Goal: Find contact information: Find contact information

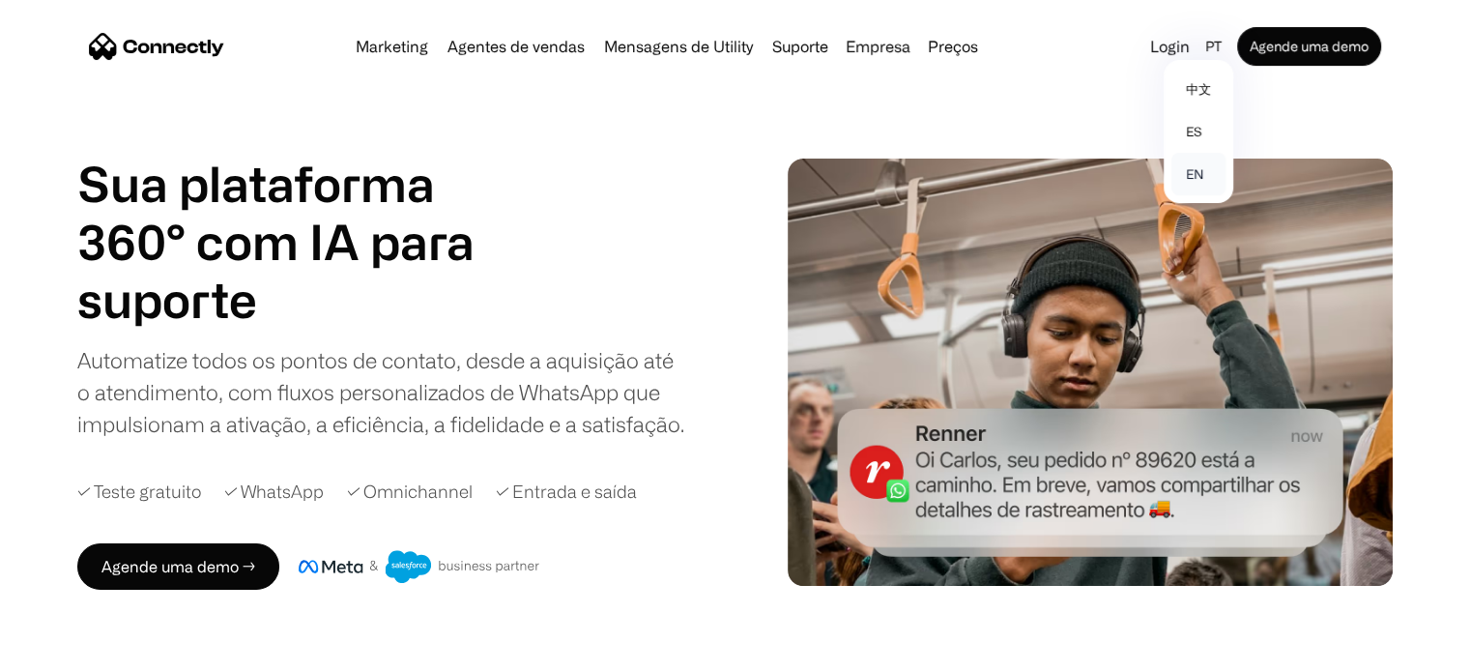
click at [1198, 169] on link "en" at bounding box center [1198, 174] width 54 height 43
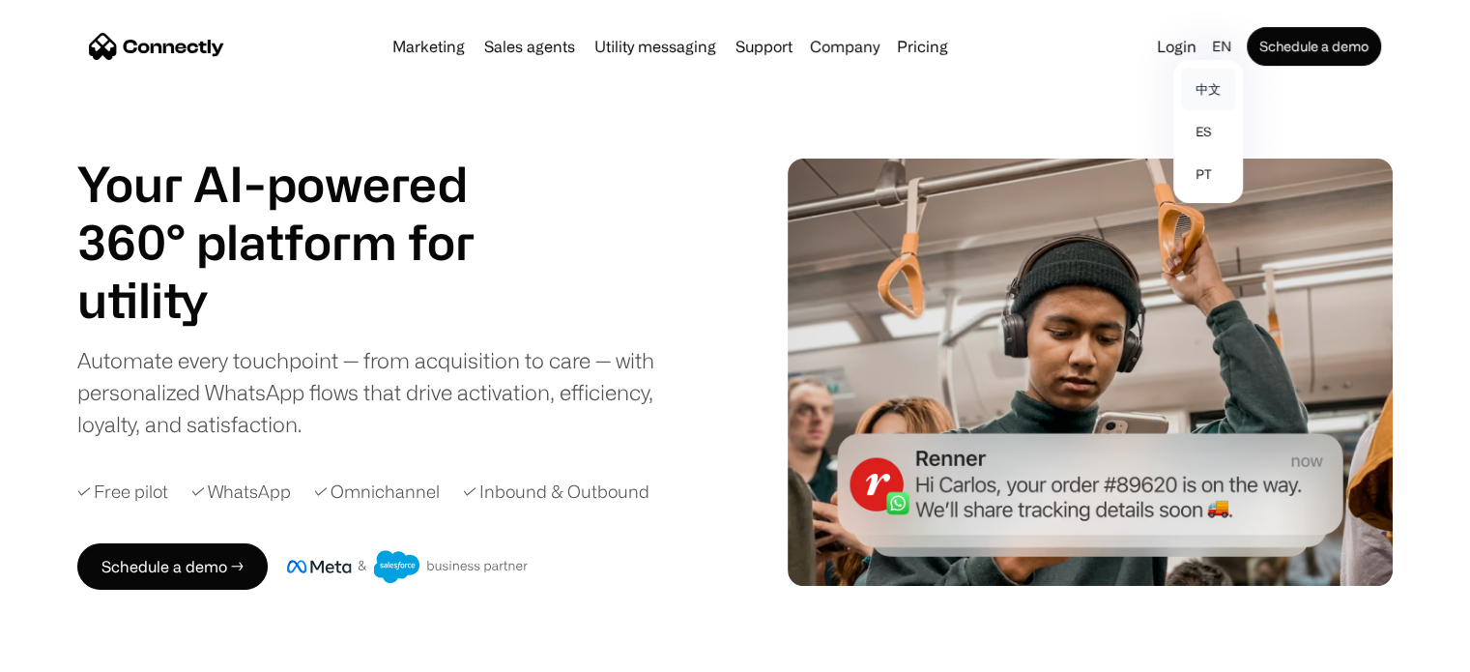
click at [1222, 69] on link "中文" at bounding box center [1208, 89] width 54 height 43
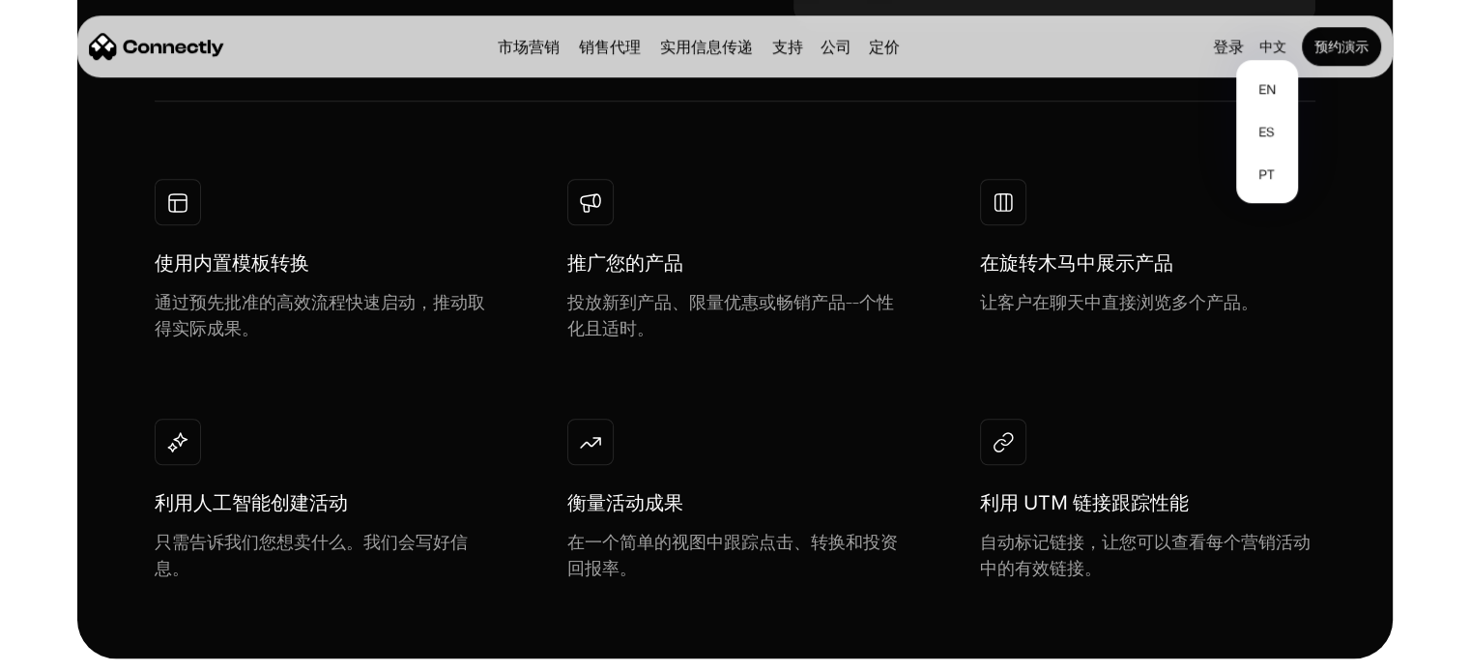
scroll to position [1450, 0]
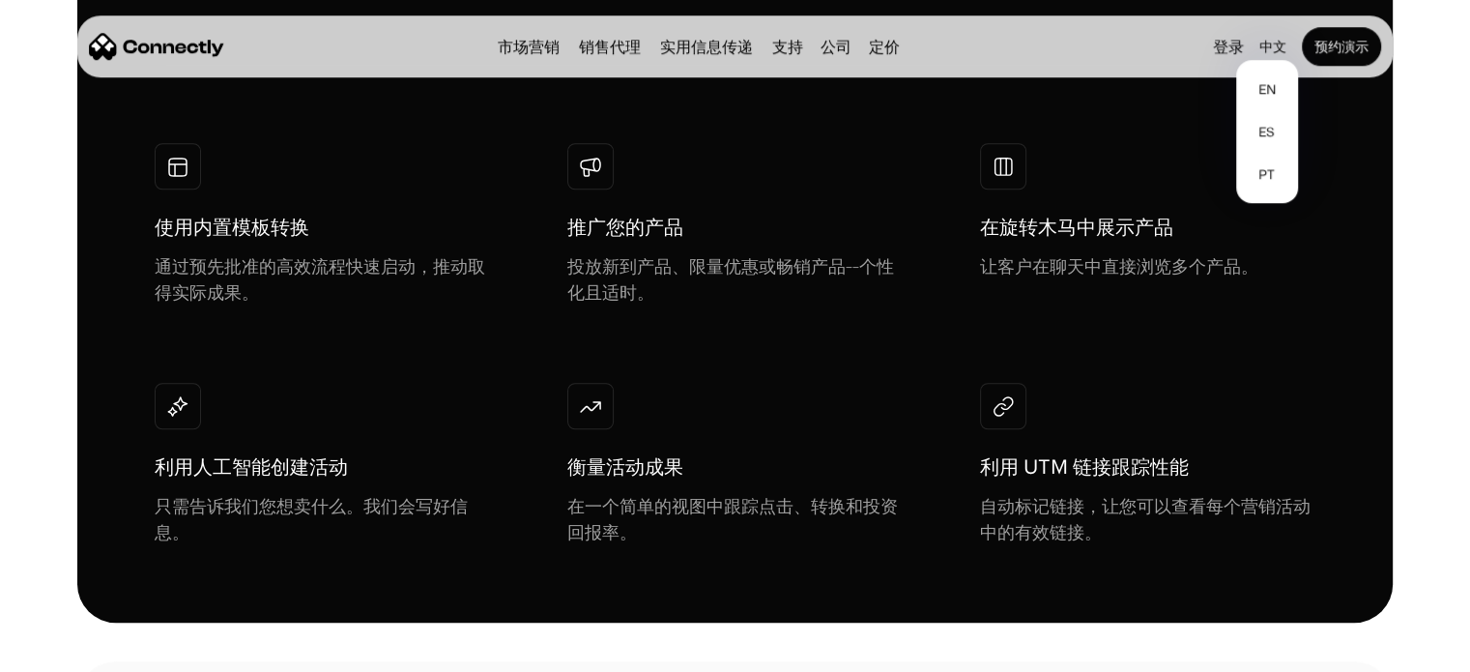
click at [449, 384] on div "利用人工智能创建活动 只需告诉我们您想卖什么。我们会写好信息。" at bounding box center [322, 464] width 335 height 162
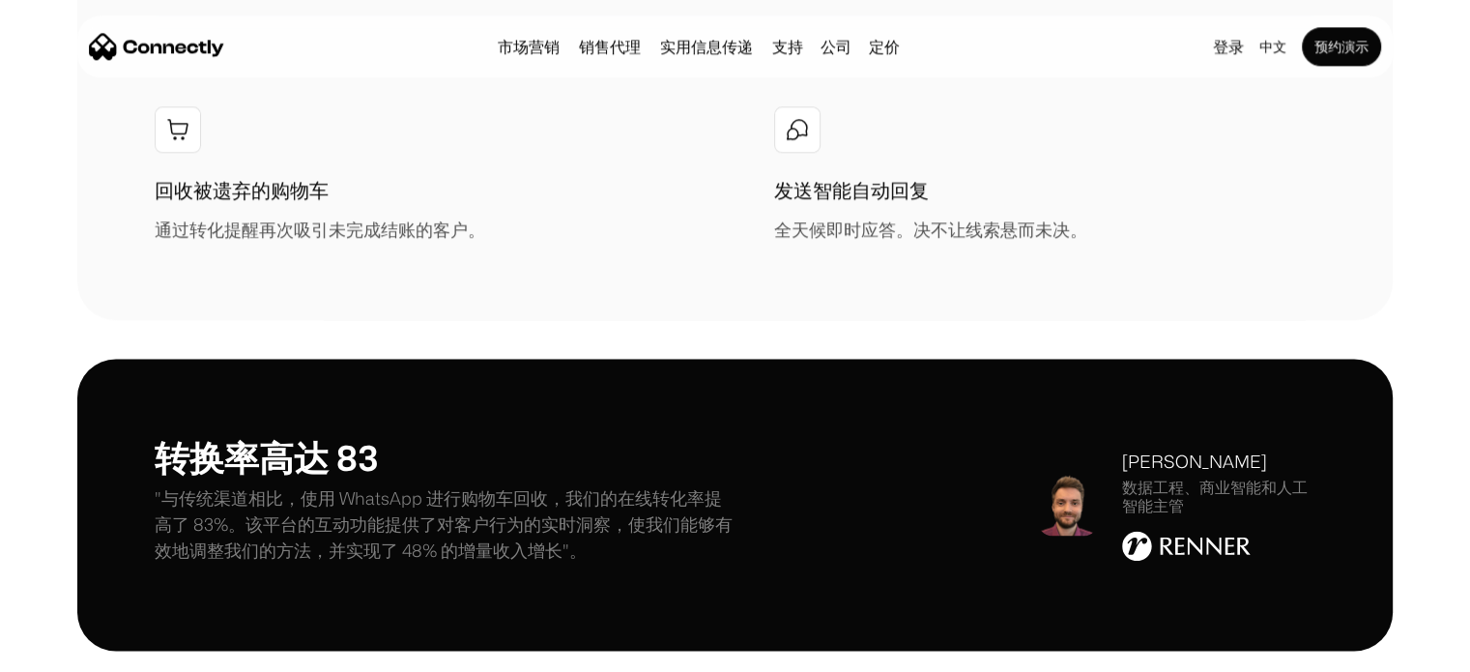
scroll to position [2609, 0]
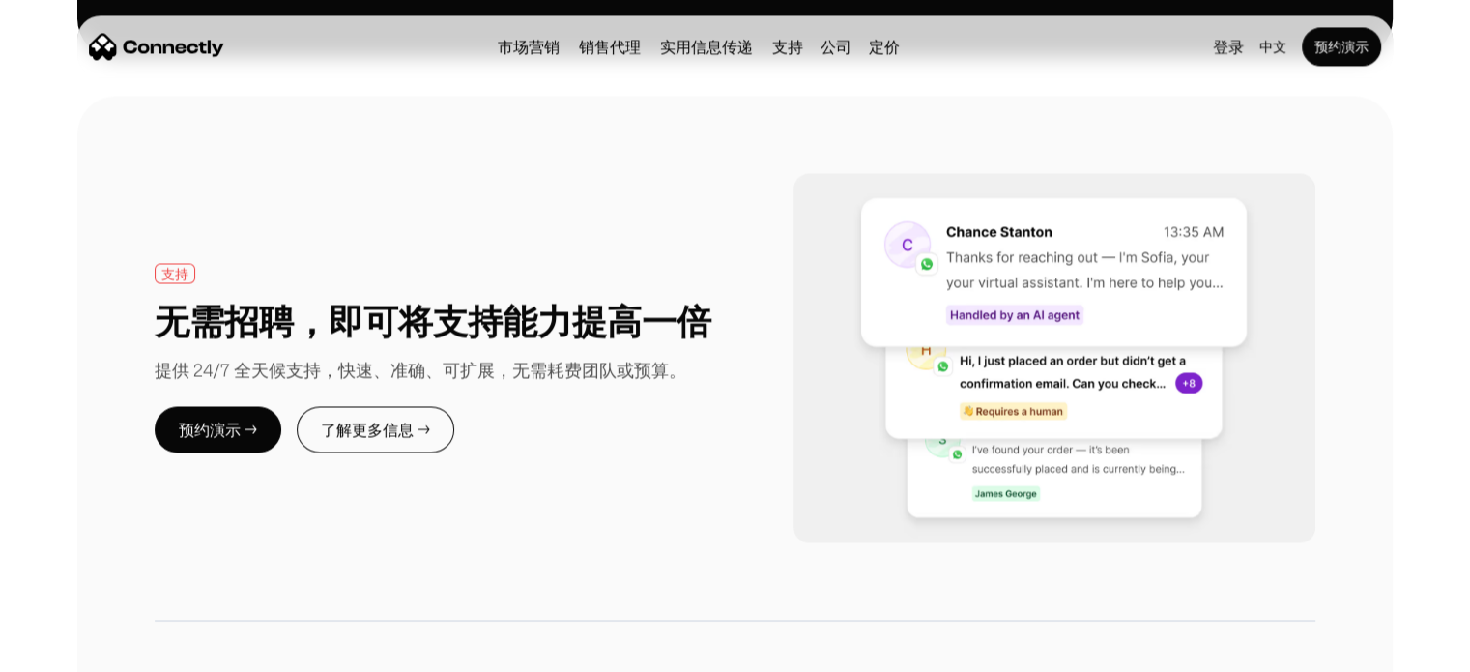
drag, startPoint x: 761, startPoint y: 329, endPoint x: 751, endPoint y: 377, distance: 49.3
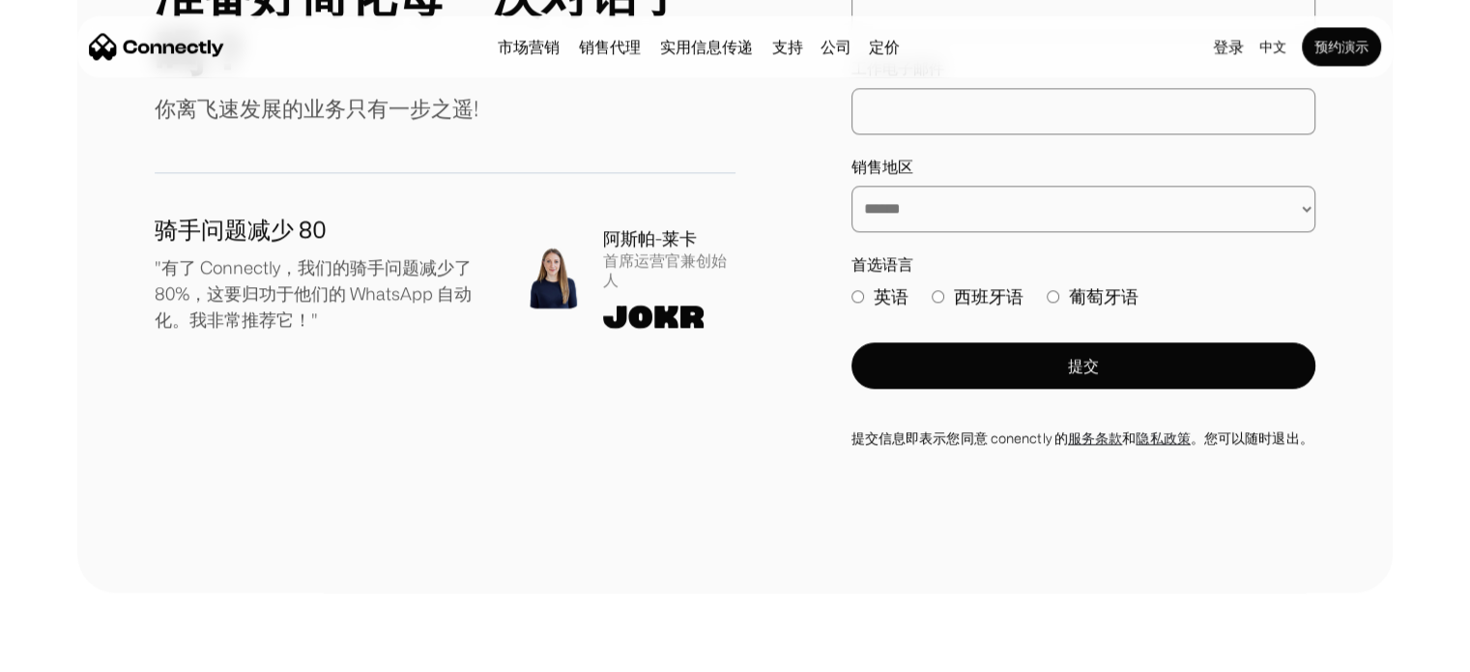
scroll to position [10450, 0]
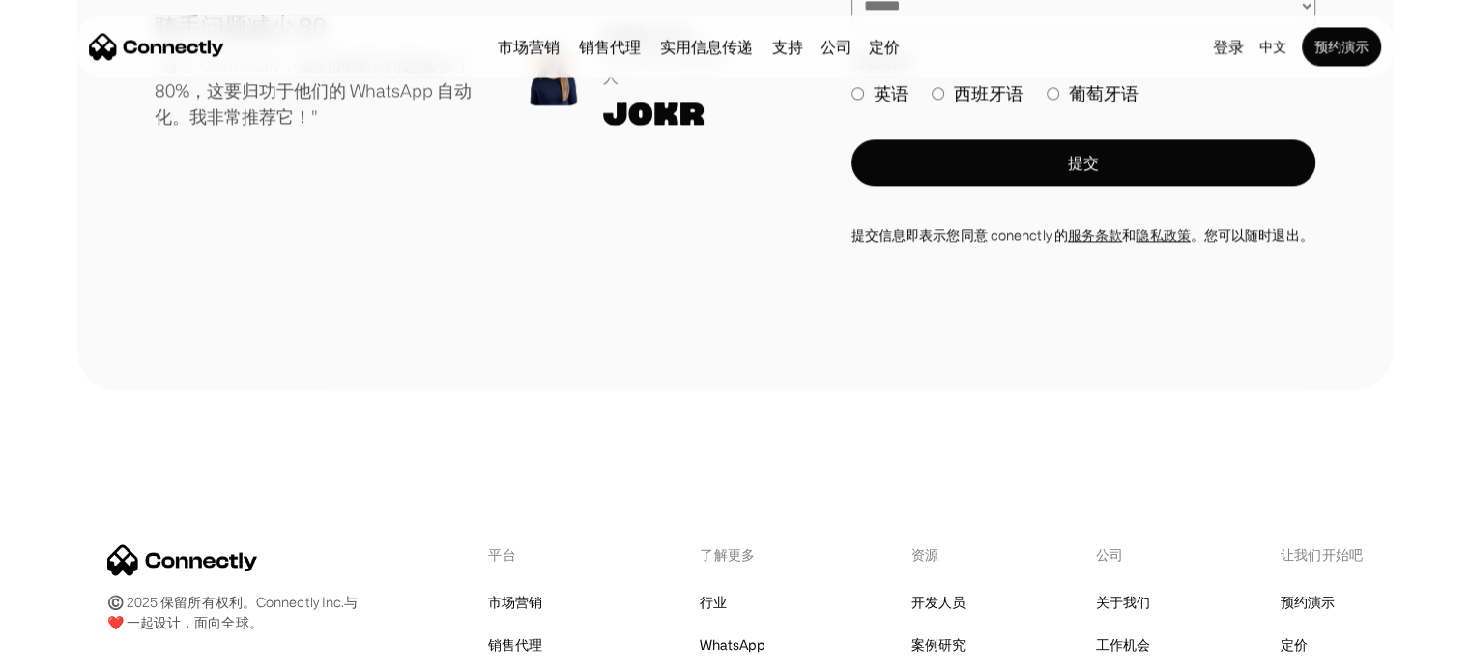
drag, startPoint x: 751, startPoint y: 408, endPoint x: 761, endPoint y: 592, distance: 184.8
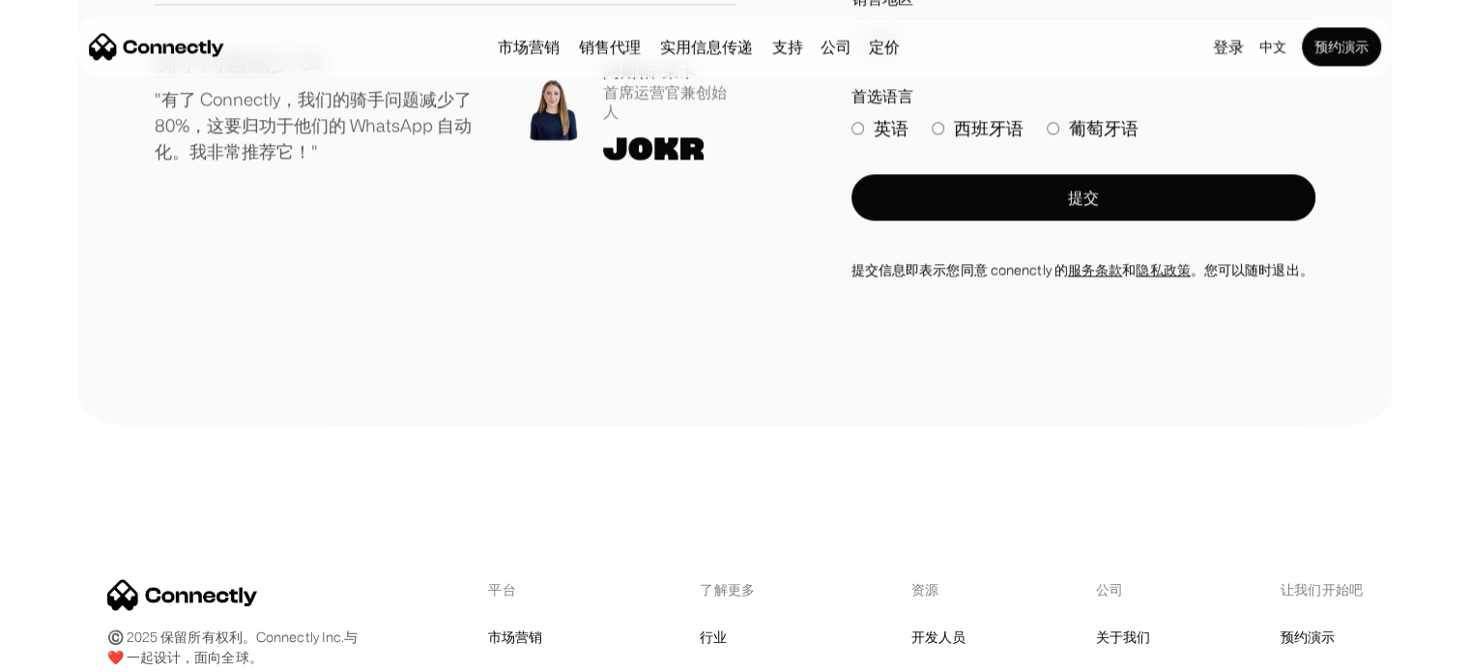
drag, startPoint x: 760, startPoint y: 567, endPoint x: 745, endPoint y: 533, distance: 36.8
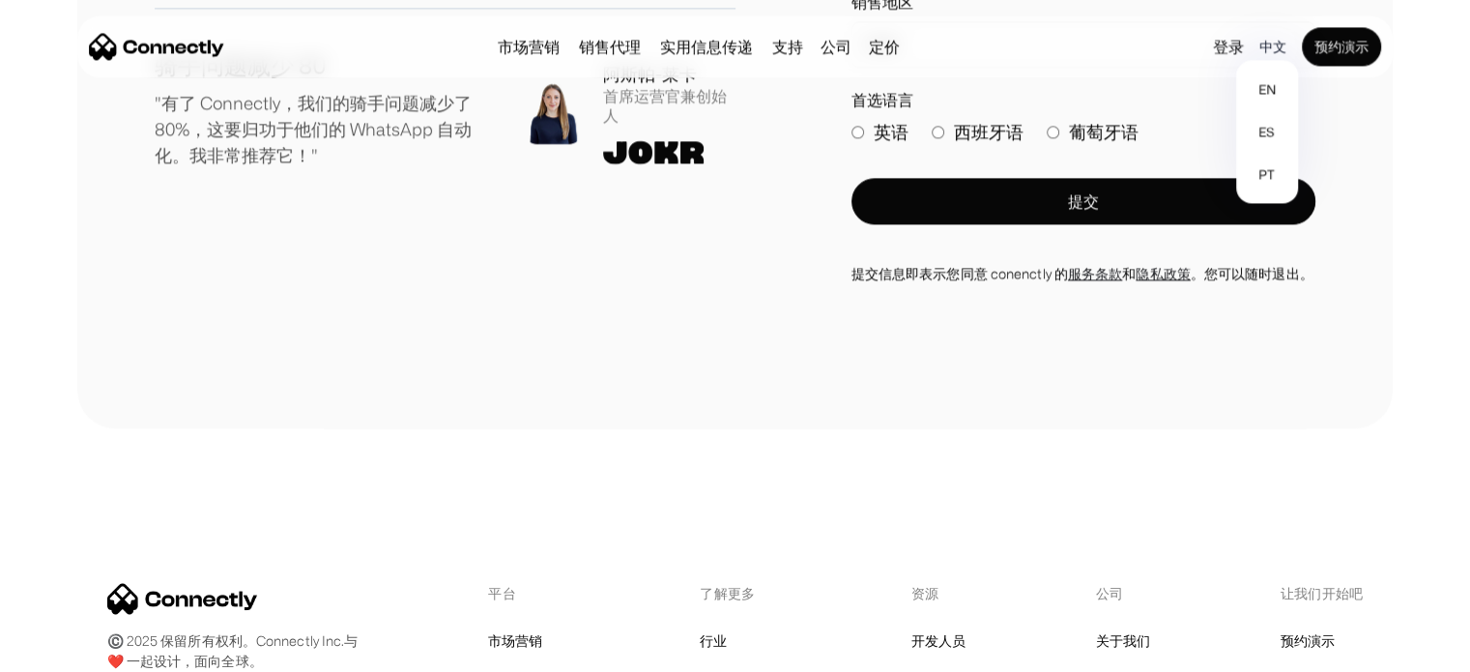
click at [1259, 34] on div "中文" at bounding box center [1272, 46] width 27 height 27
click at [1265, 88] on link "en" at bounding box center [1267, 89] width 46 height 43
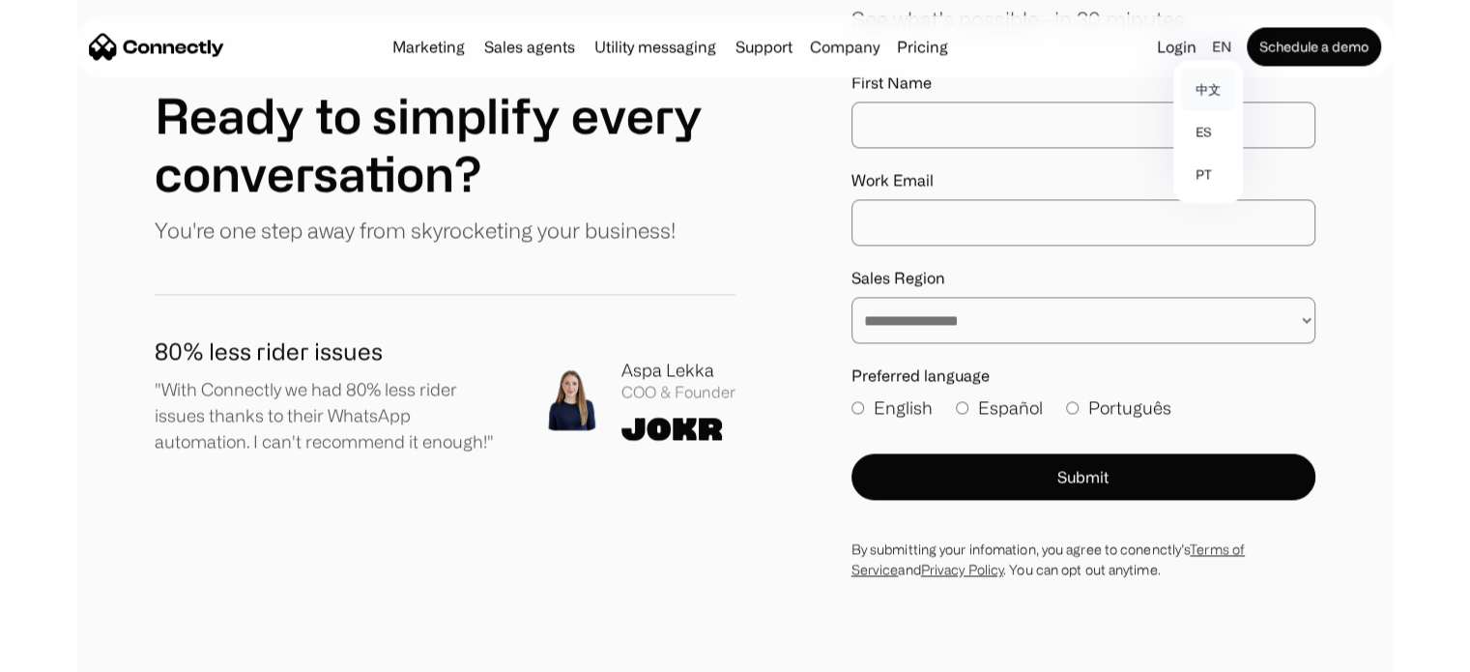
scroll to position [10722, 0]
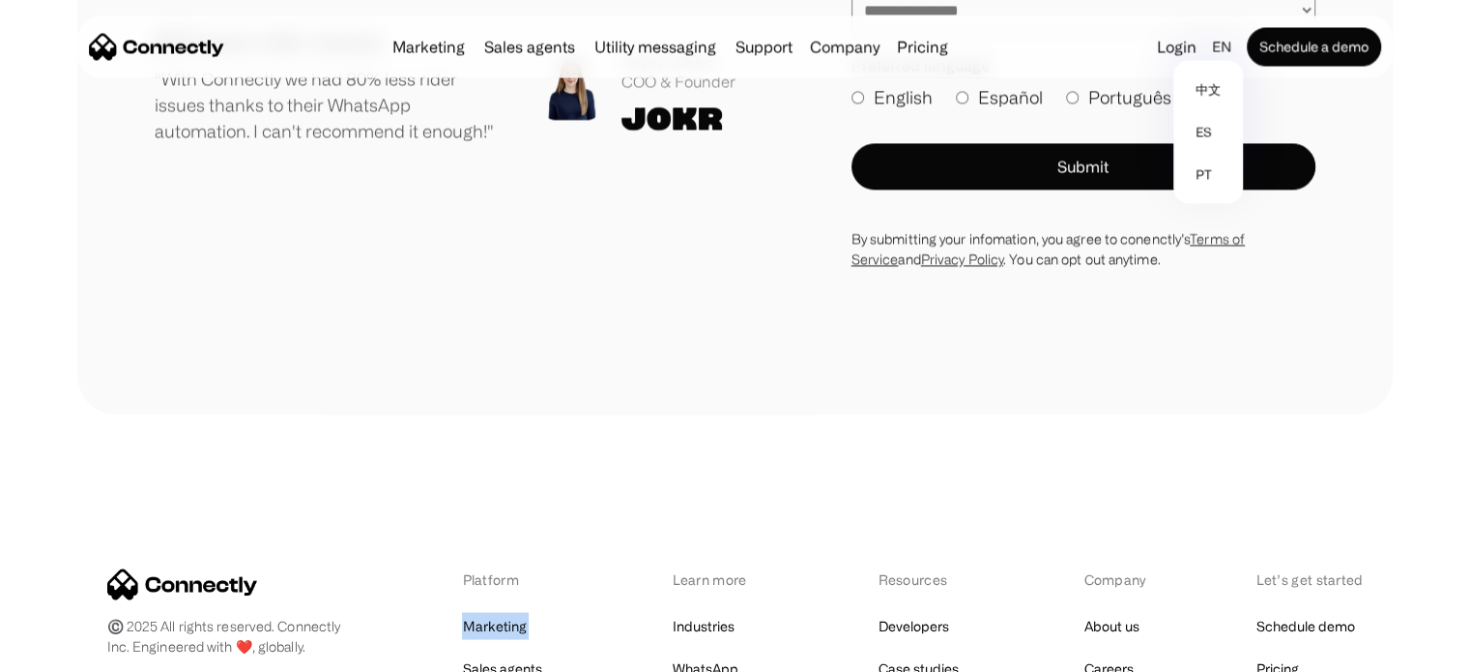
drag, startPoint x: 167, startPoint y: 319, endPoint x: 240, endPoint y: 335, distance: 74.3
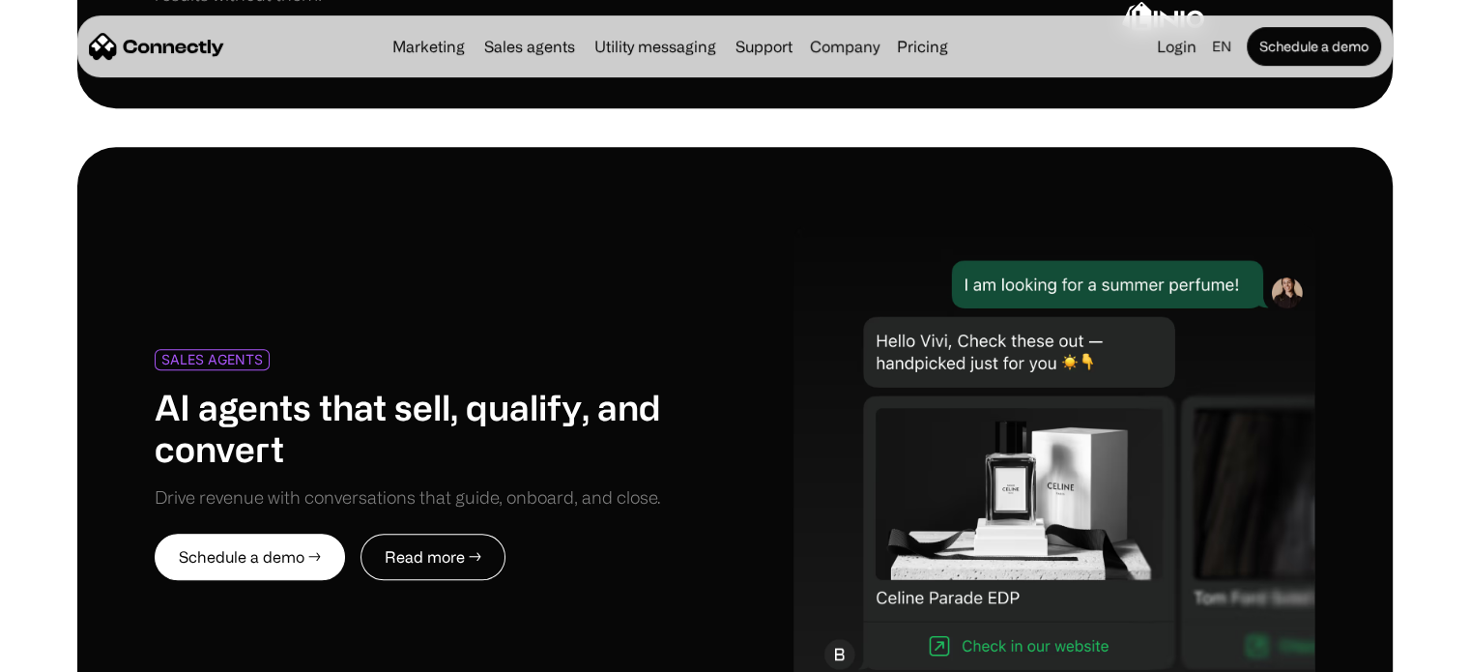
drag, startPoint x: 763, startPoint y: 455, endPoint x: 814, endPoint y: 210, distance: 250.5
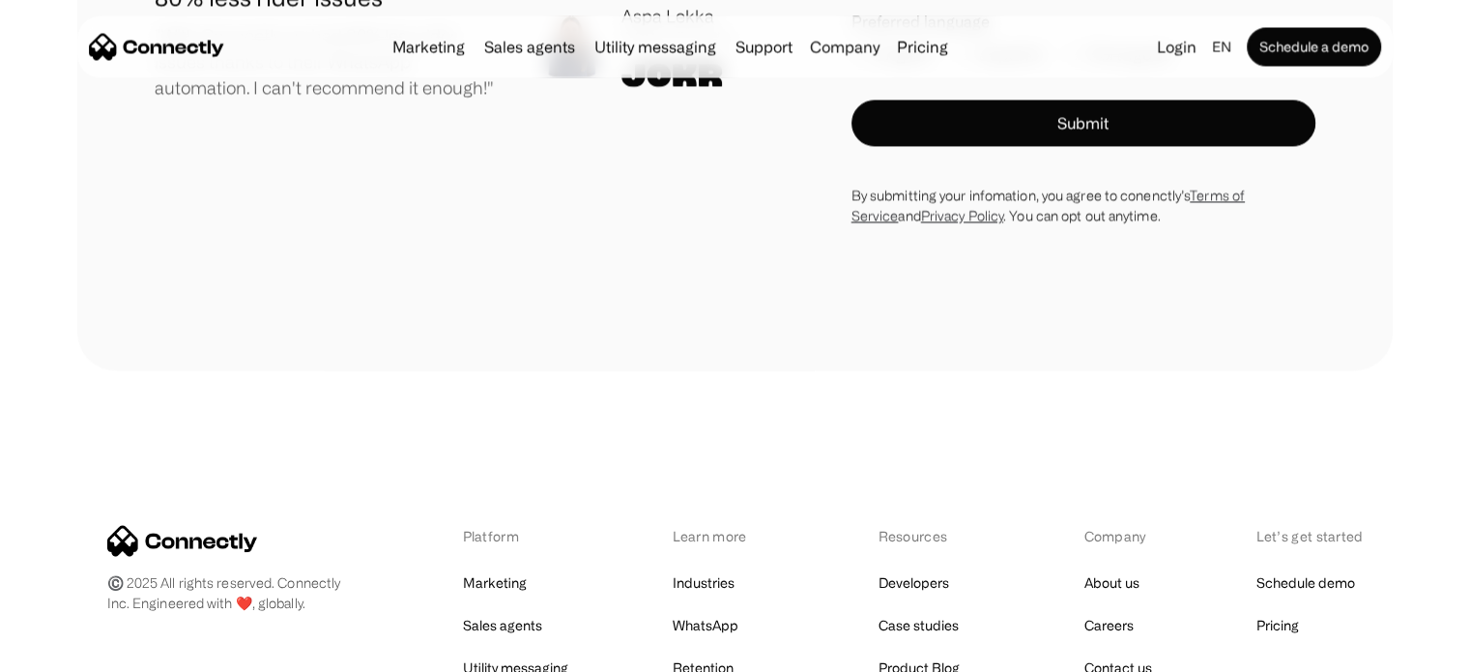
scroll to position [10892, 0]
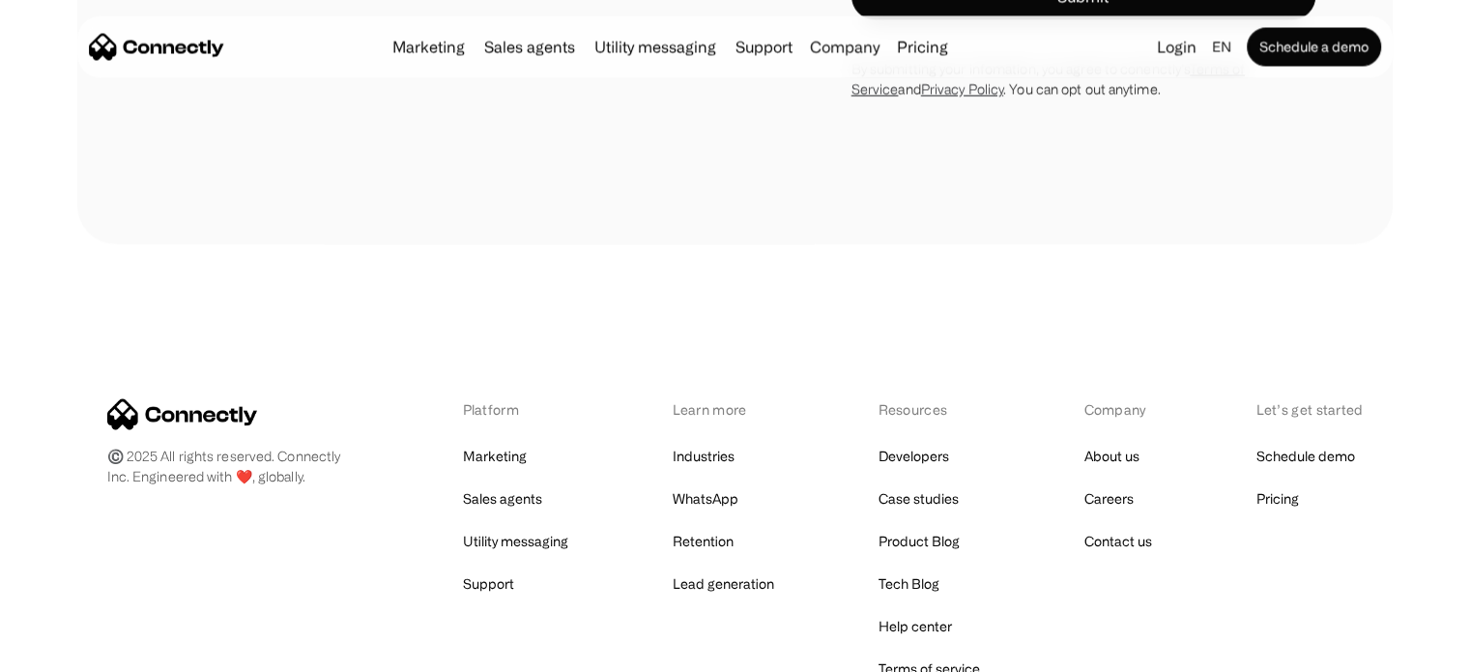
drag, startPoint x: 765, startPoint y: 524, endPoint x: 738, endPoint y: 717, distance: 195.2
click at [1121, 442] on link "About us" at bounding box center [1110, 455] width 55 height 27
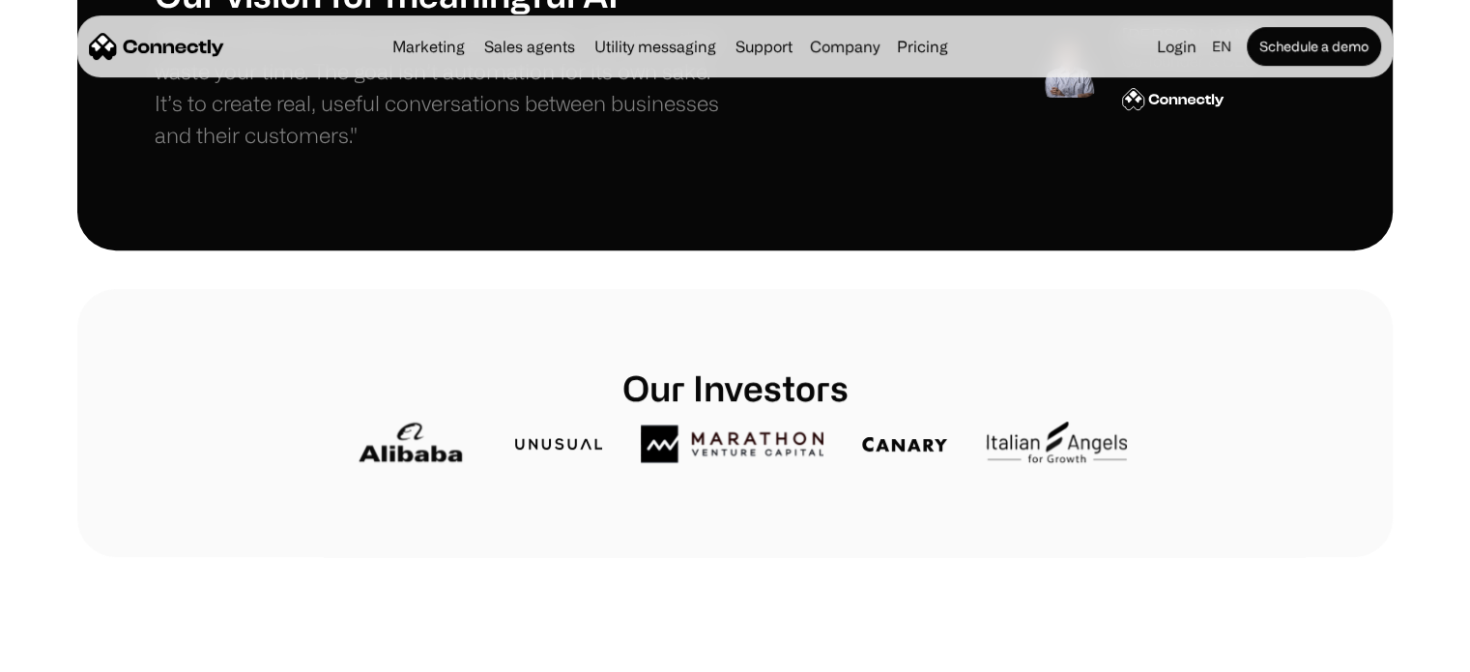
drag, startPoint x: 717, startPoint y: 416, endPoint x: 692, endPoint y: 502, distance: 88.7
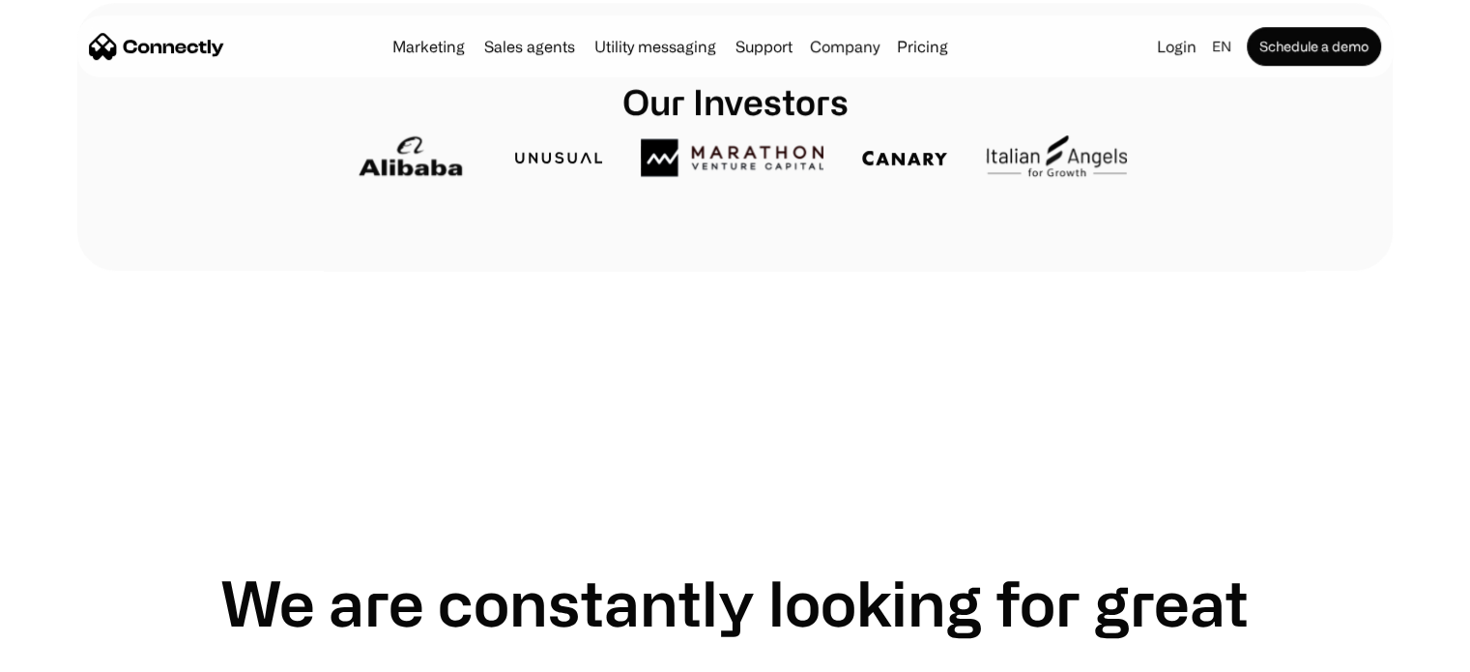
drag, startPoint x: 684, startPoint y: 370, endPoint x: 657, endPoint y: 461, distance: 94.8
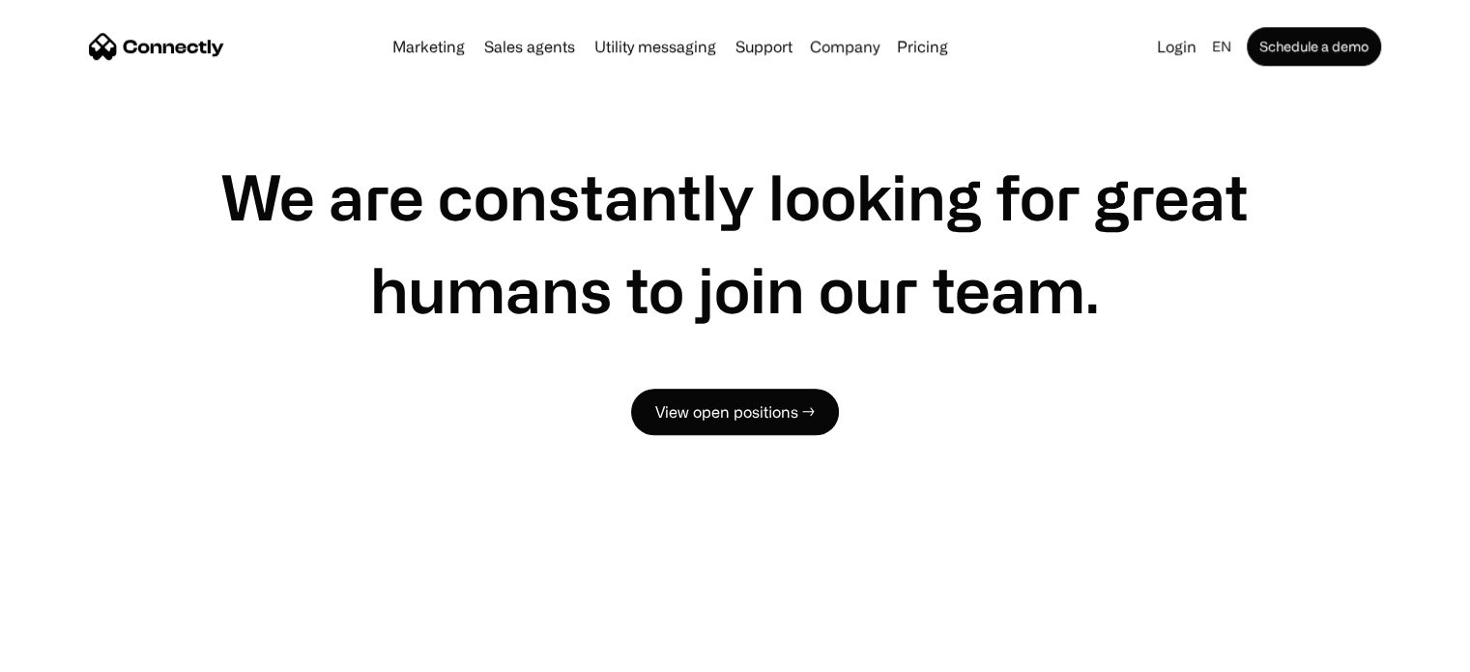
drag, startPoint x: 659, startPoint y: 492, endPoint x: 659, endPoint y: 532, distance: 40.6
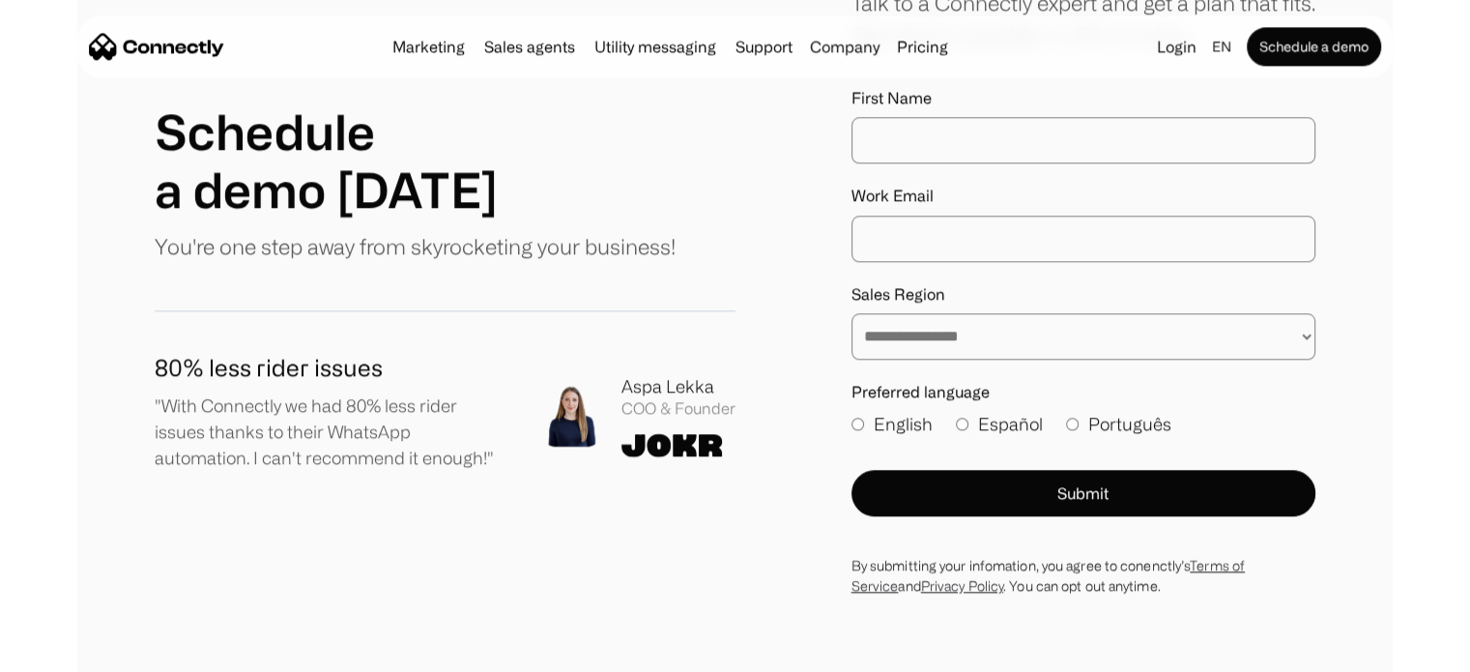
drag, startPoint x: 671, startPoint y: 508, endPoint x: 676, endPoint y: 642, distance: 133.5
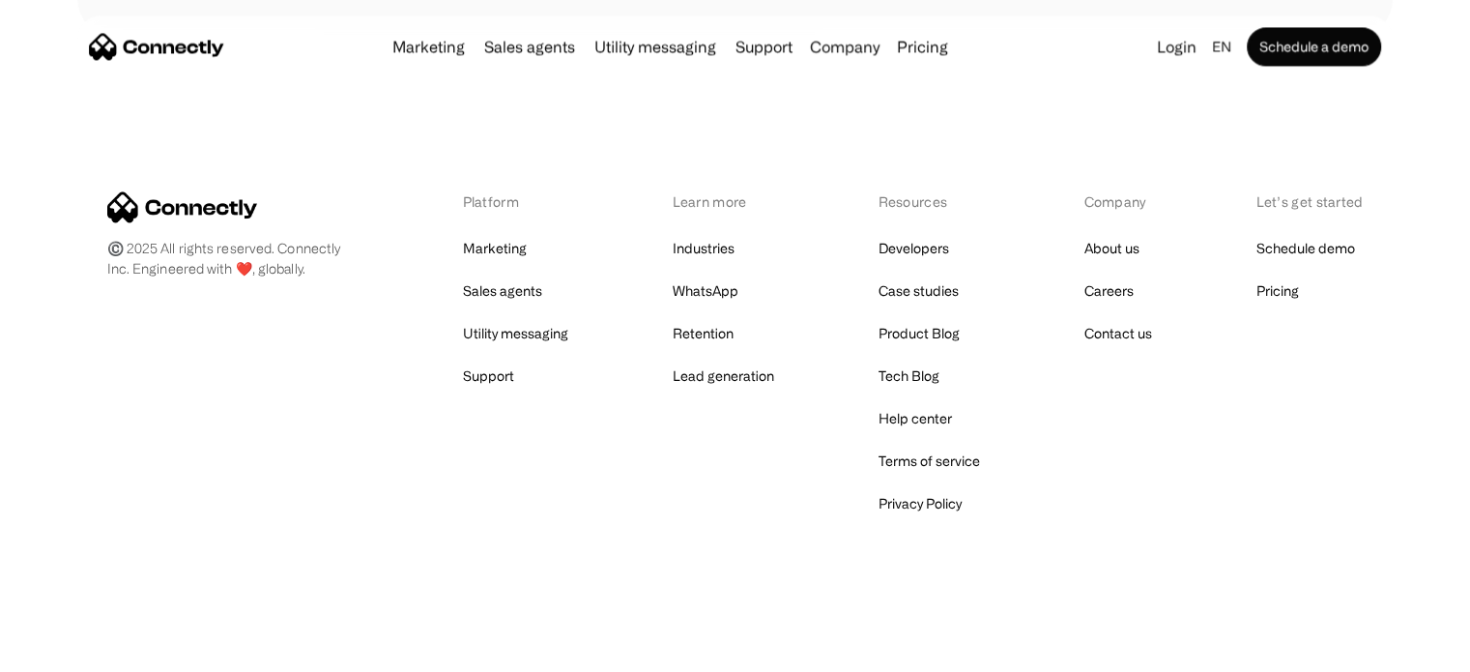
drag, startPoint x: 601, startPoint y: 525, endPoint x: 572, endPoint y: 695, distance: 172.5
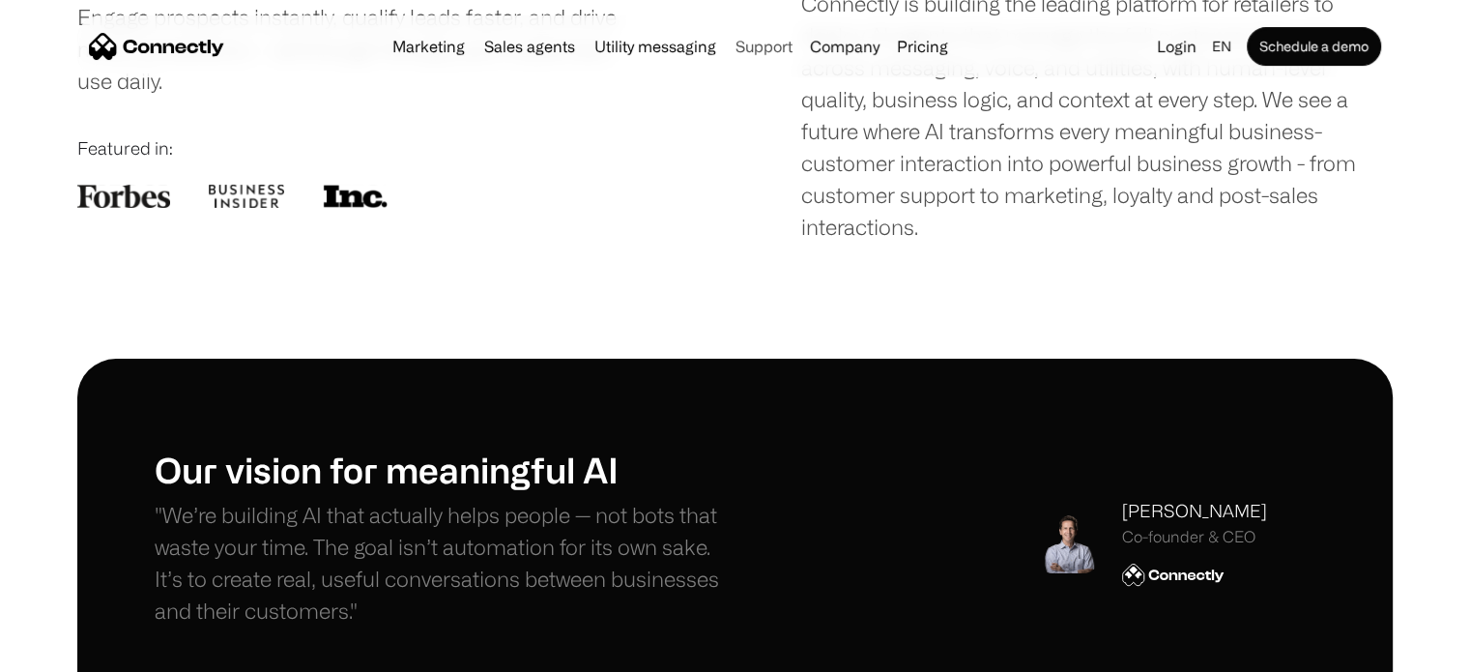
scroll to position [0, 0]
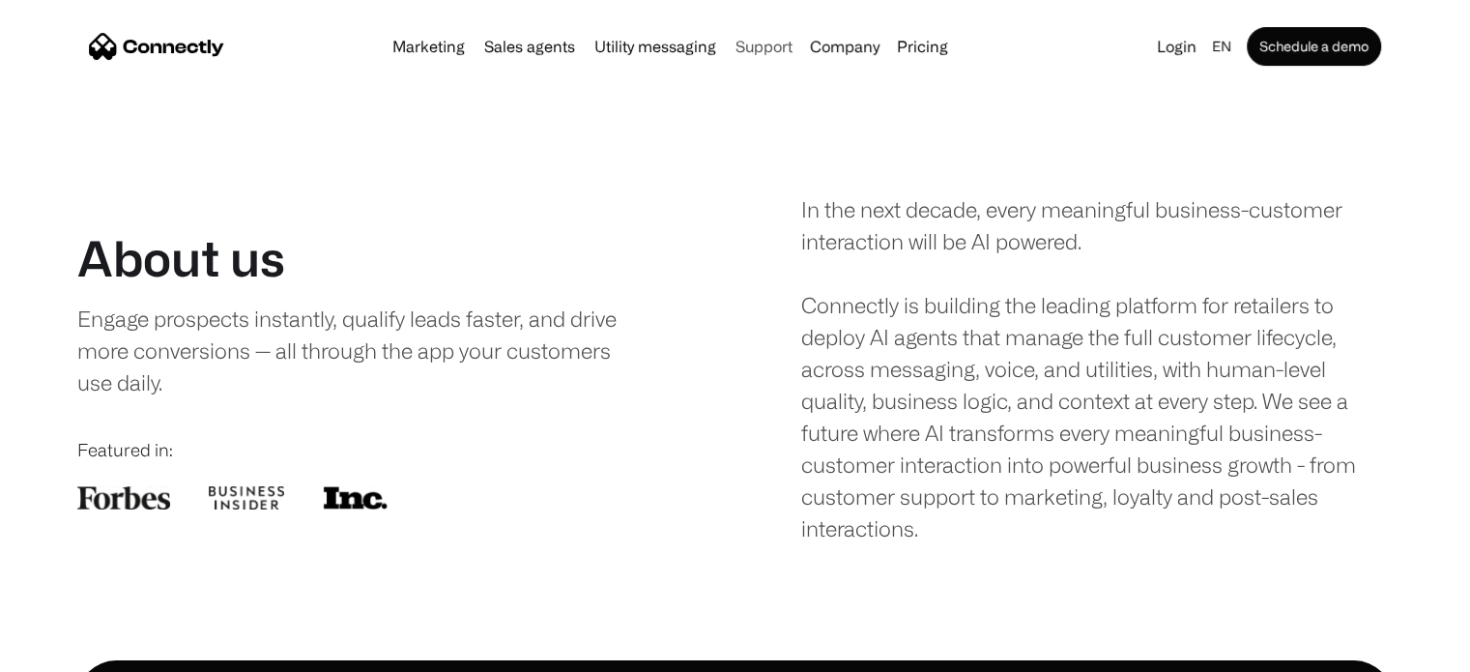
drag, startPoint x: 611, startPoint y: 496, endPoint x: 750, endPoint y: 49, distance: 467.6
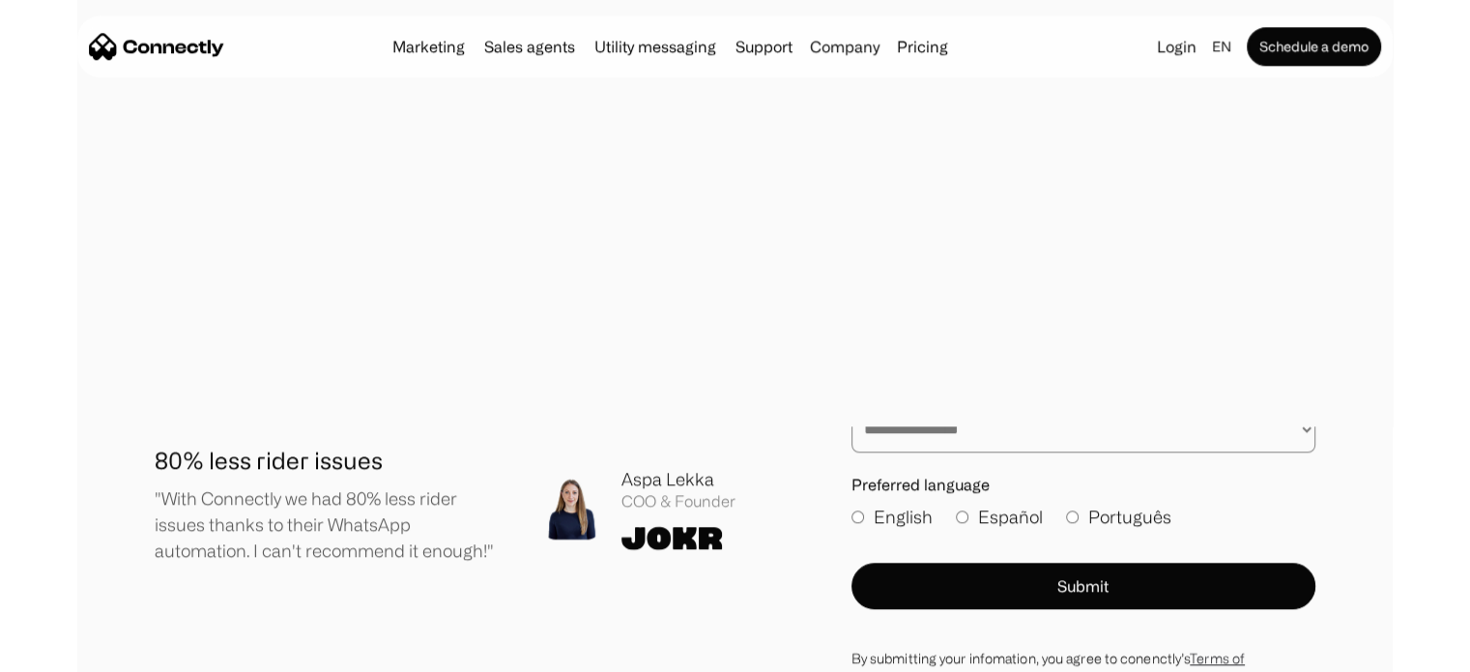
scroll to position [3030, 0]
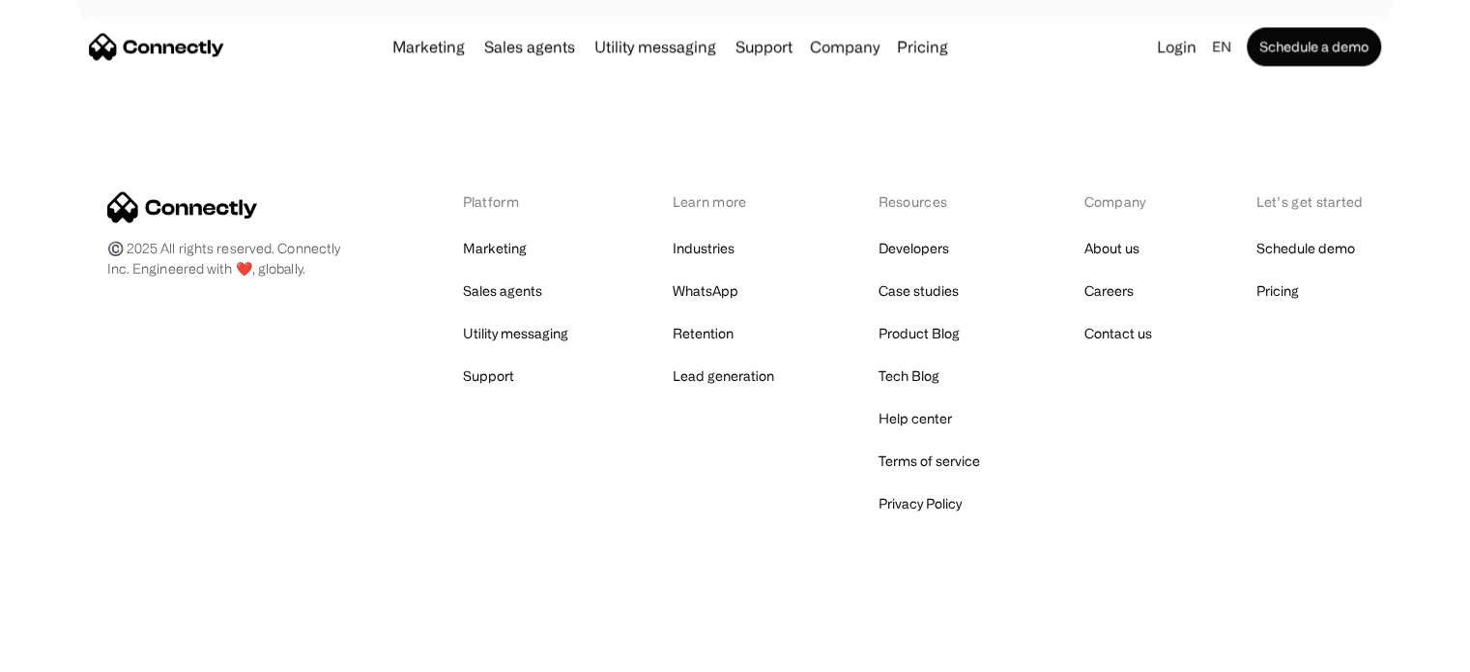
drag, startPoint x: 652, startPoint y: 360, endPoint x: 603, endPoint y: 589, distance: 233.3
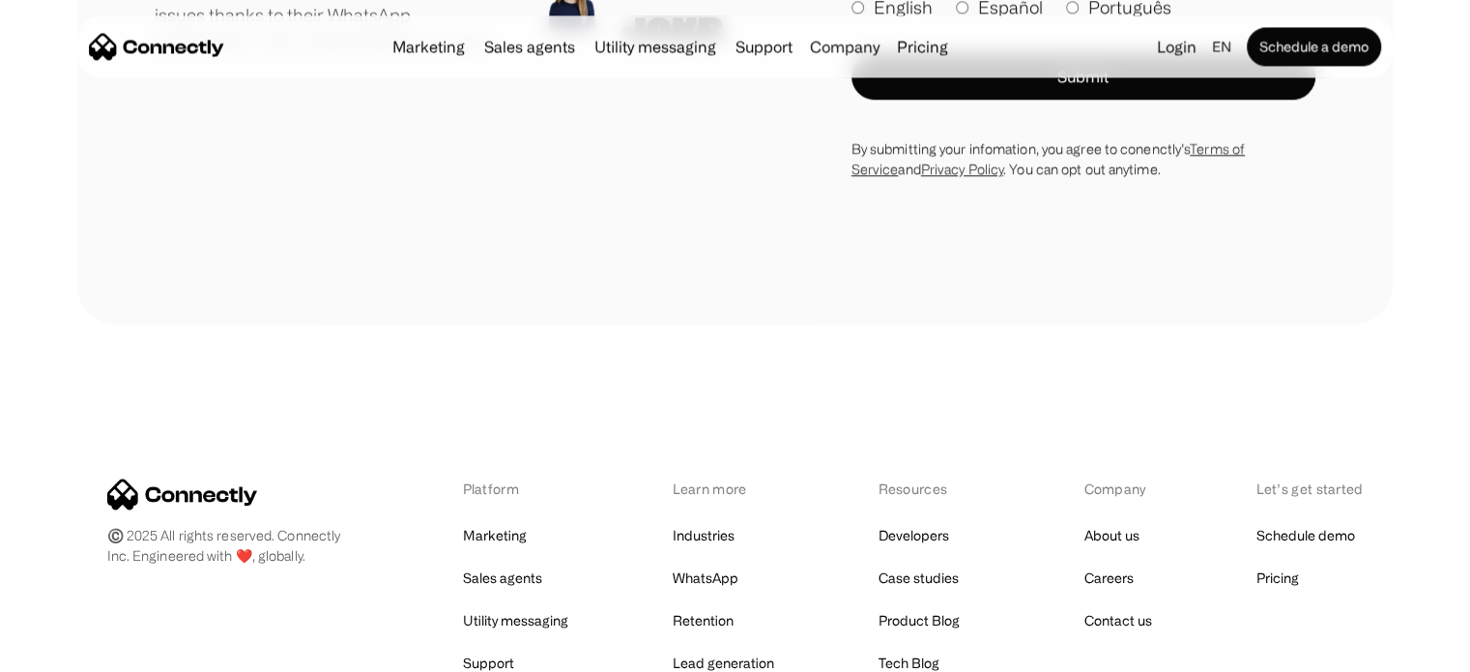
drag, startPoint x: 1067, startPoint y: 433, endPoint x: 1080, endPoint y: 65, distance: 368.4
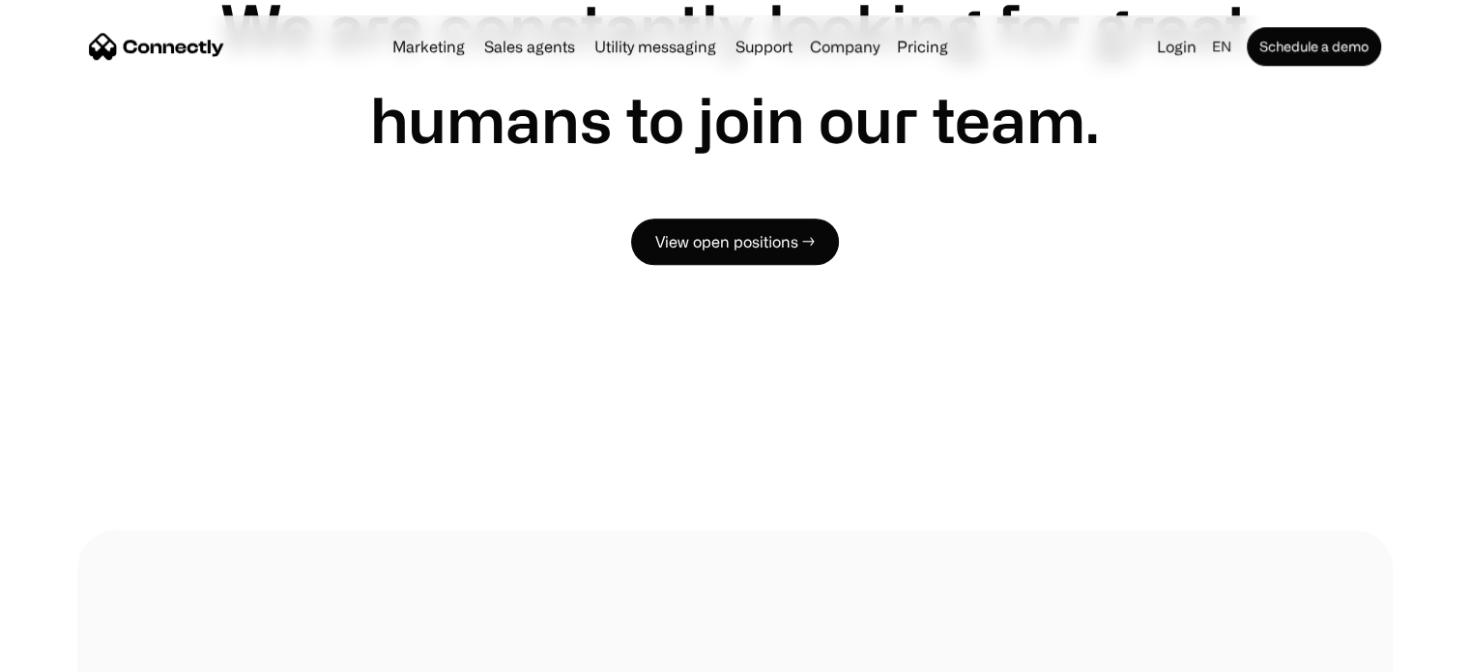
scroll to position [0, 0]
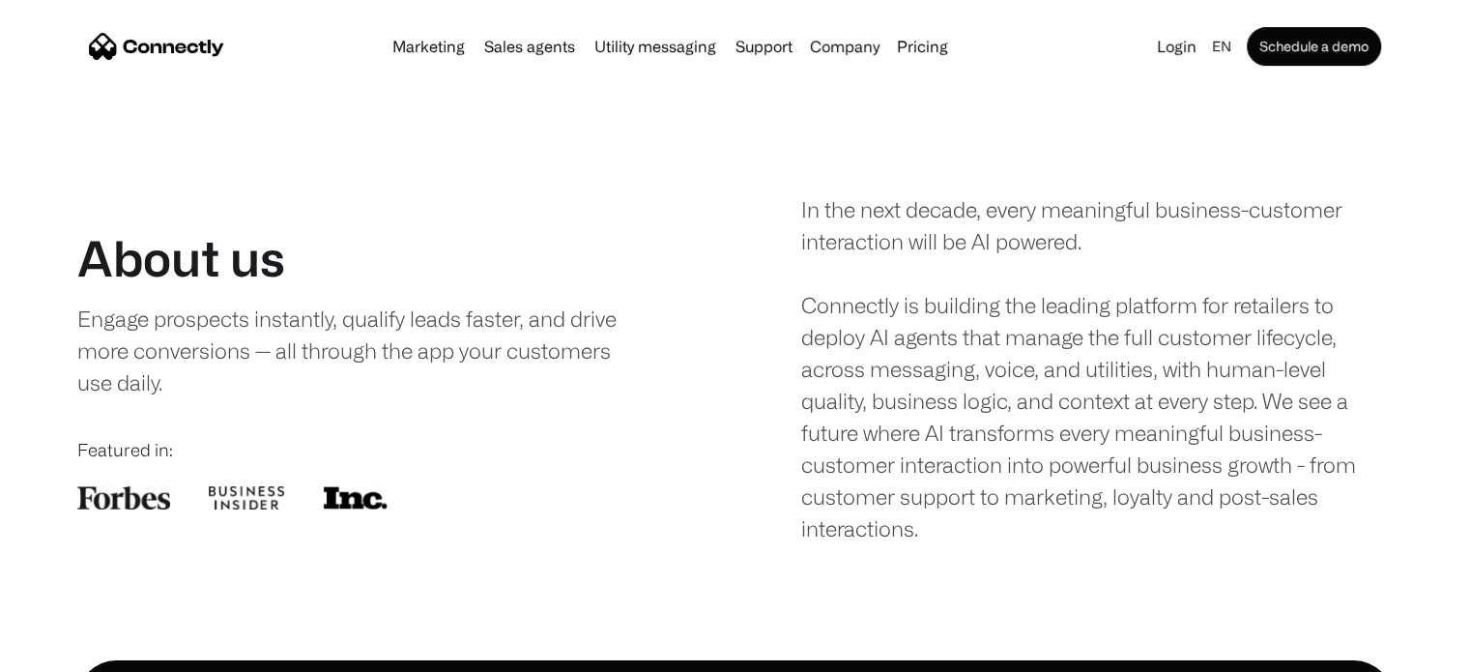
drag, startPoint x: 720, startPoint y: 299, endPoint x: 747, endPoint y: -53, distance: 352.8
click at [840, 49] on div "Company" at bounding box center [845, 46] width 70 height 27
click at [875, 107] on link "About us" at bounding box center [865, 95] width 106 height 46
drag, startPoint x: 549, startPoint y: 321, endPoint x: 638, endPoint y: 314, distance: 89.2
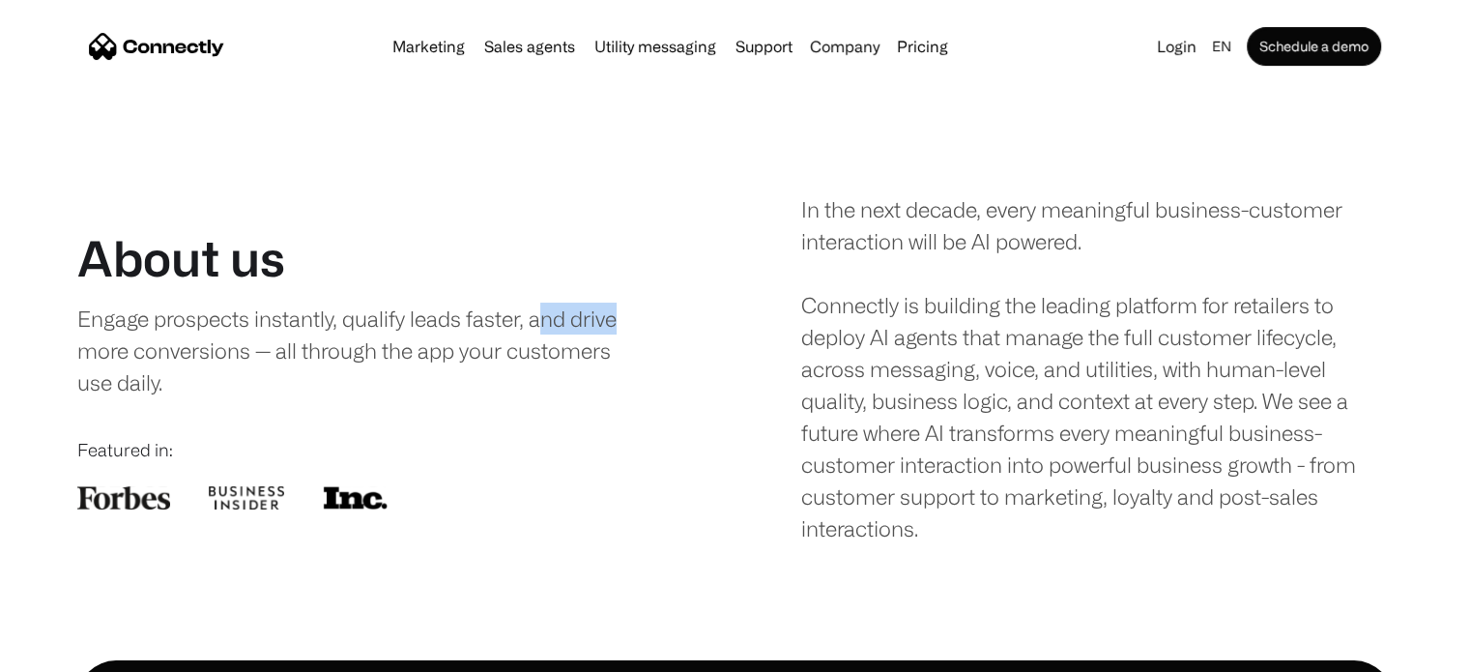
click at [638, 314] on div "Engage prospects instantly, qualify leads faster, and drive more conversions — …" at bounding box center [358, 350] width 562 height 96
click at [875, 127] on link "Careers" at bounding box center [865, 141] width 106 height 46
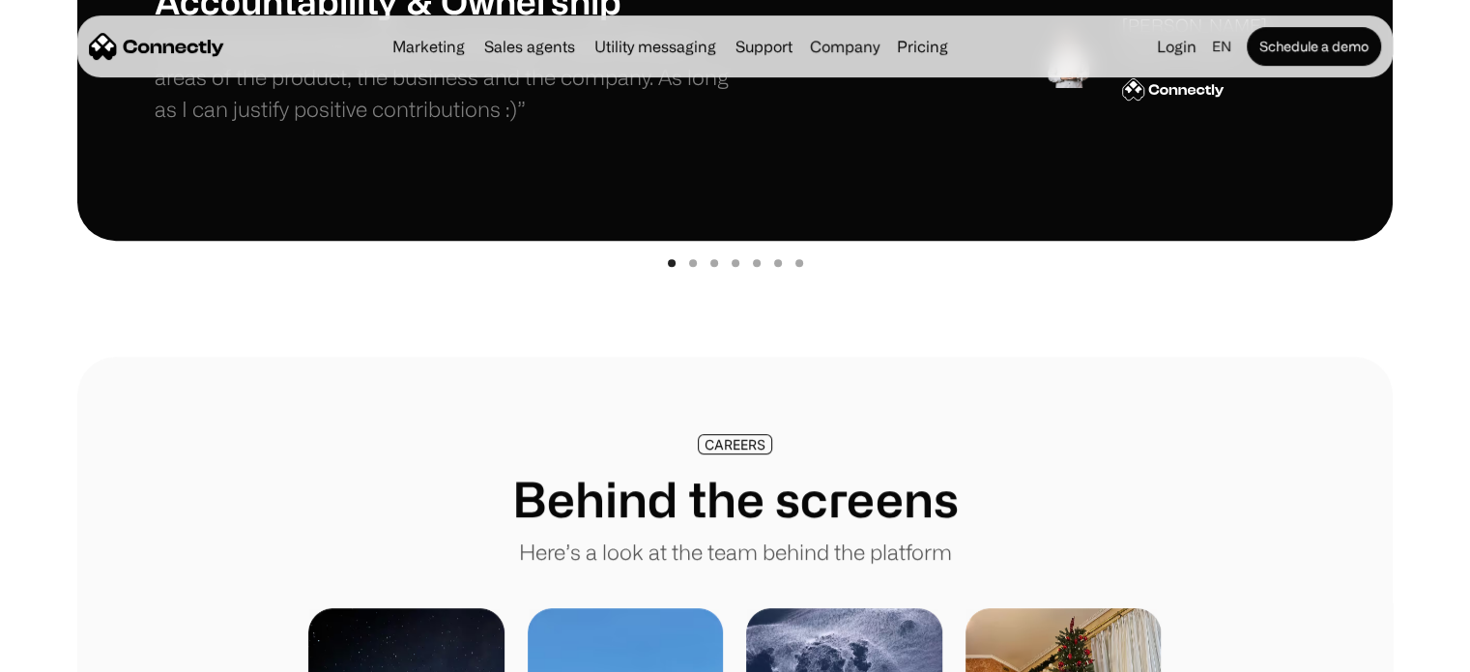
drag, startPoint x: 741, startPoint y: 475, endPoint x: 728, endPoint y: 513, distance: 40.0
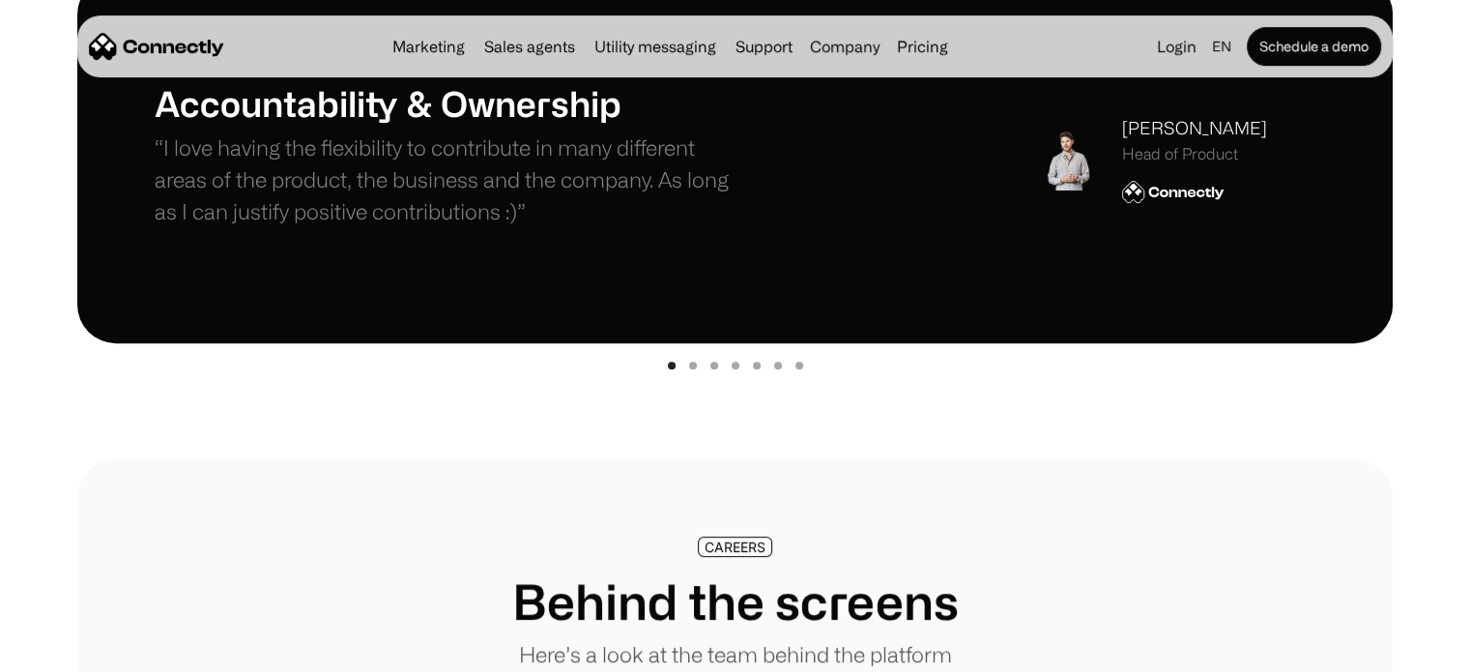
scroll to position [448, 0]
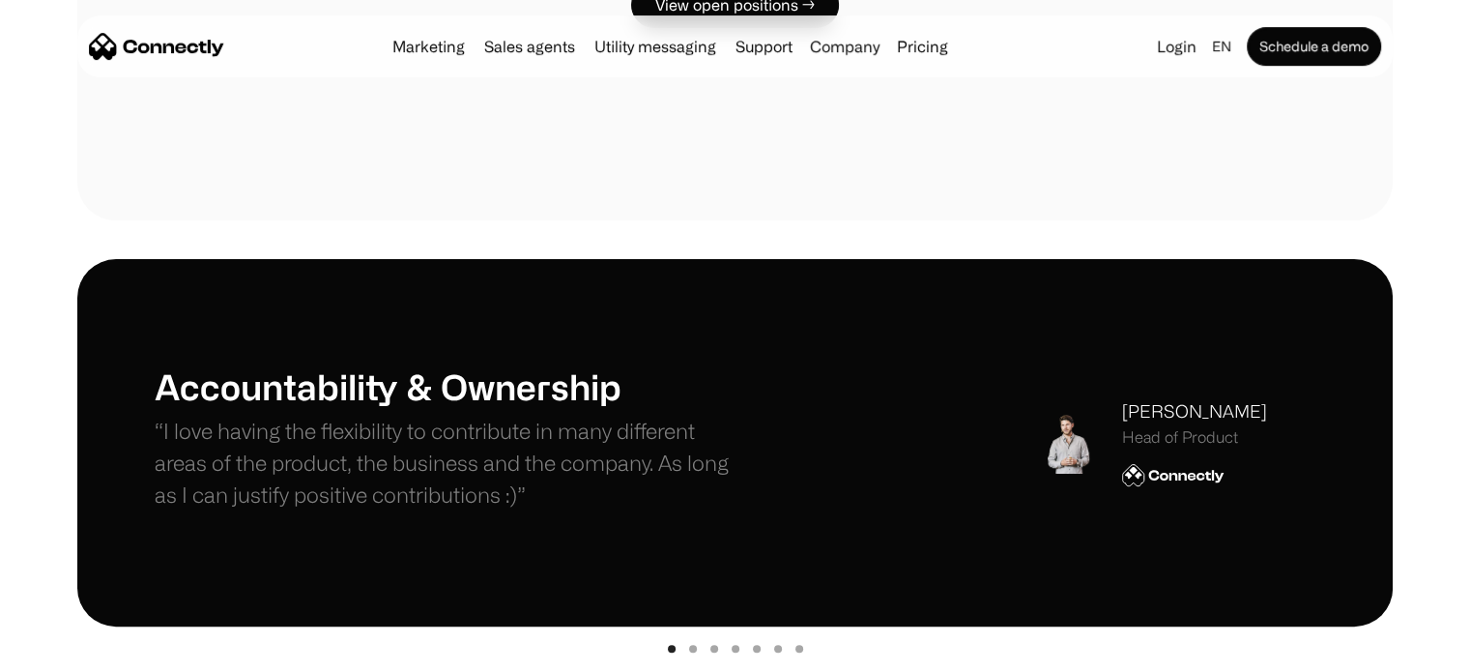
drag, startPoint x: 836, startPoint y: 100, endPoint x: 839, endPoint y: 75, distance: 25.3
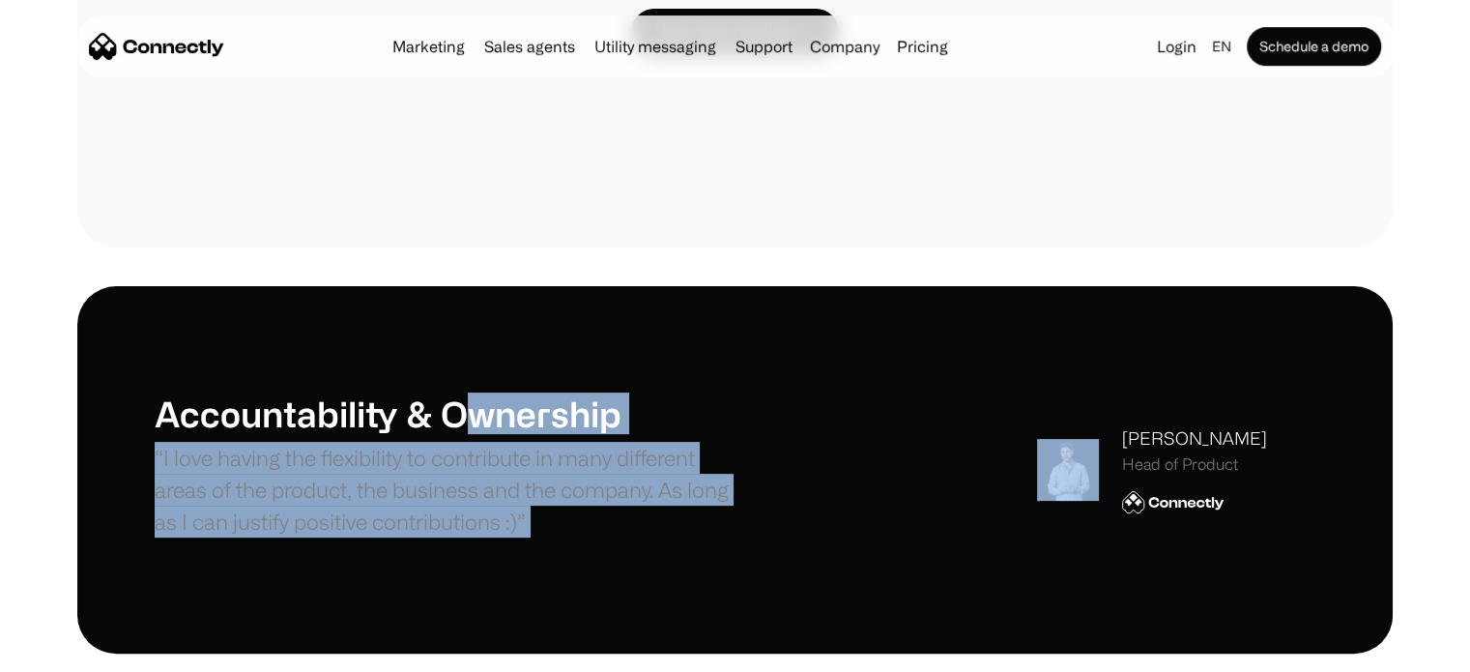
drag, startPoint x: 1000, startPoint y: 405, endPoint x: 459, endPoint y: 410, distance: 541.2
click at [456, 411] on div "Accountability & Ownership “I love having the flexibility to contribute in many…" at bounding box center [735, 469] width 1161 height 155
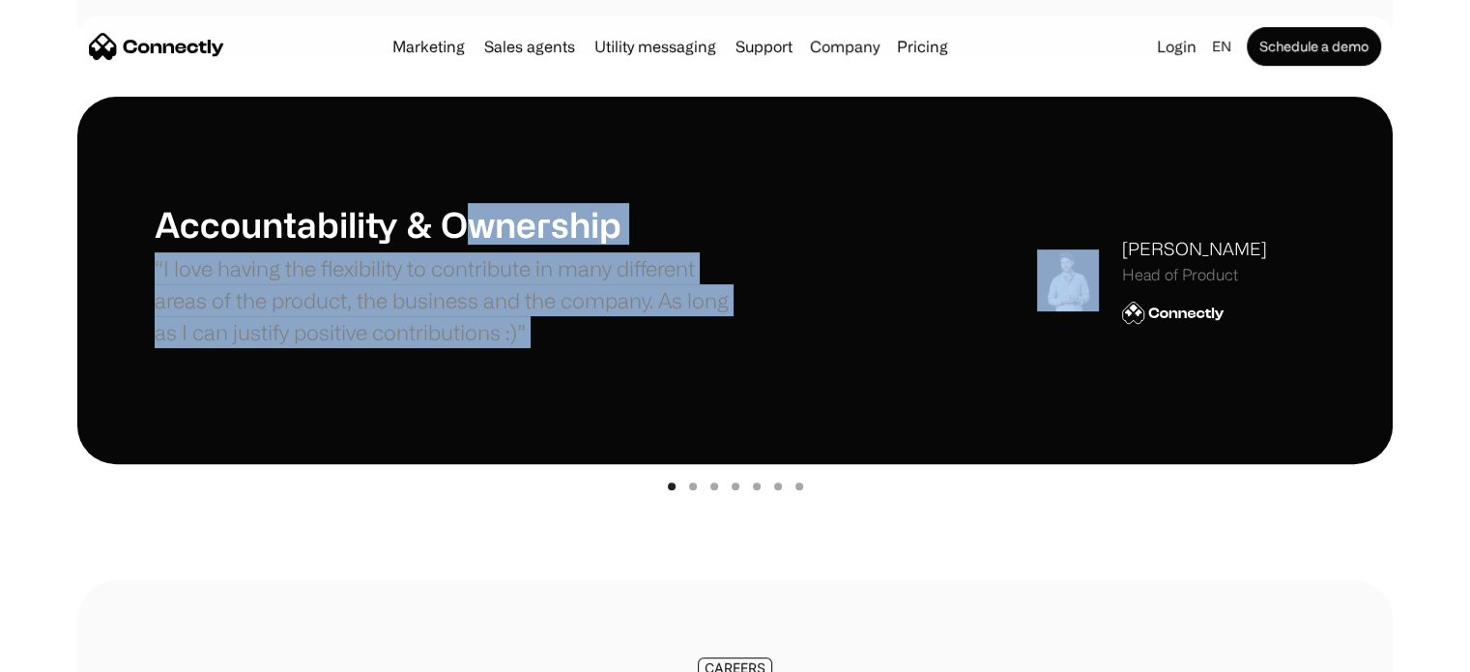
scroll to position [642, 0]
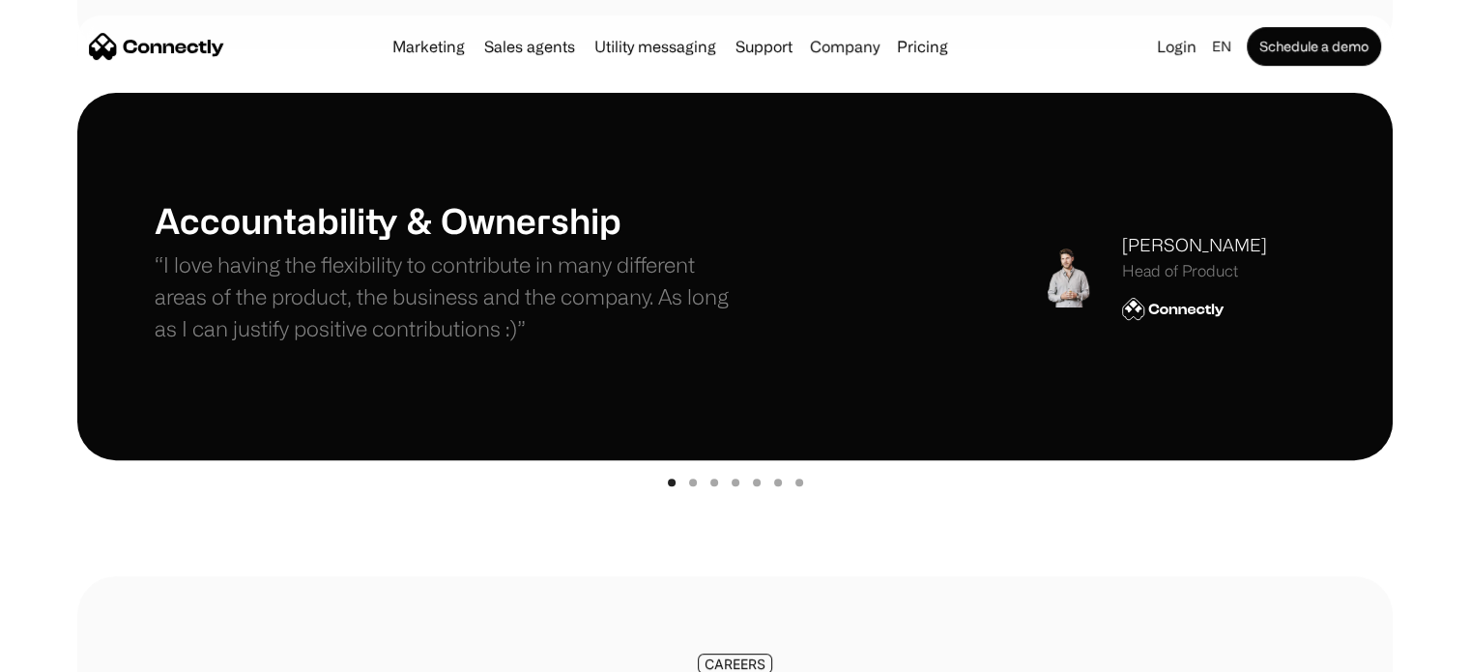
click at [692, 476] on div "carousel" at bounding box center [734, 479] width 1315 height 39
click at [692, 479] on div "Show slide 2 of 7" at bounding box center [693, 482] width 8 height 8
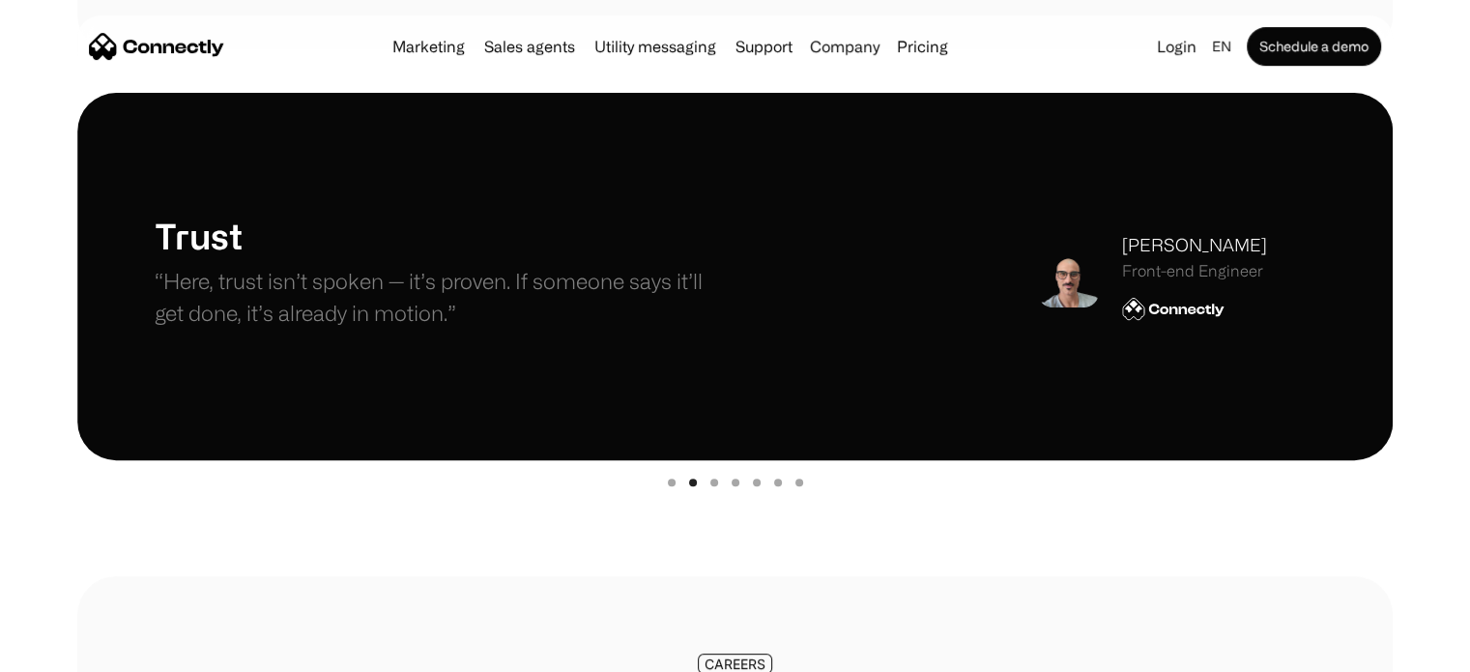
click at [715, 483] on div "Show slide 3 of 7" at bounding box center [714, 482] width 8 height 8
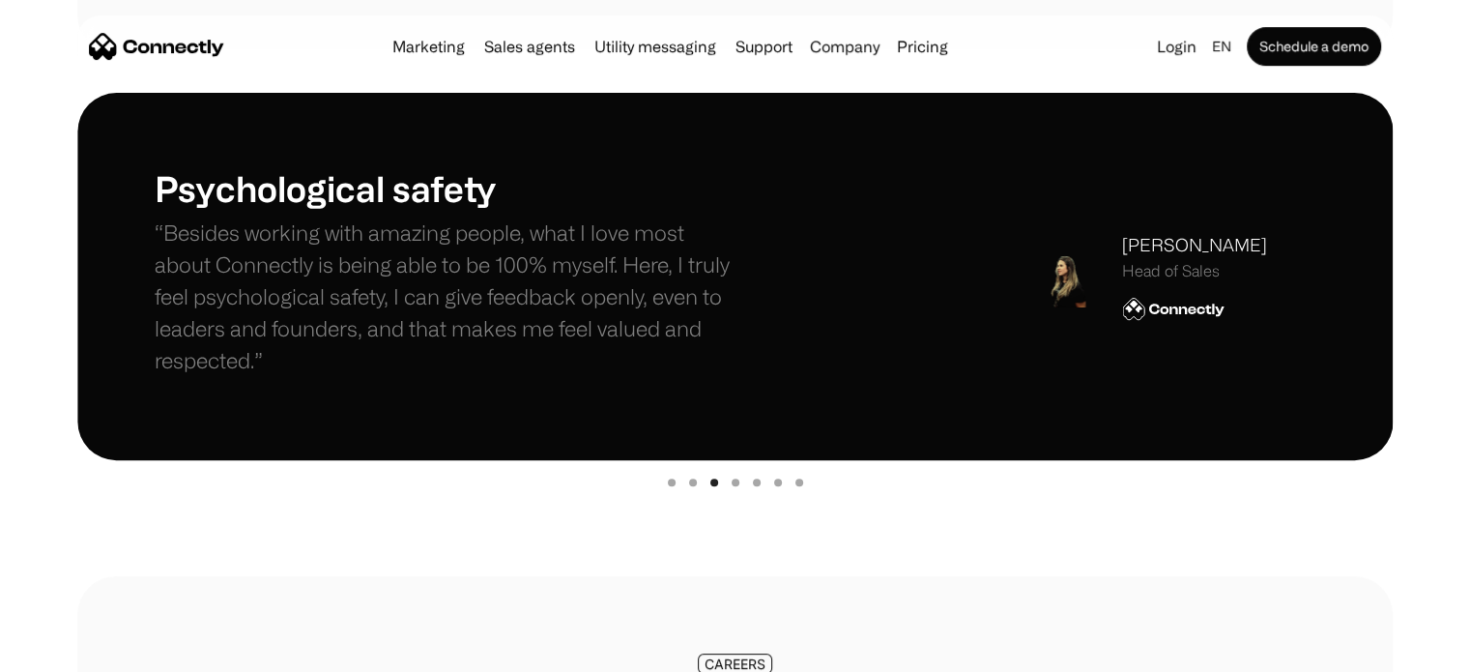
click at [734, 485] on div "carousel" at bounding box center [734, 479] width 1315 height 39
click at [732, 478] on div "Show slide 4 of 7" at bounding box center [736, 482] width 8 height 8
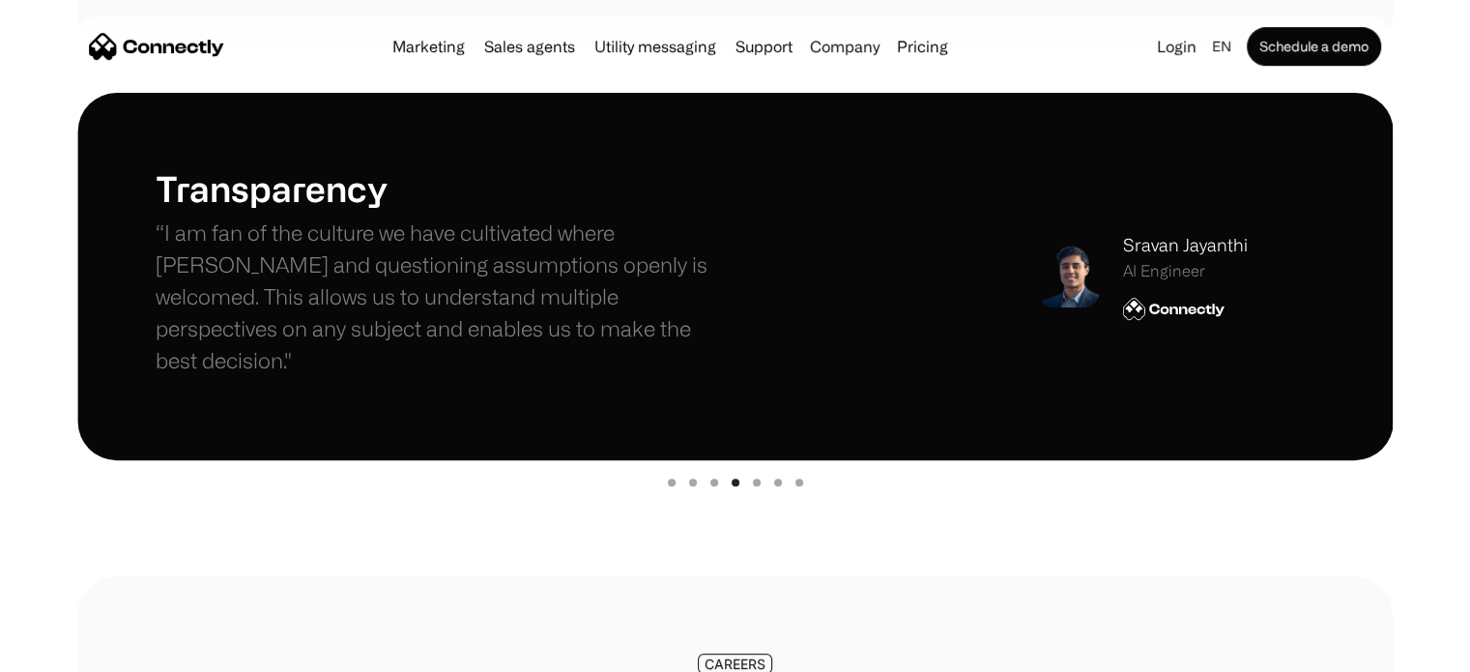
click at [755, 478] on div "Show slide 5 of 7" at bounding box center [757, 482] width 8 height 8
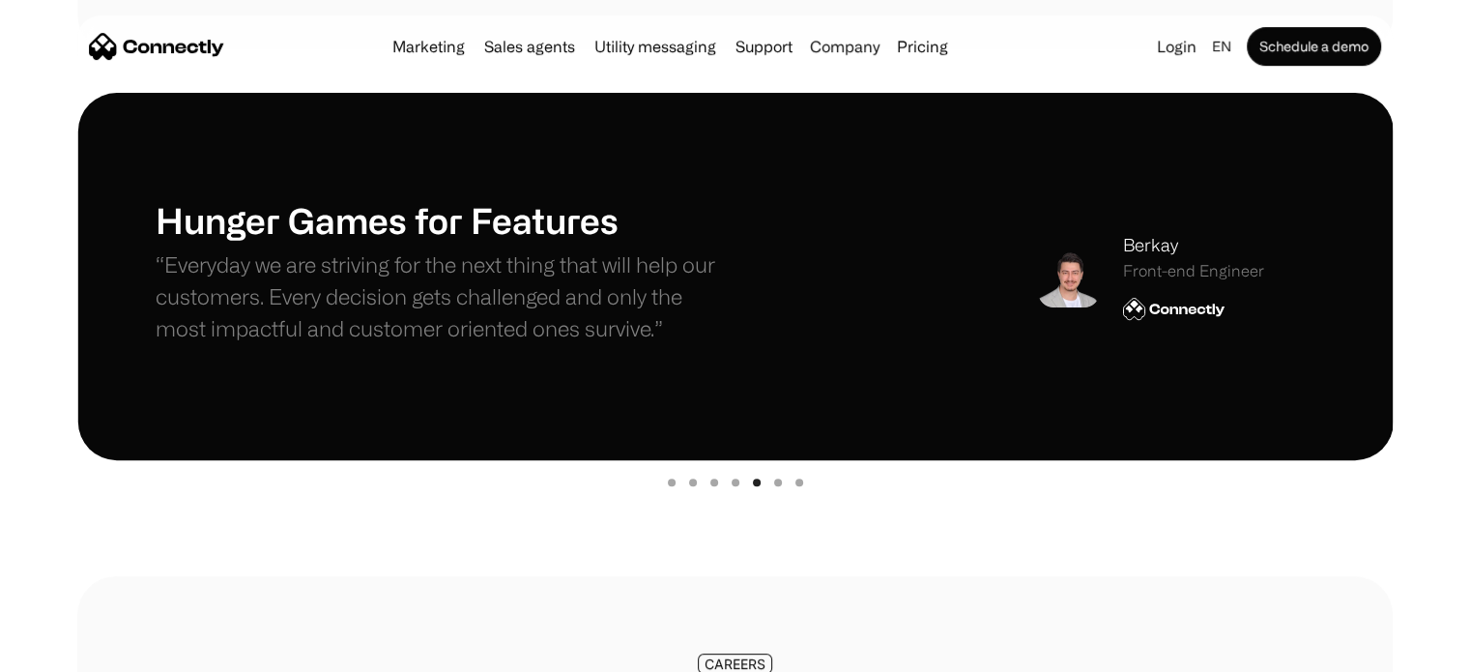
click at [774, 482] on div "Show slide 6 of 7" at bounding box center [778, 482] width 8 height 8
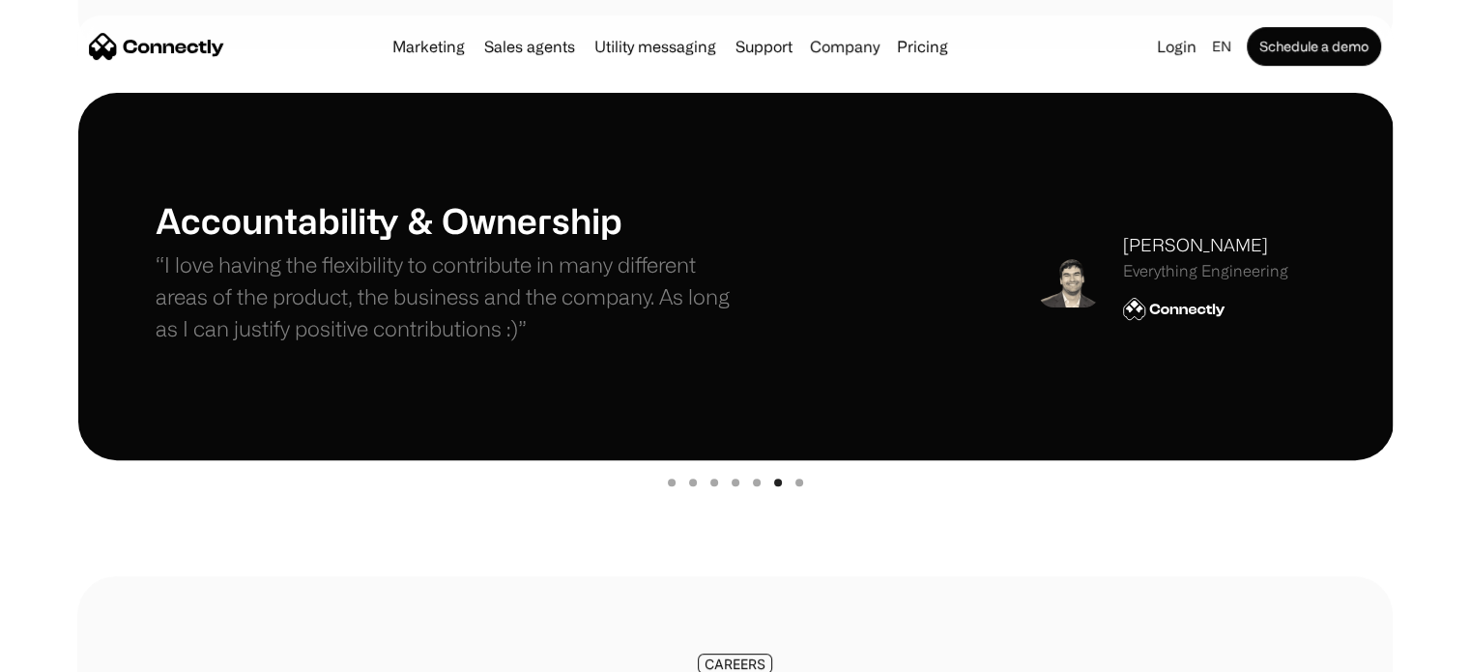
click at [797, 481] on div "Show slide 7 of 7" at bounding box center [799, 482] width 8 height 8
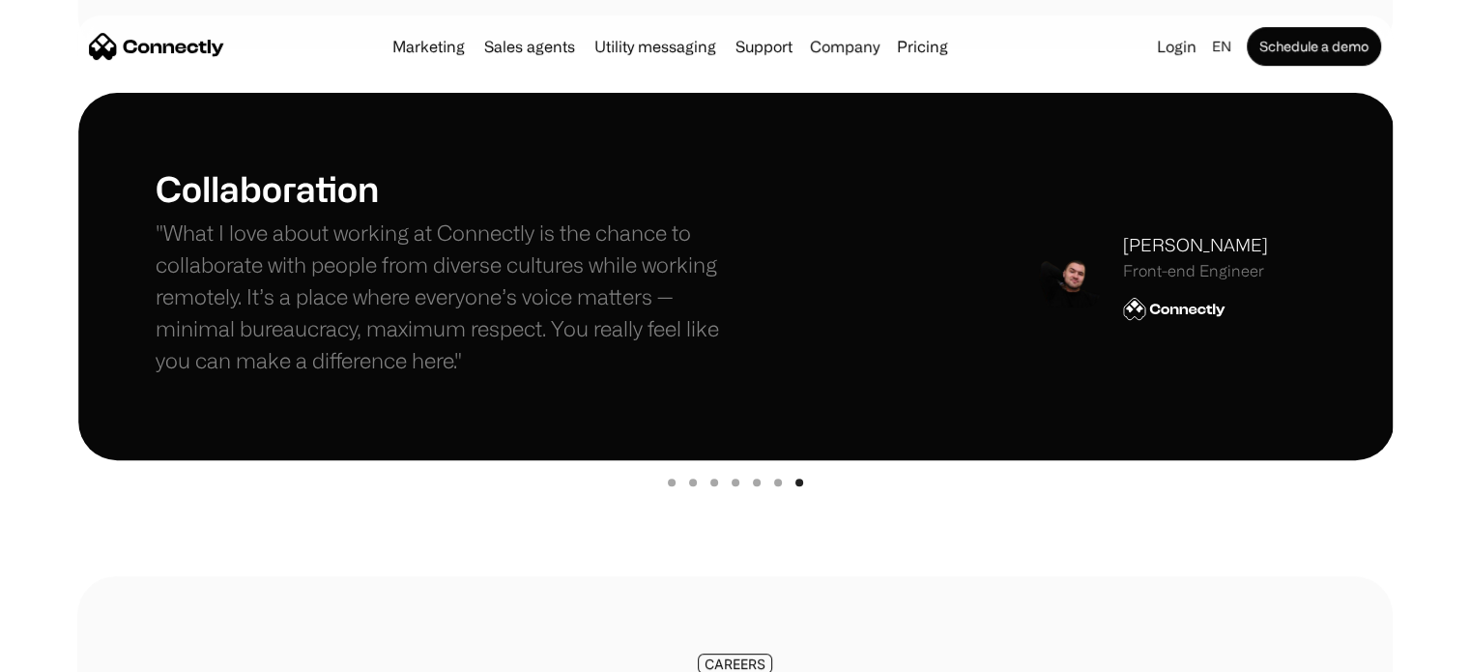
click at [672, 481] on div "Show slide 1 of 7" at bounding box center [672, 482] width 8 height 8
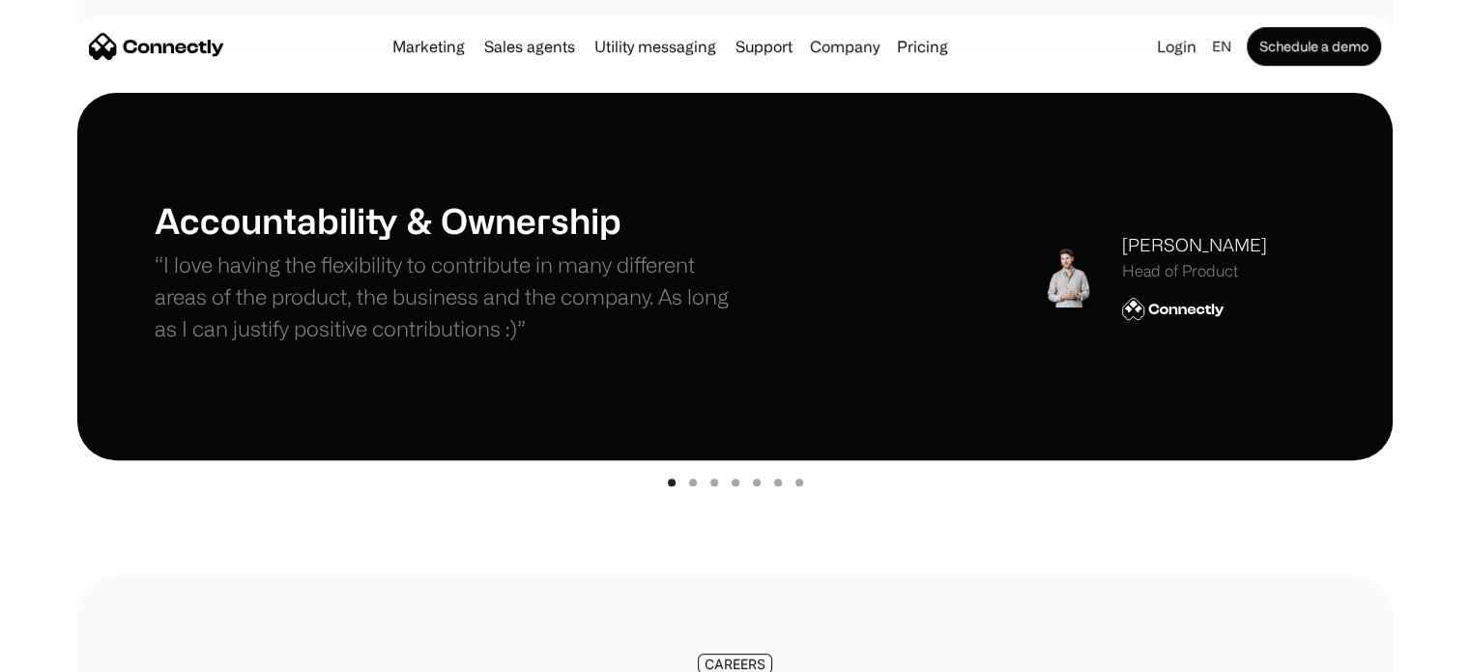
click at [691, 480] on div "Show slide 2 of 7" at bounding box center [693, 482] width 8 height 8
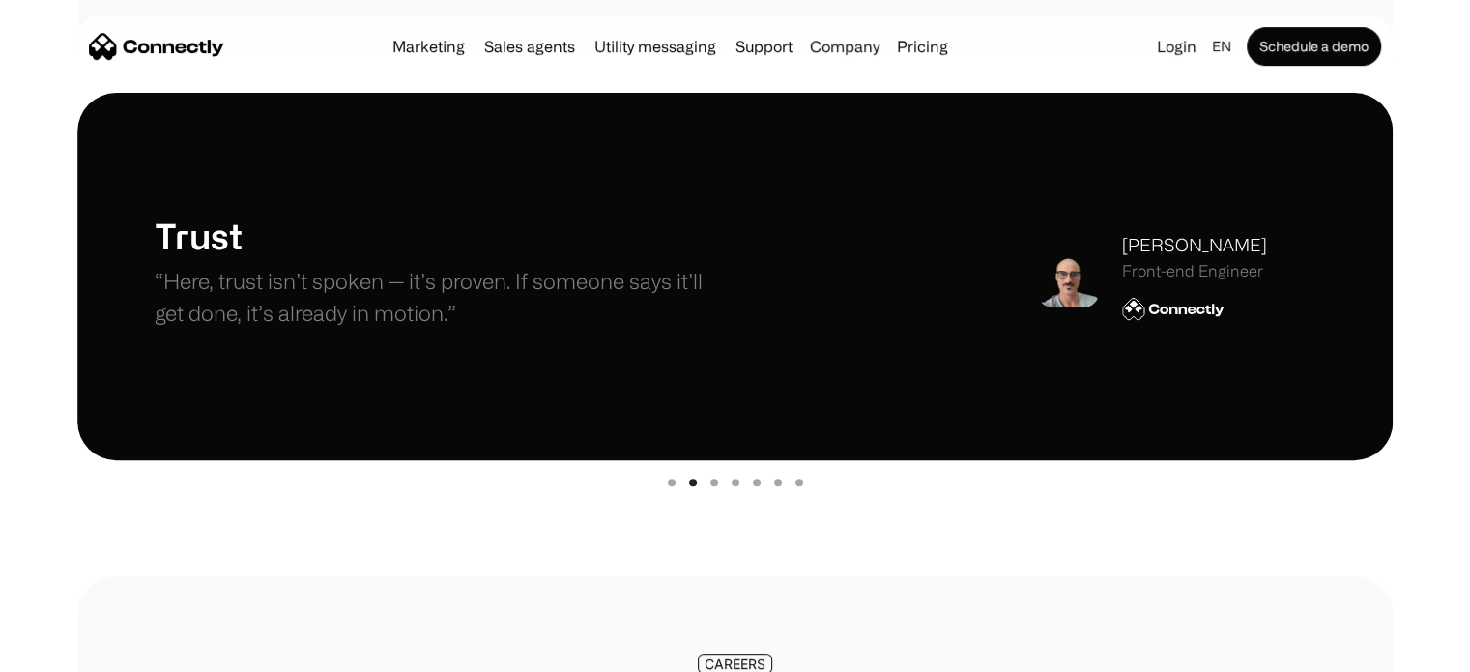
click at [1076, 271] on img "2 of 7" at bounding box center [1068, 276] width 62 height 62
click at [1153, 279] on div "Front-end Engineer" at bounding box center [1194, 271] width 145 height 18
click at [1158, 313] on img "2 of 7" at bounding box center [1173, 309] width 102 height 24
click at [1161, 237] on div "Daniel Guolo" at bounding box center [1194, 245] width 145 height 26
click at [993, 298] on div "Trust “Here, trust isn’t spoken — it’s proven. If someone says it’ll get done, …" at bounding box center [735, 276] width 1161 height 123
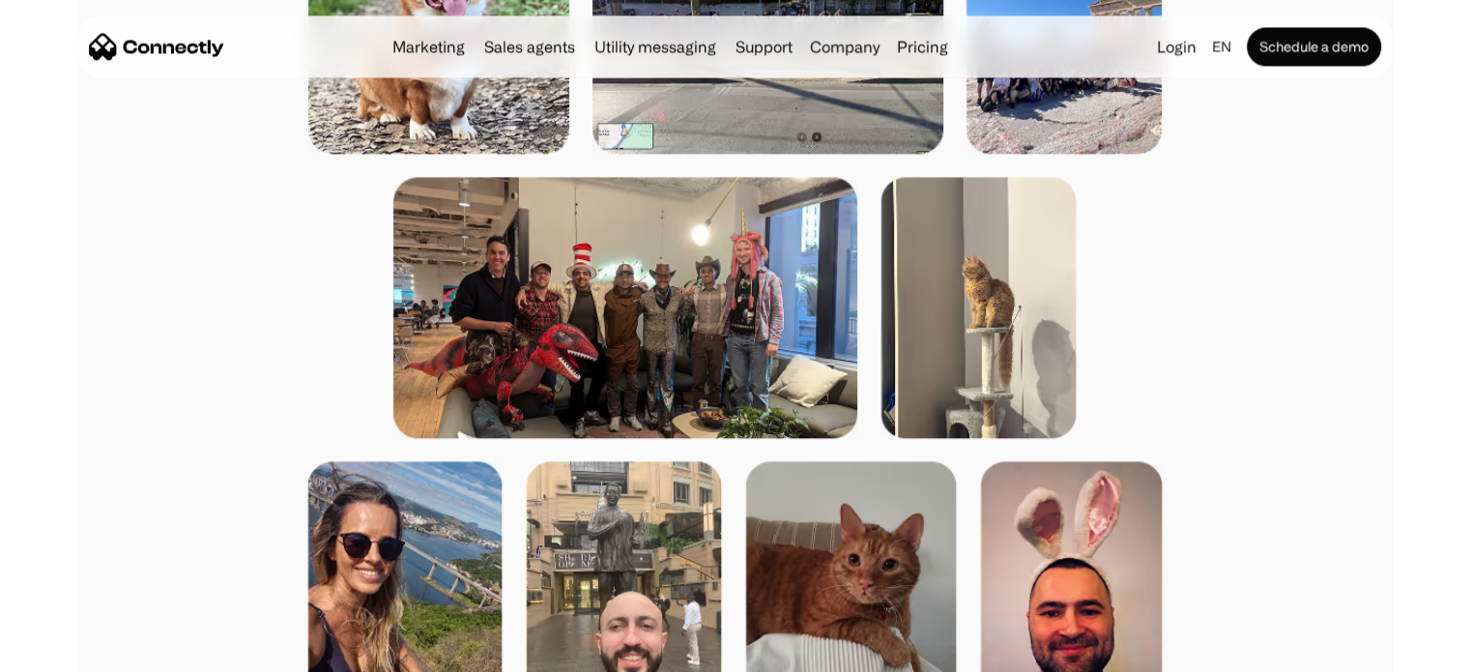
scroll to position [3220, 0]
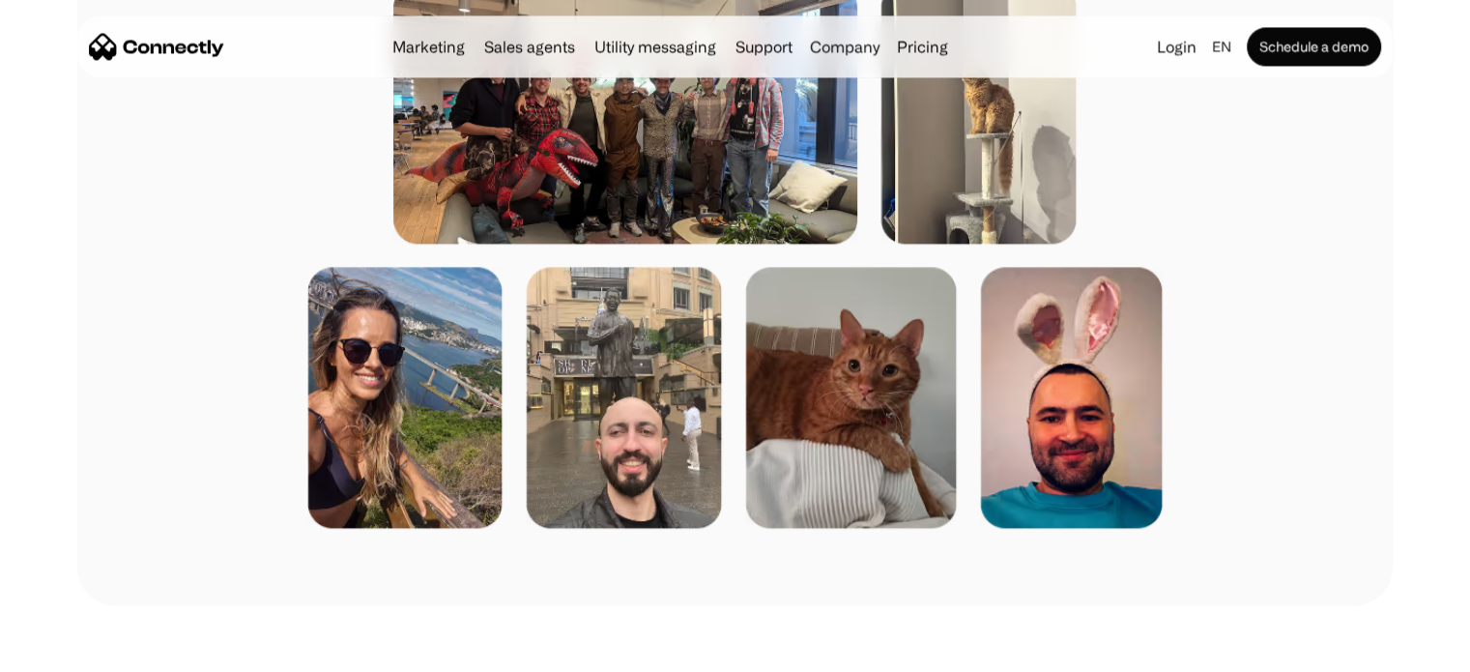
drag, startPoint x: 256, startPoint y: 360, endPoint x: 223, endPoint y: 509, distance: 152.4
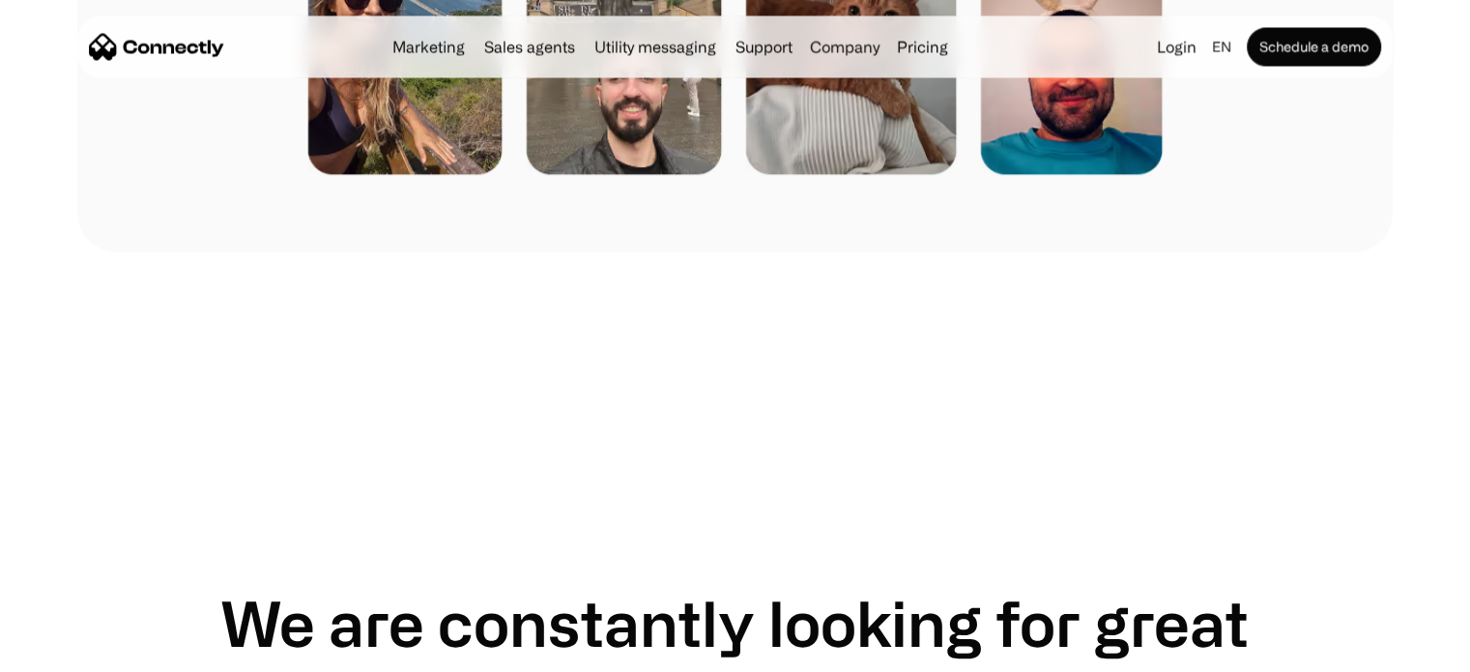
drag, startPoint x: 261, startPoint y: 485, endPoint x: 251, endPoint y: 561, distance: 76.9
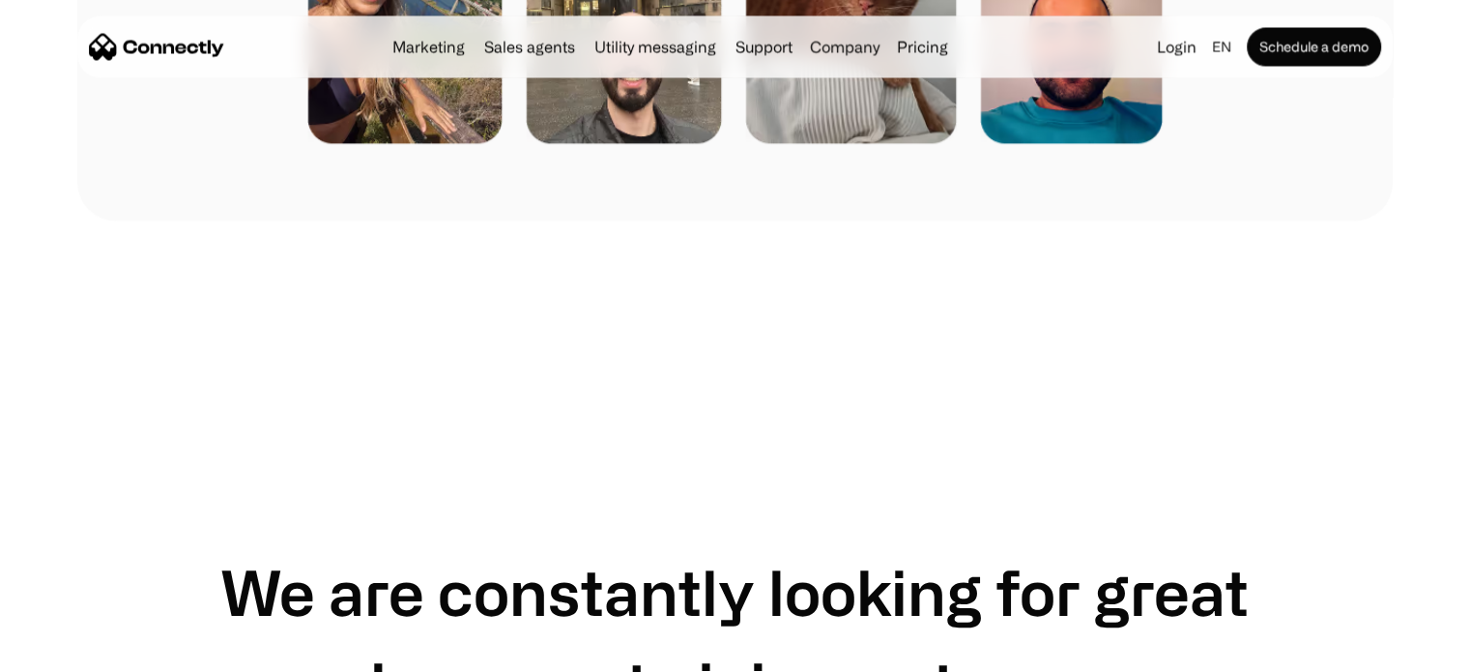
scroll to position [3734, 0]
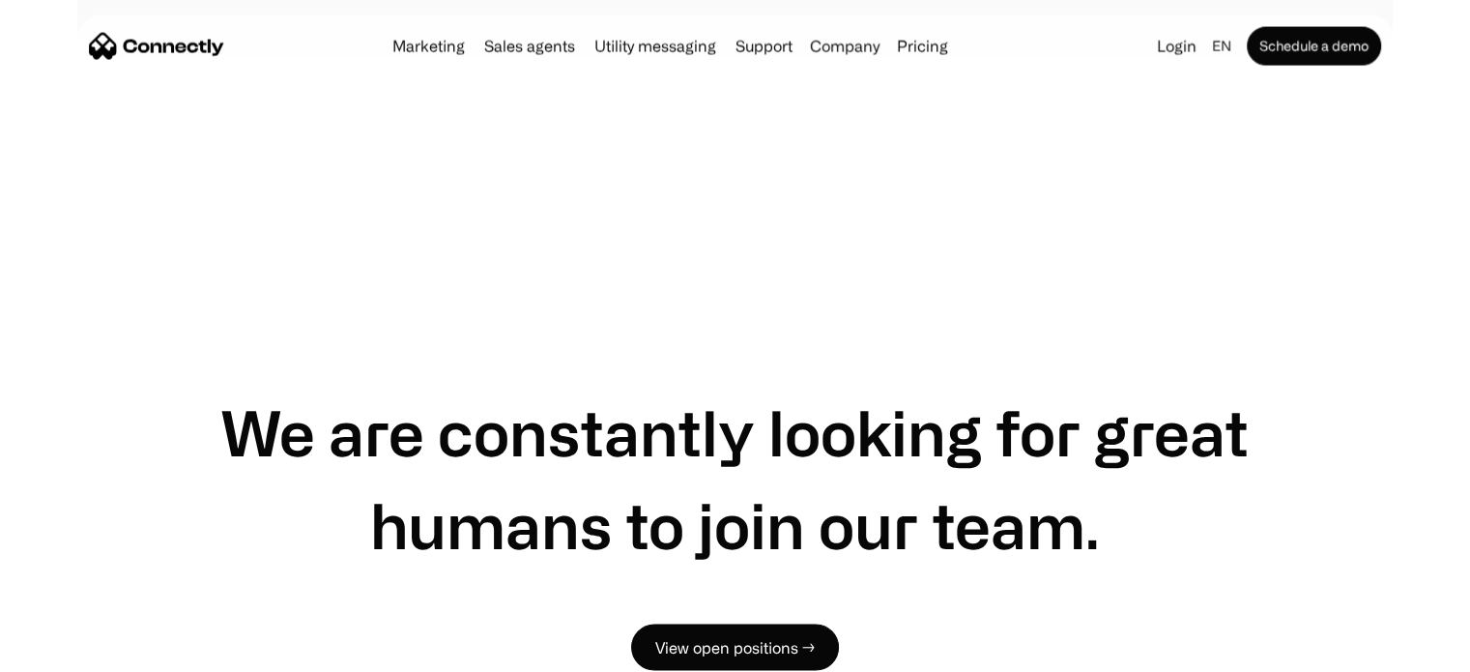
drag, startPoint x: 269, startPoint y: 544, endPoint x: 223, endPoint y: 717, distance: 178.8
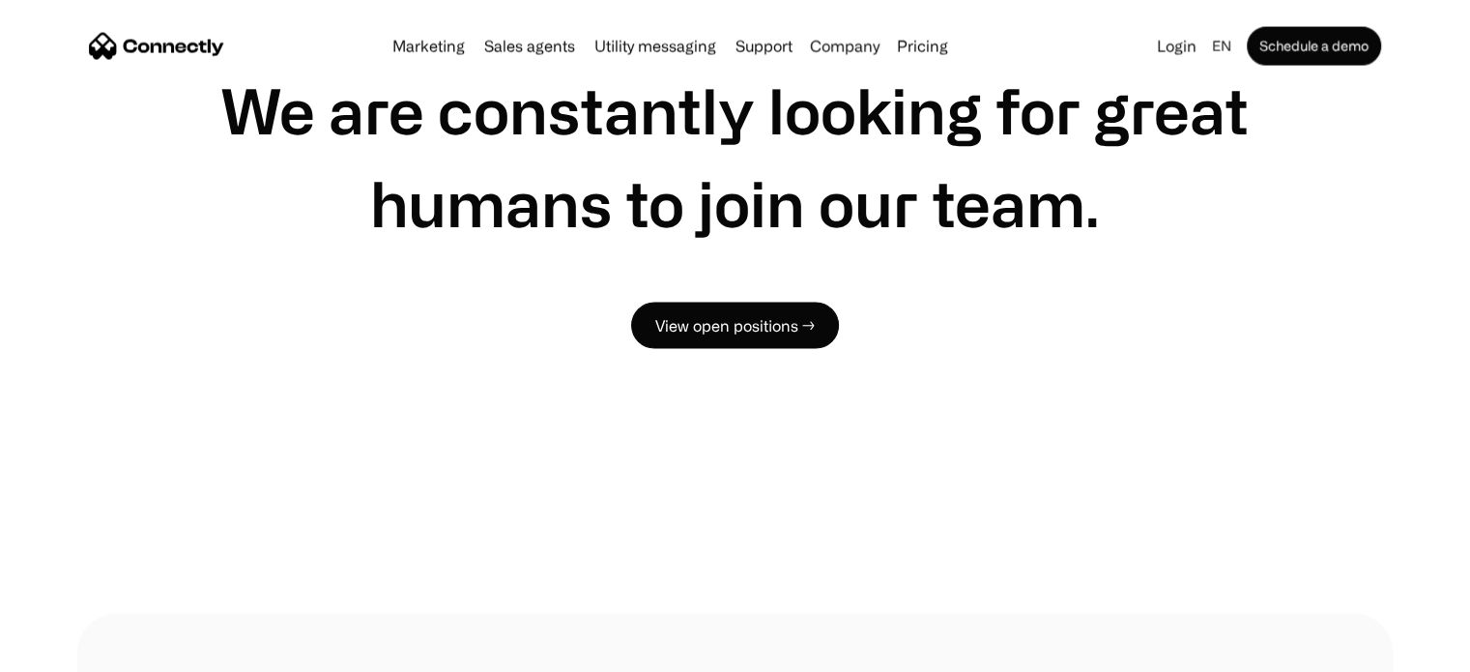
drag, startPoint x: 426, startPoint y: 324, endPoint x: 439, endPoint y: 398, distance: 75.5
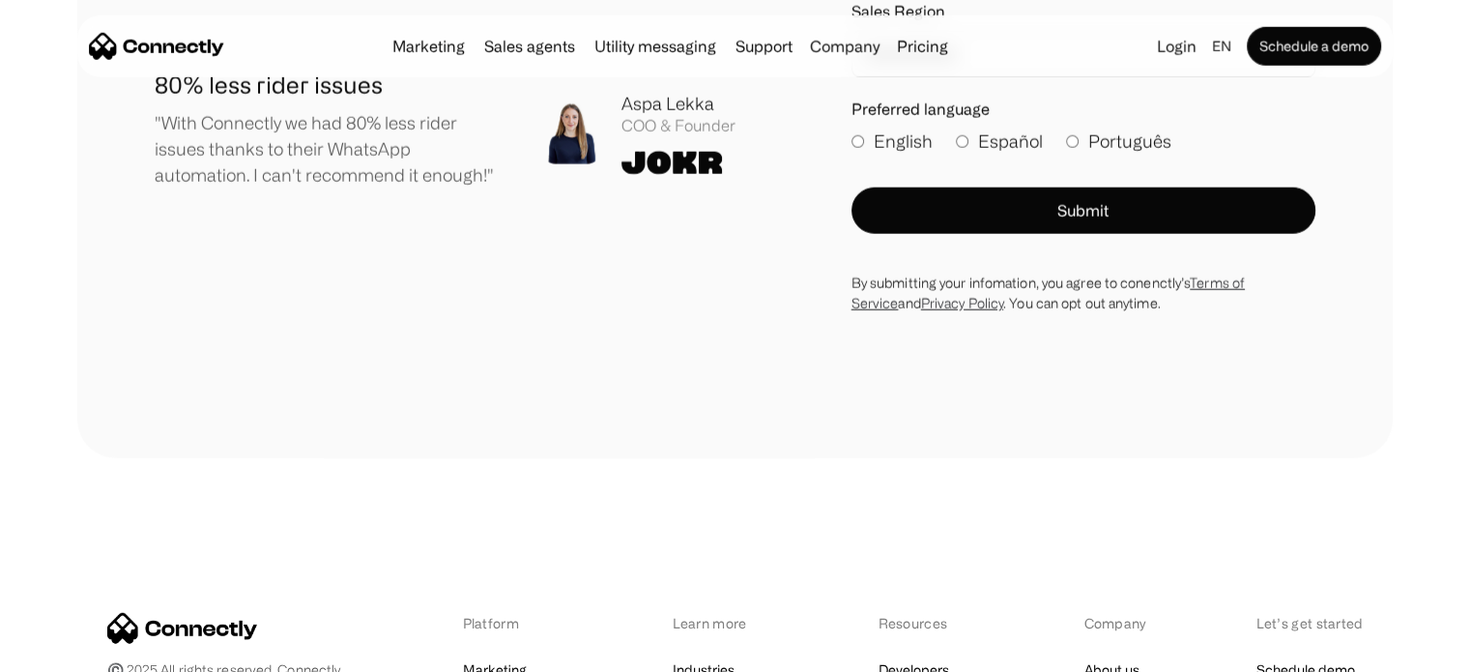
drag, startPoint x: 488, startPoint y: 285, endPoint x: 473, endPoint y: 387, distance: 102.6
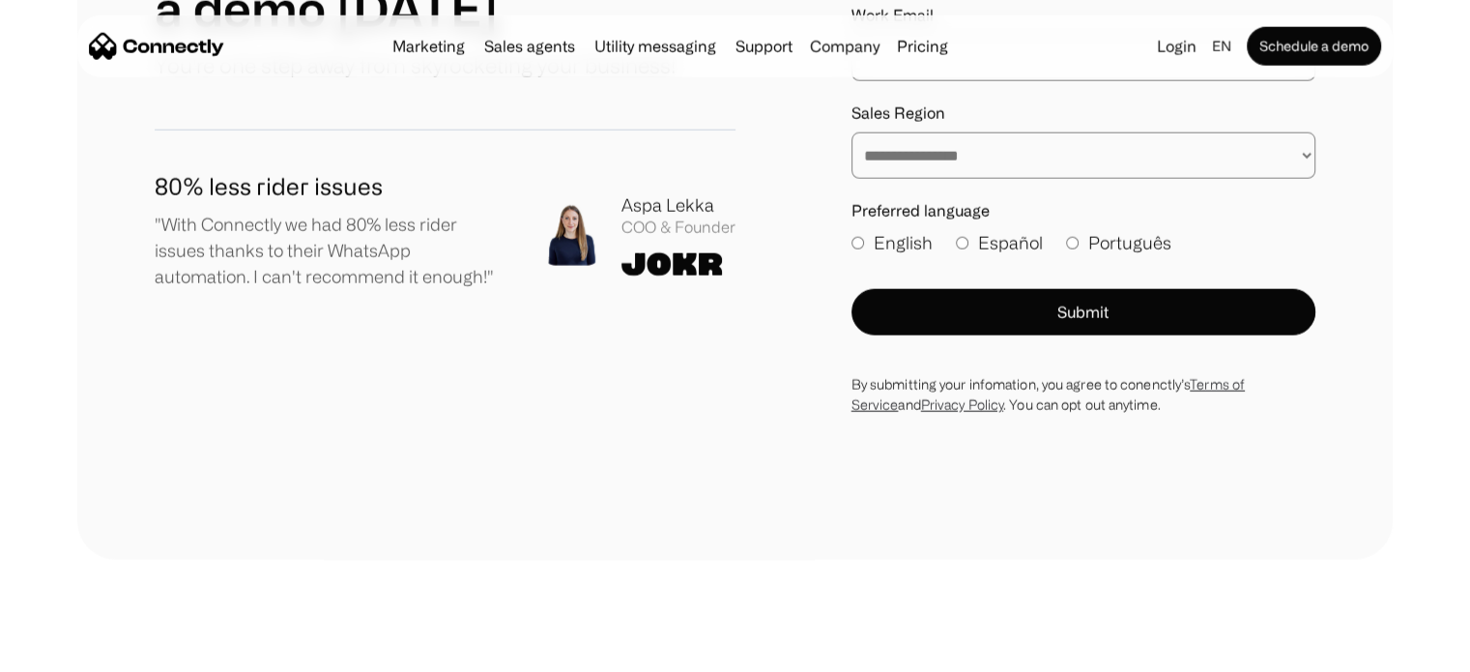
drag, startPoint x: 484, startPoint y: 363, endPoint x: 527, endPoint y: 247, distance: 123.5
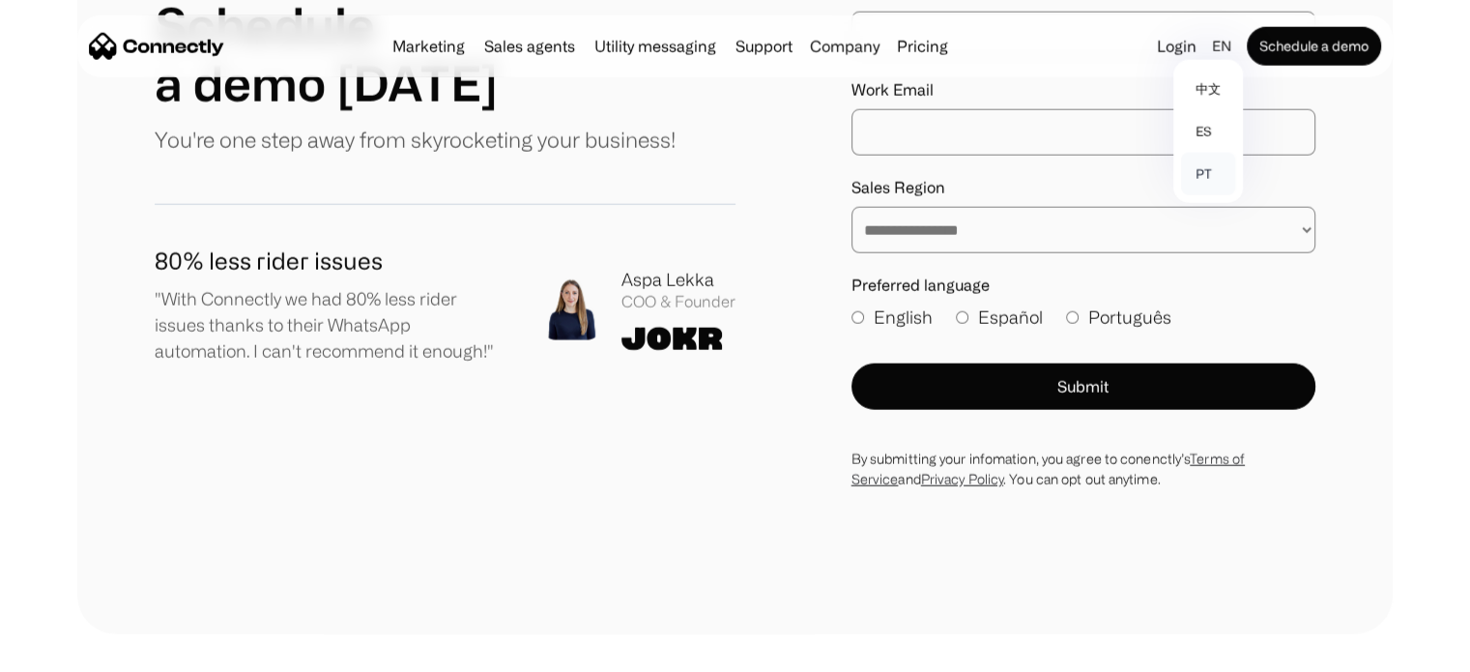
click at [1217, 168] on link "pt" at bounding box center [1208, 174] width 54 height 43
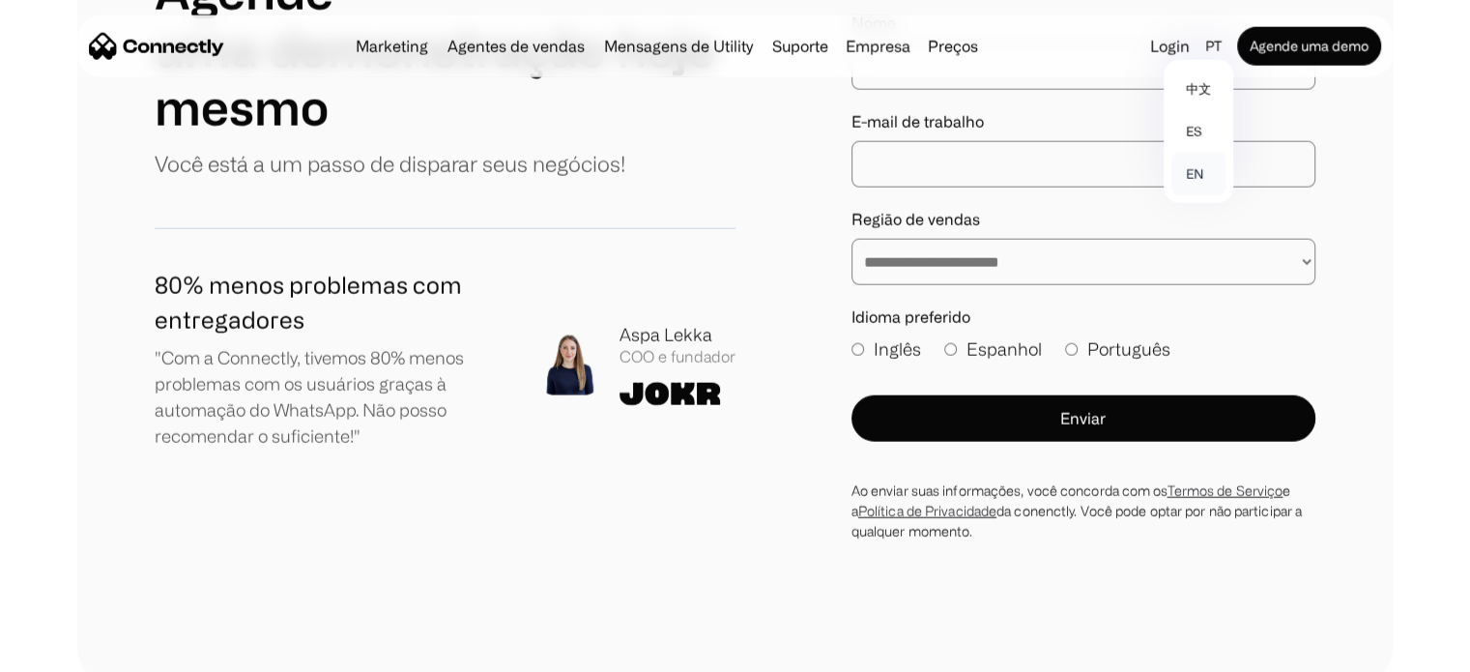
scroll to position [4901, 0]
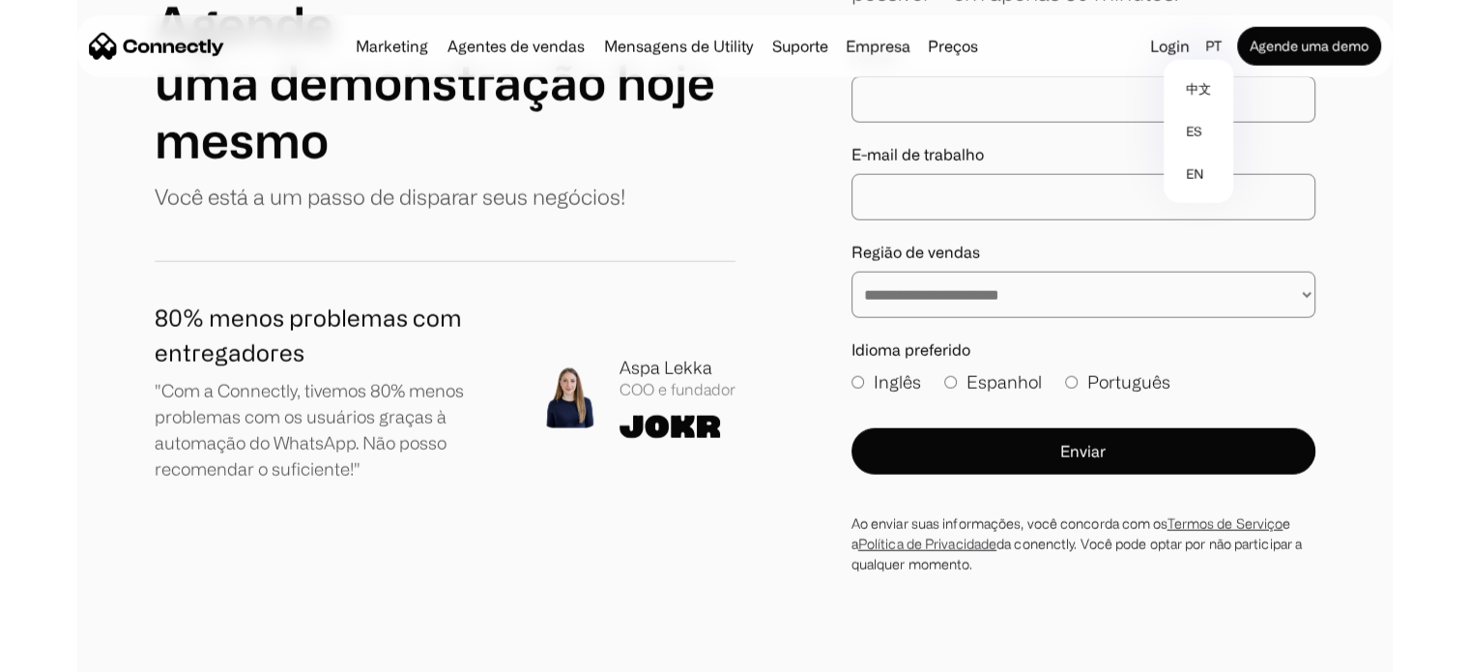
click at [833, 296] on div "**********" at bounding box center [735, 243] width 1161 height 661
click at [866, 285] on select "**********" at bounding box center [1083, 295] width 464 height 46
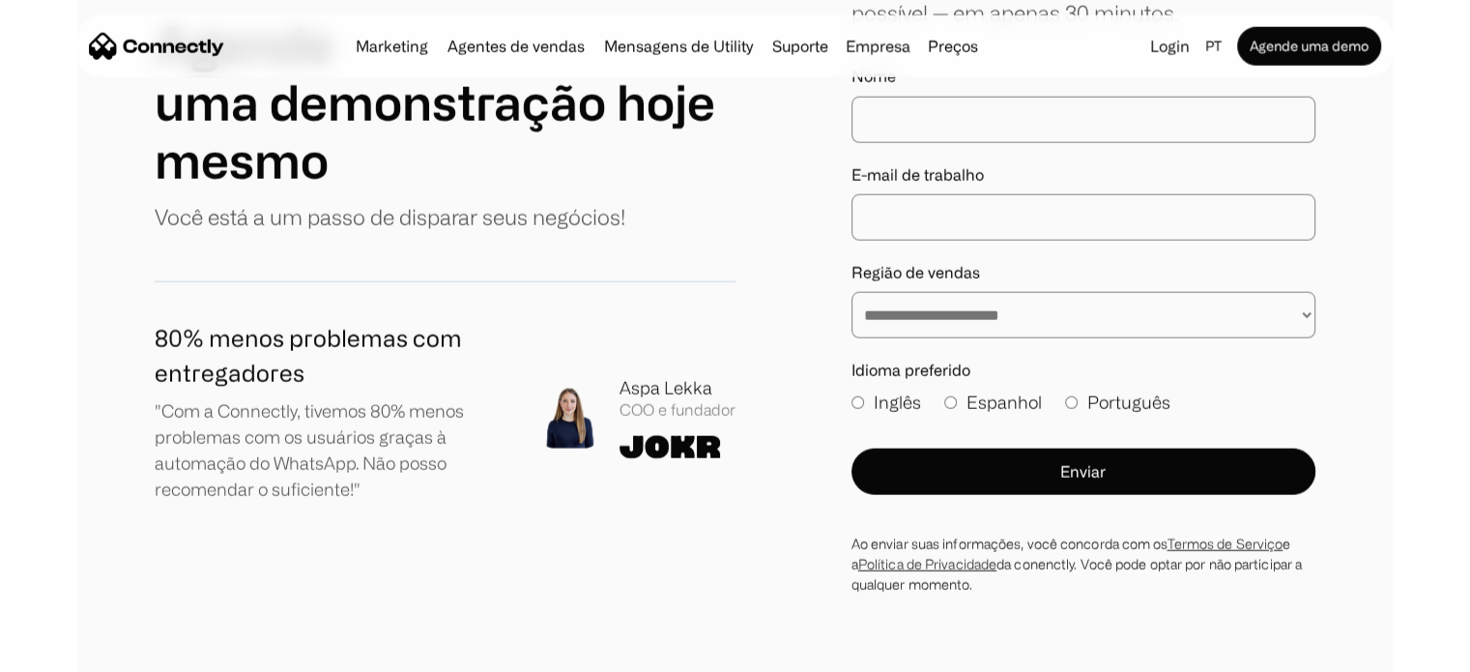
drag, startPoint x: 716, startPoint y: 283, endPoint x: 693, endPoint y: 347, distance: 67.9
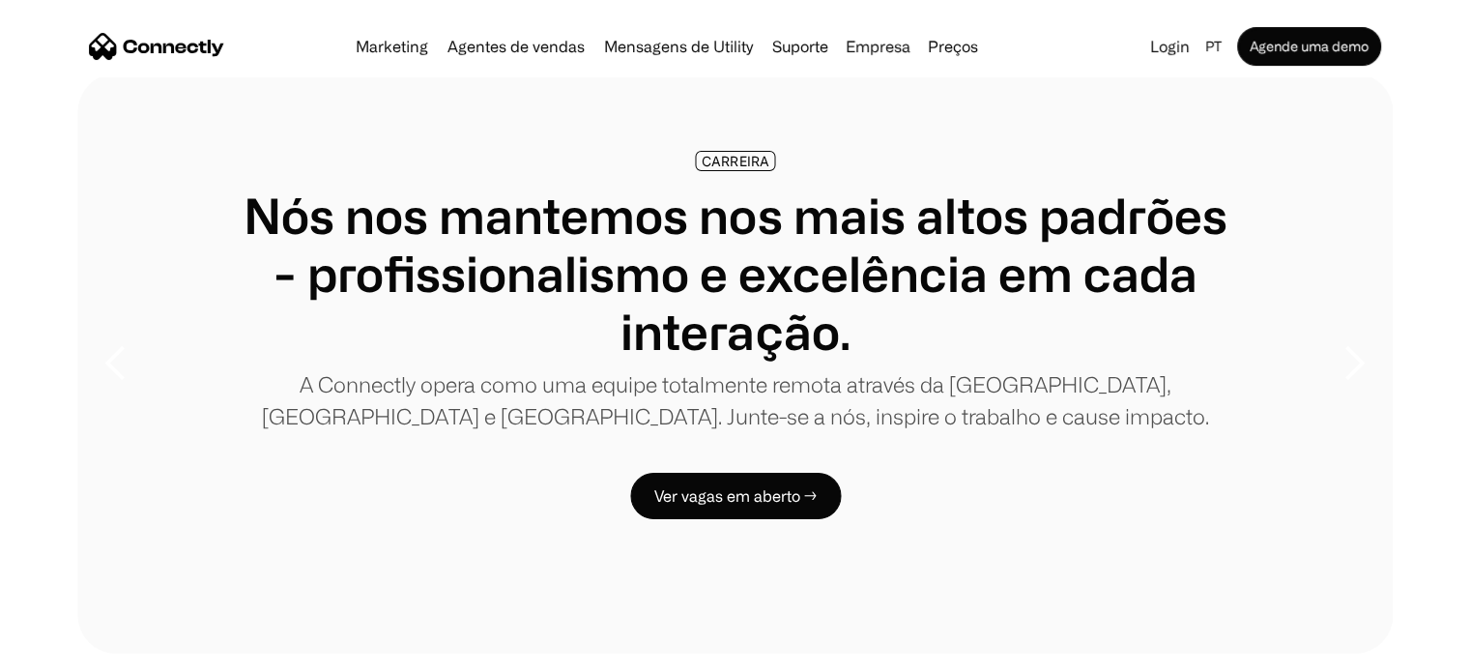
scroll to position [0, 0]
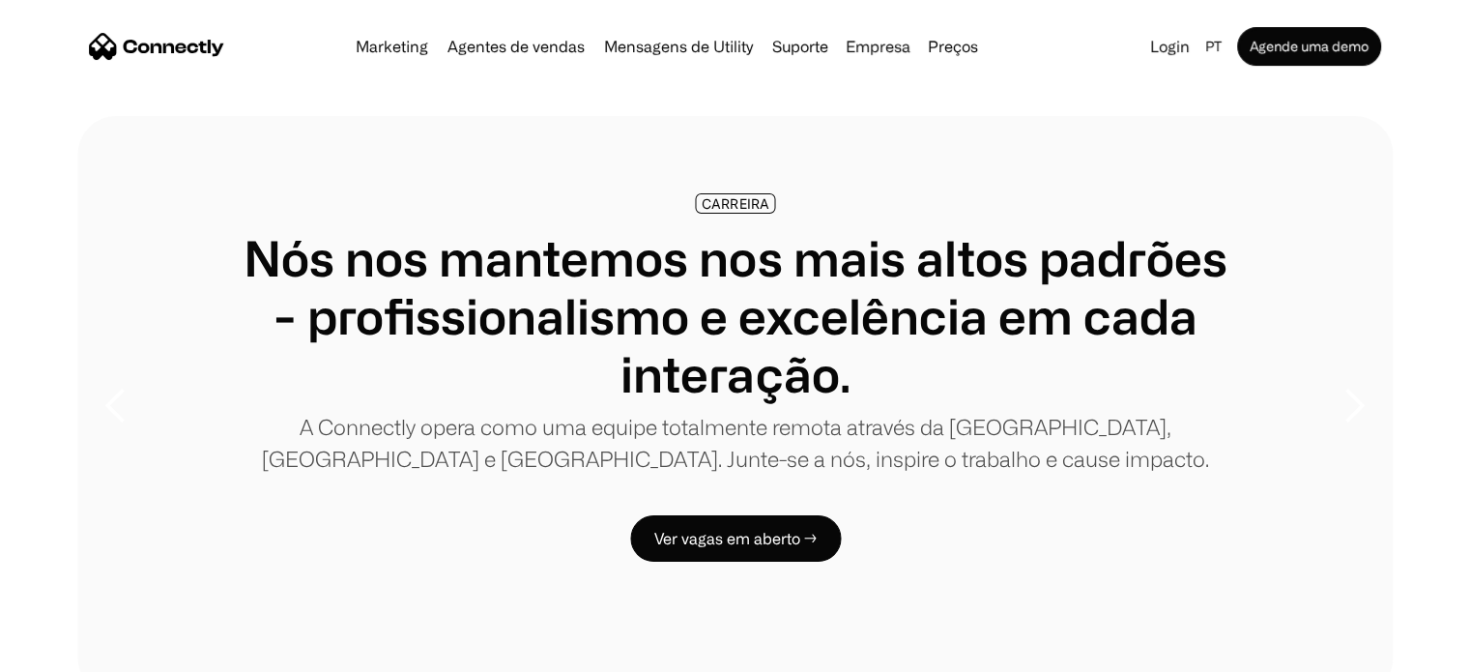
drag, startPoint x: 690, startPoint y: 341, endPoint x: 849, endPoint y: -117, distance: 485.0
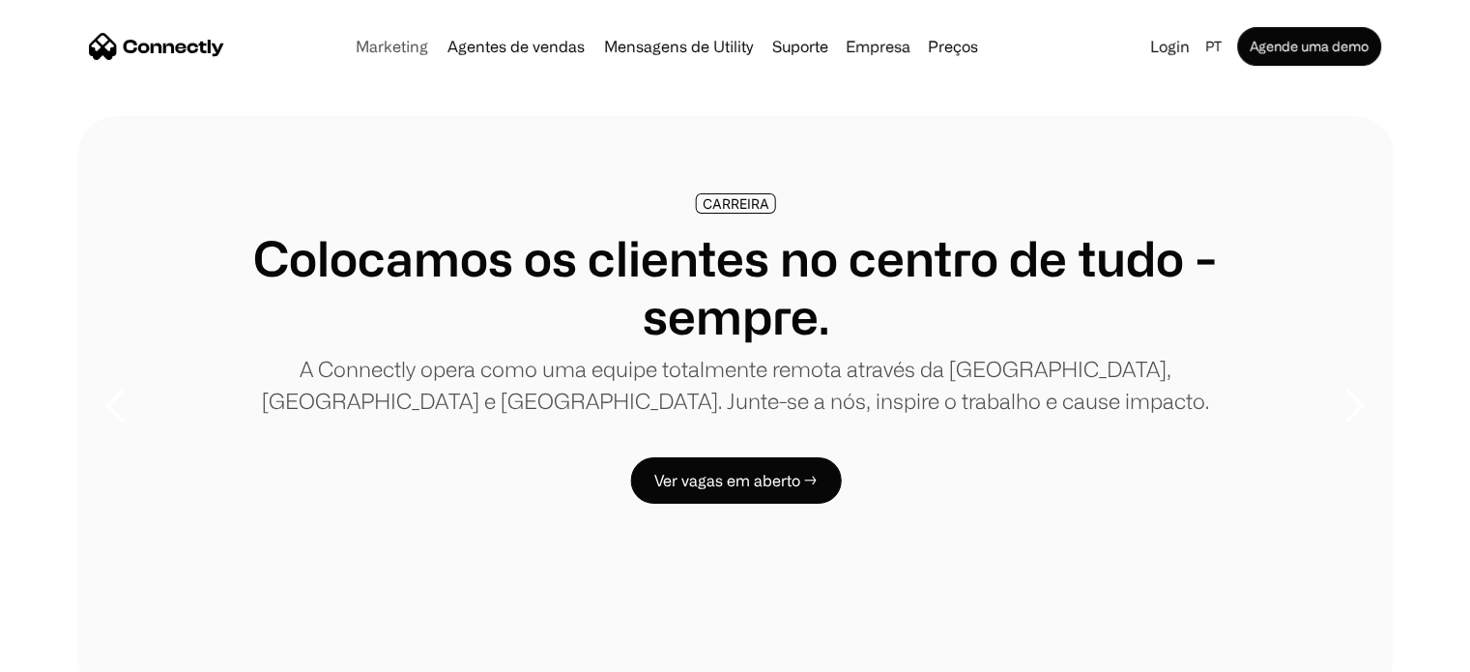
click at [399, 49] on link "Marketing" at bounding box center [392, 46] width 88 height 15
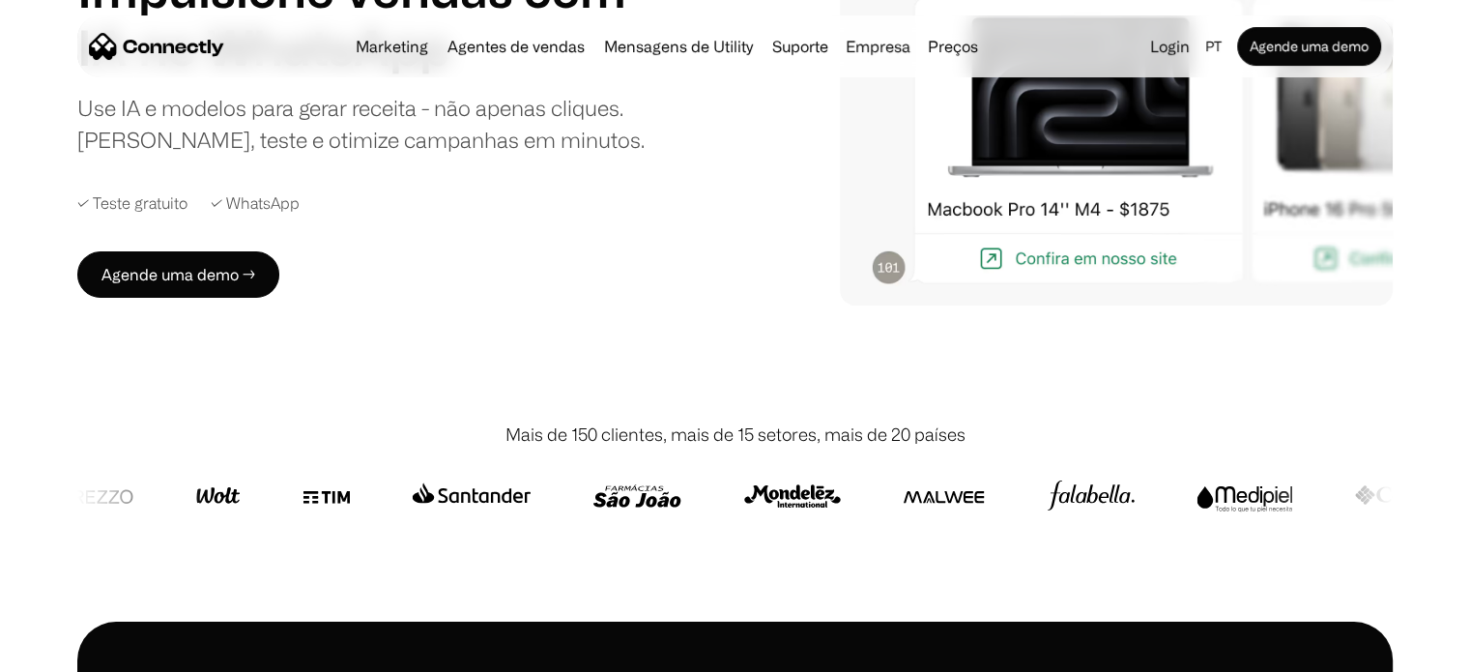
drag, startPoint x: 707, startPoint y: 187, endPoint x: 665, endPoint y: 251, distance: 76.7
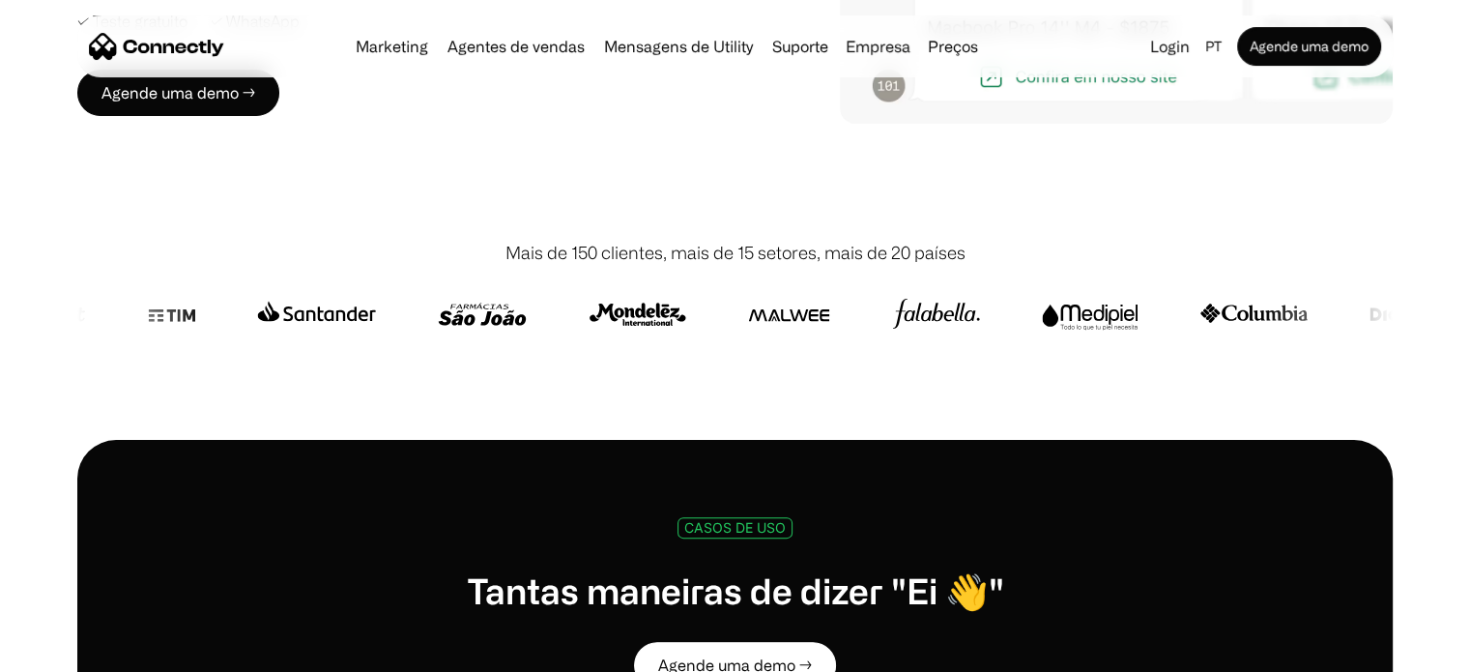
drag, startPoint x: 665, startPoint y: 268, endPoint x: 666, endPoint y: 299, distance: 30.9
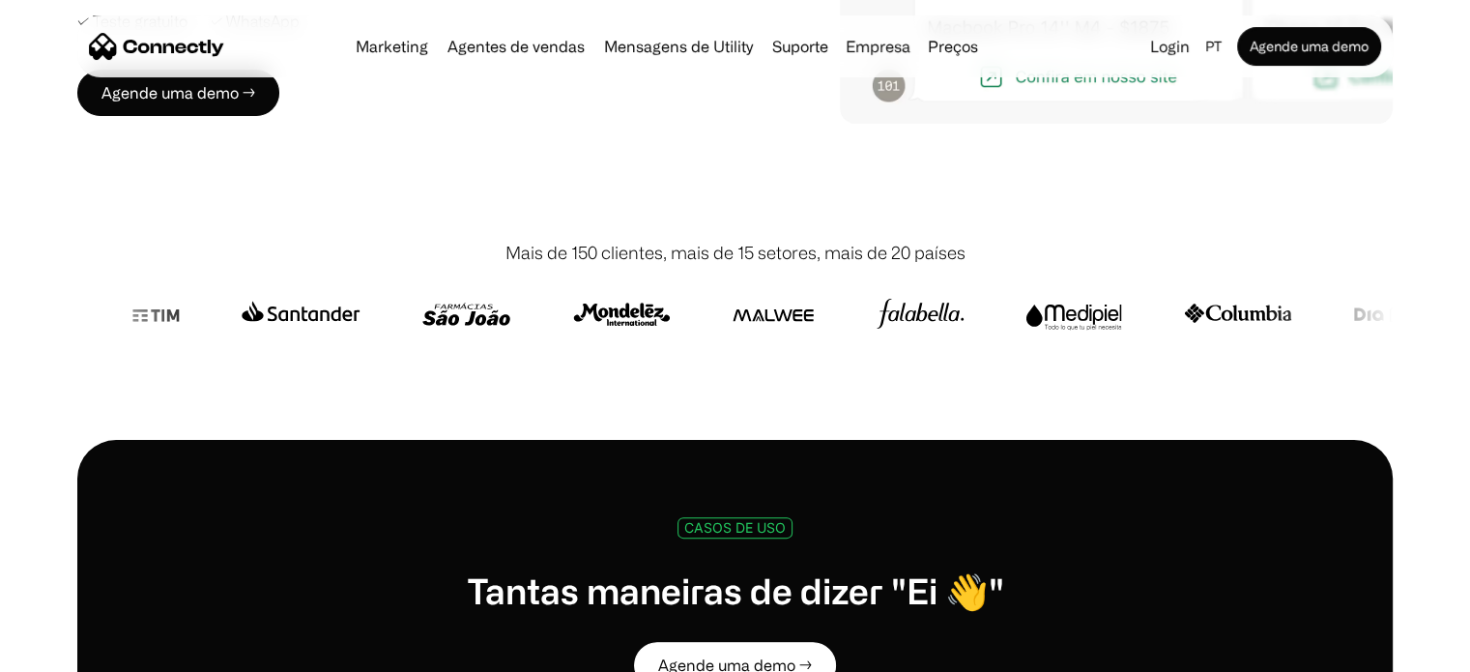
scroll to position [424, 0]
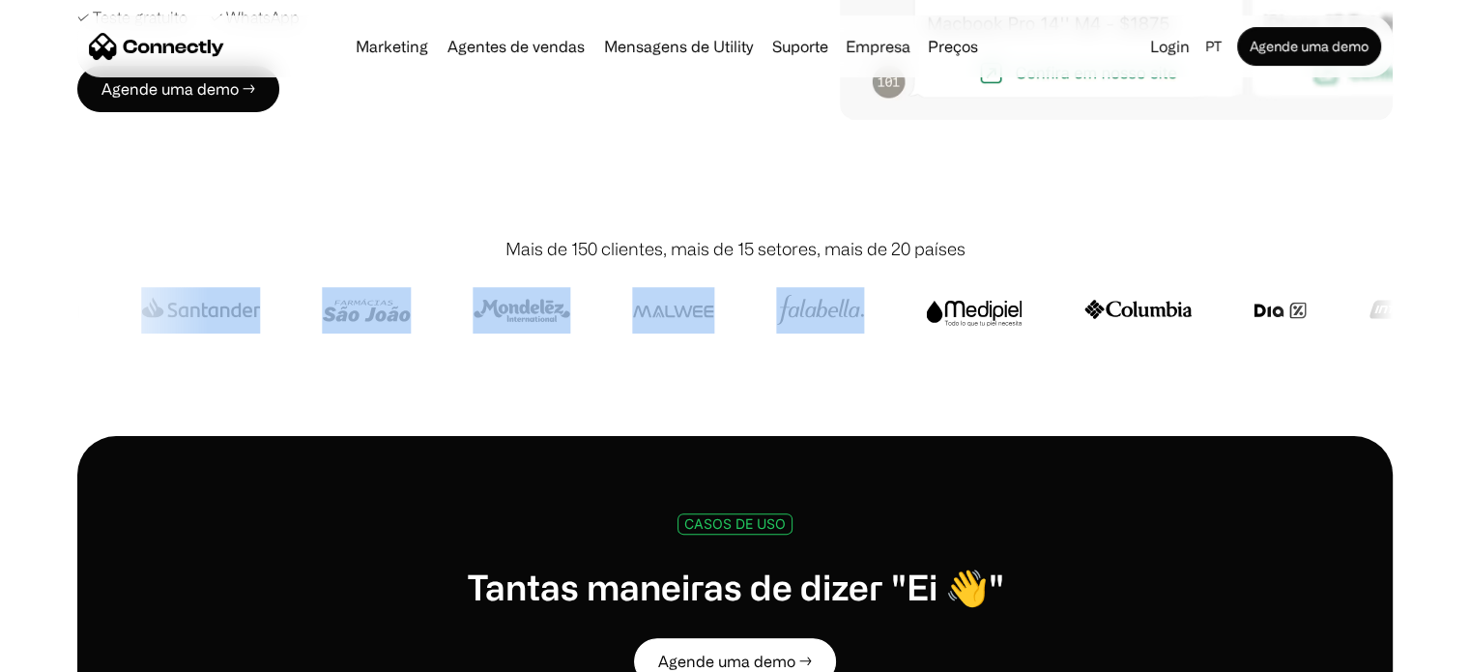
drag, startPoint x: 905, startPoint y: 308, endPoint x: 352, endPoint y: 272, distance: 554.9
click at [352, 272] on div at bounding box center [734, 310] width 1315 height 97
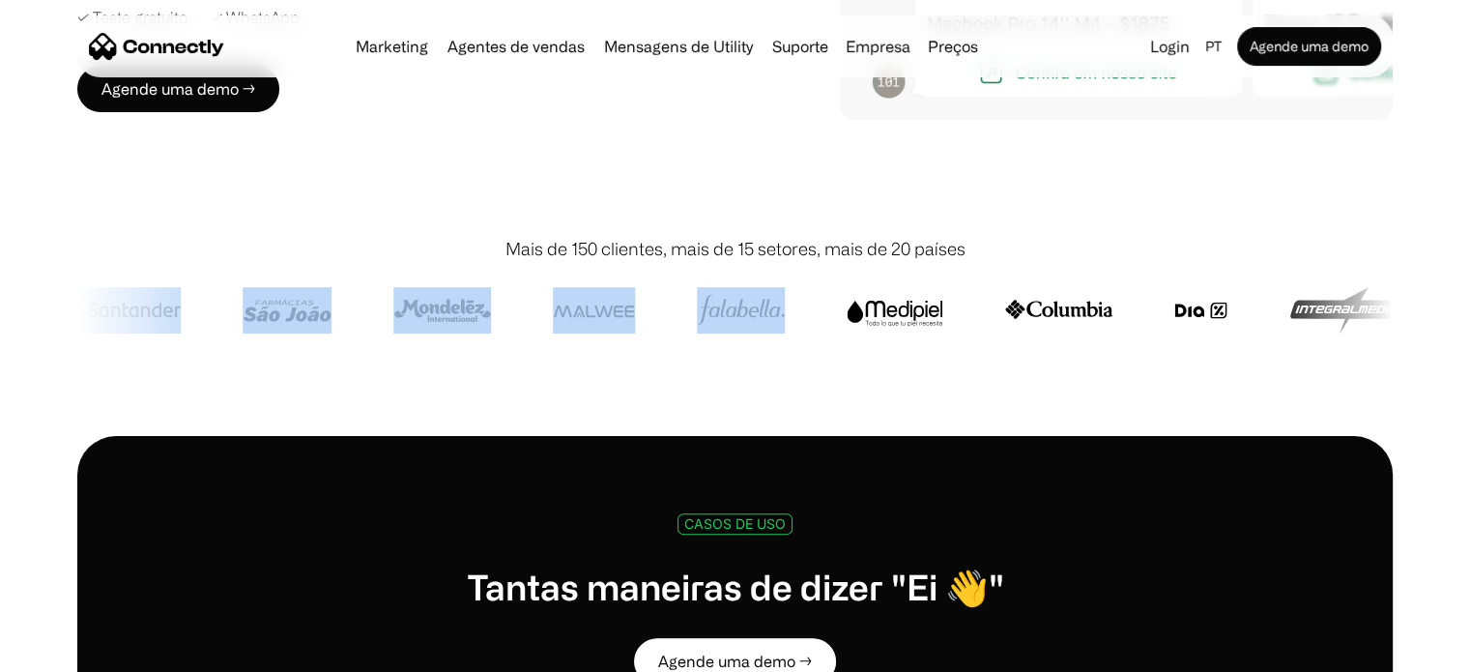
click at [773, 359] on div at bounding box center [734, 310] width 1315 height 97
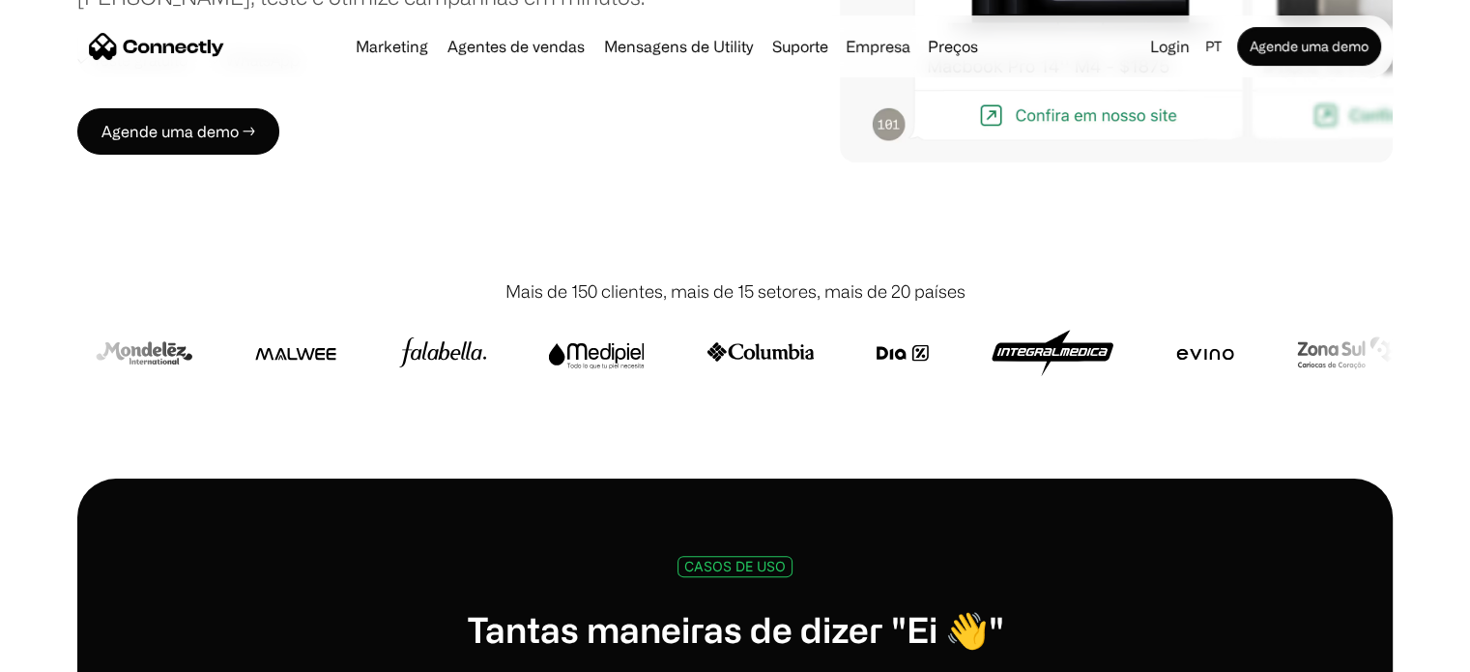
scroll to position [328, 0]
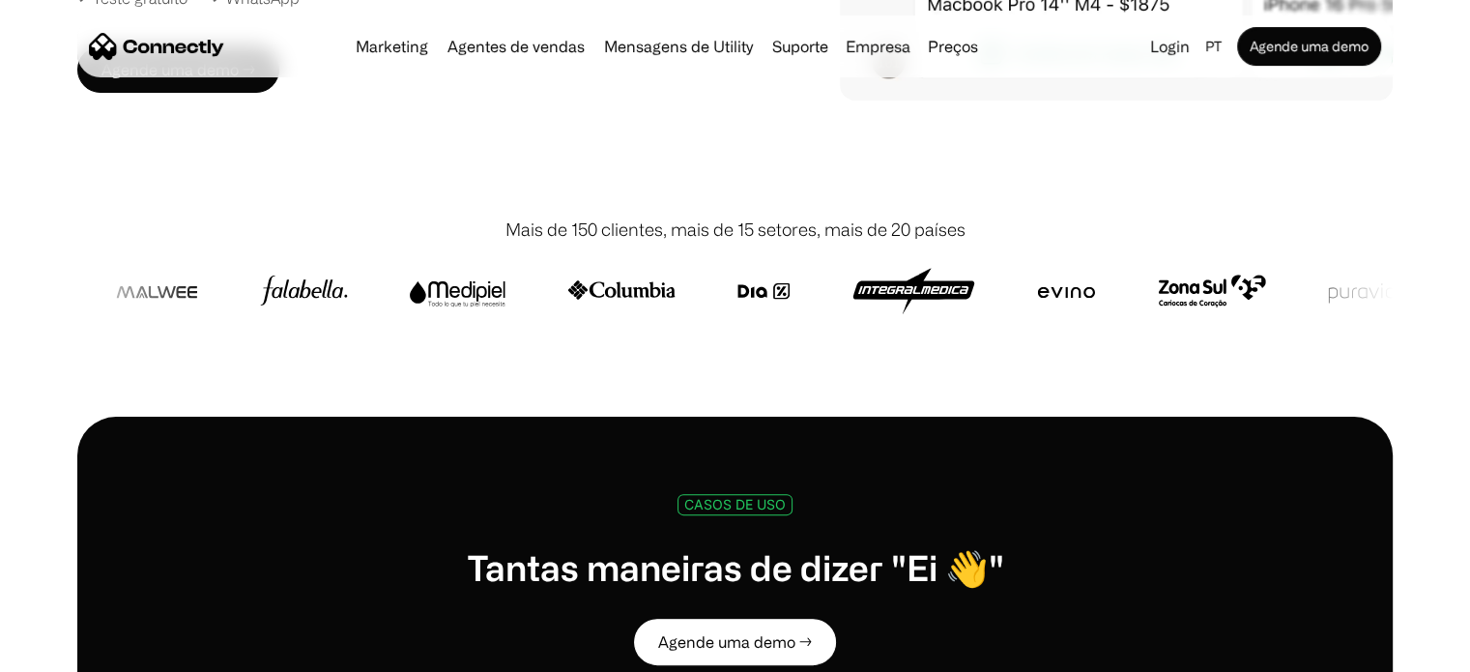
drag, startPoint x: 651, startPoint y: 244, endPoint x: 637, endPoint y: 320, distance: 77.7
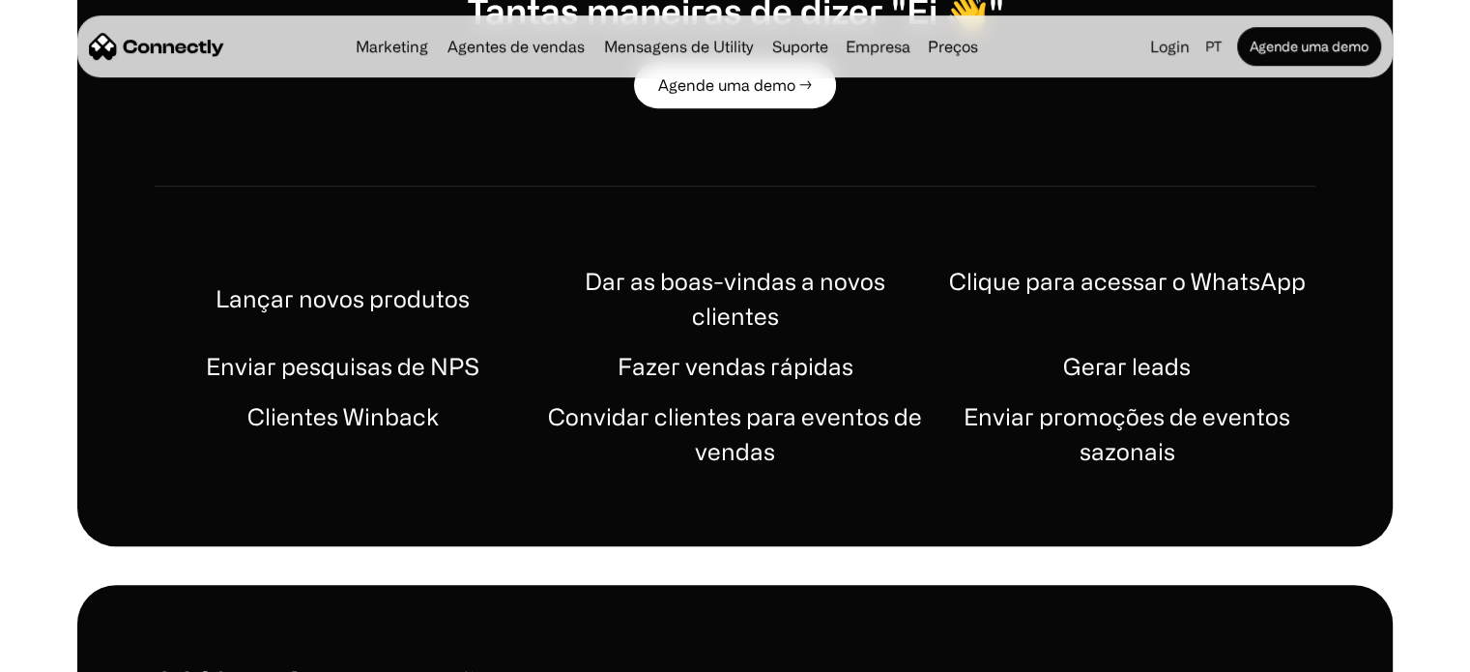
drag, startPoint x: 628, startPoint y: 304, endPoint x: 626, endPoint y: 359, distance: 54.1
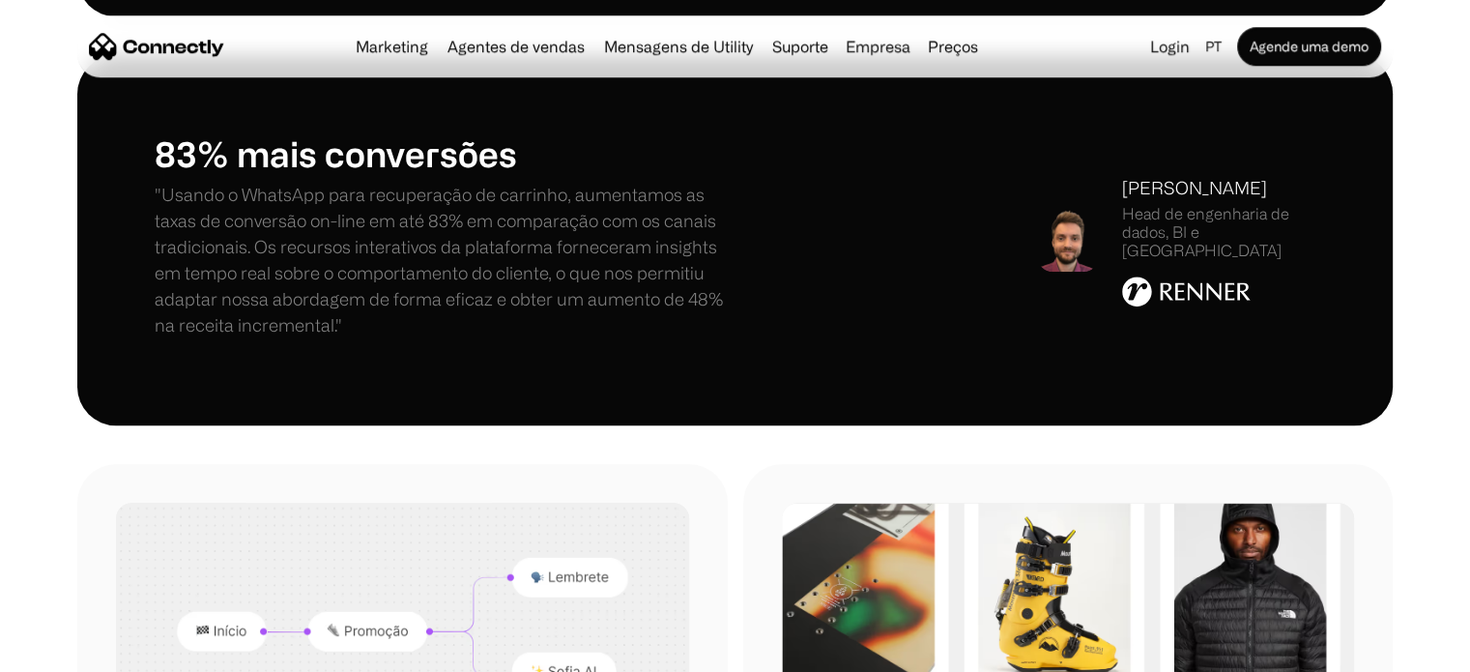
drag, startPoint x: 560, startPoint y: 301, endPoint x: 552, endPoint y: 367, distance: 67.1
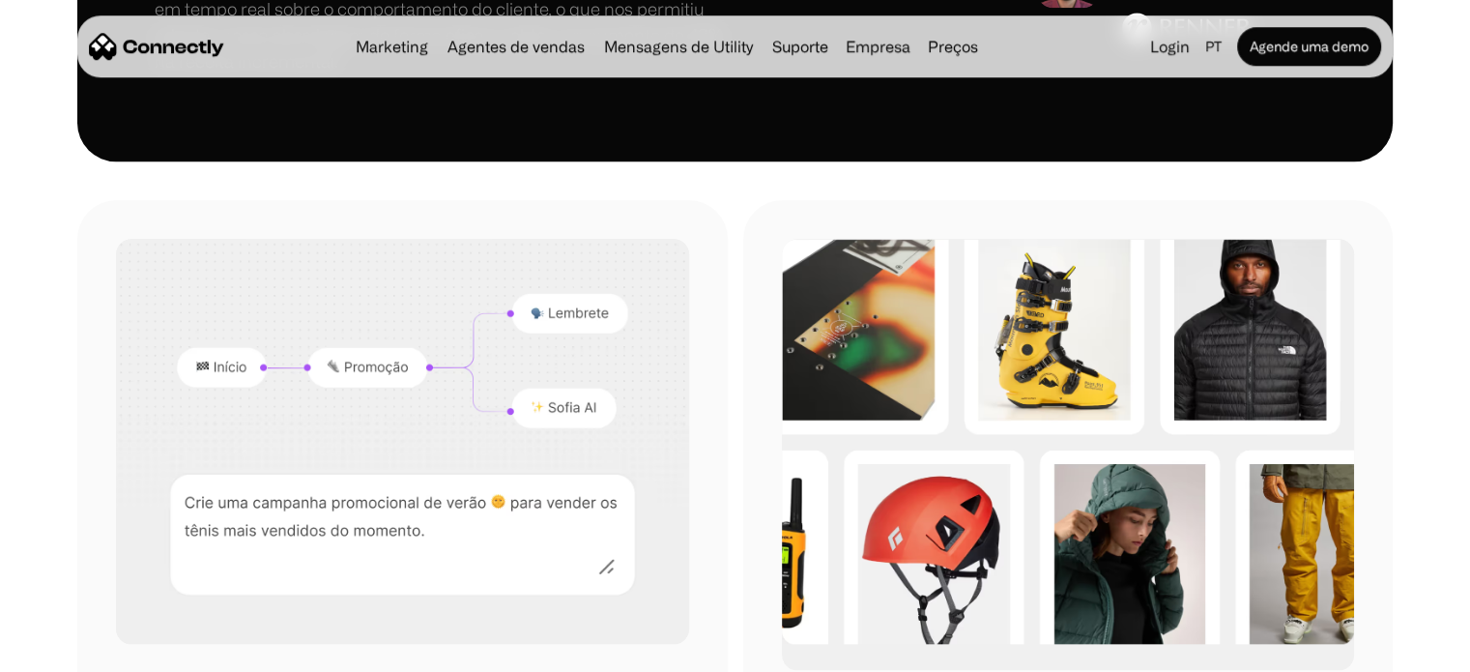
drag, startPoint x: 552, startPoint y: 367, endPoint x: 544, endPoint y: 418, distance: 51.8
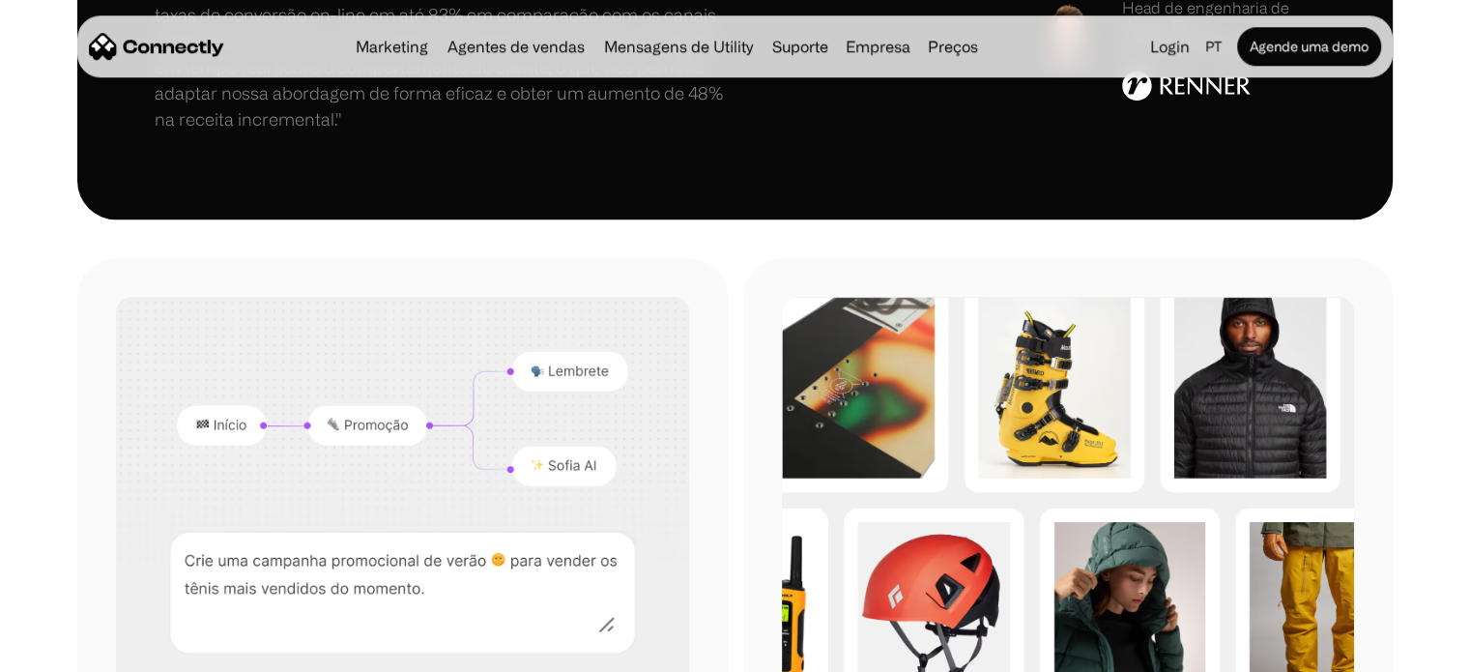
scroll to position [1735, 0]
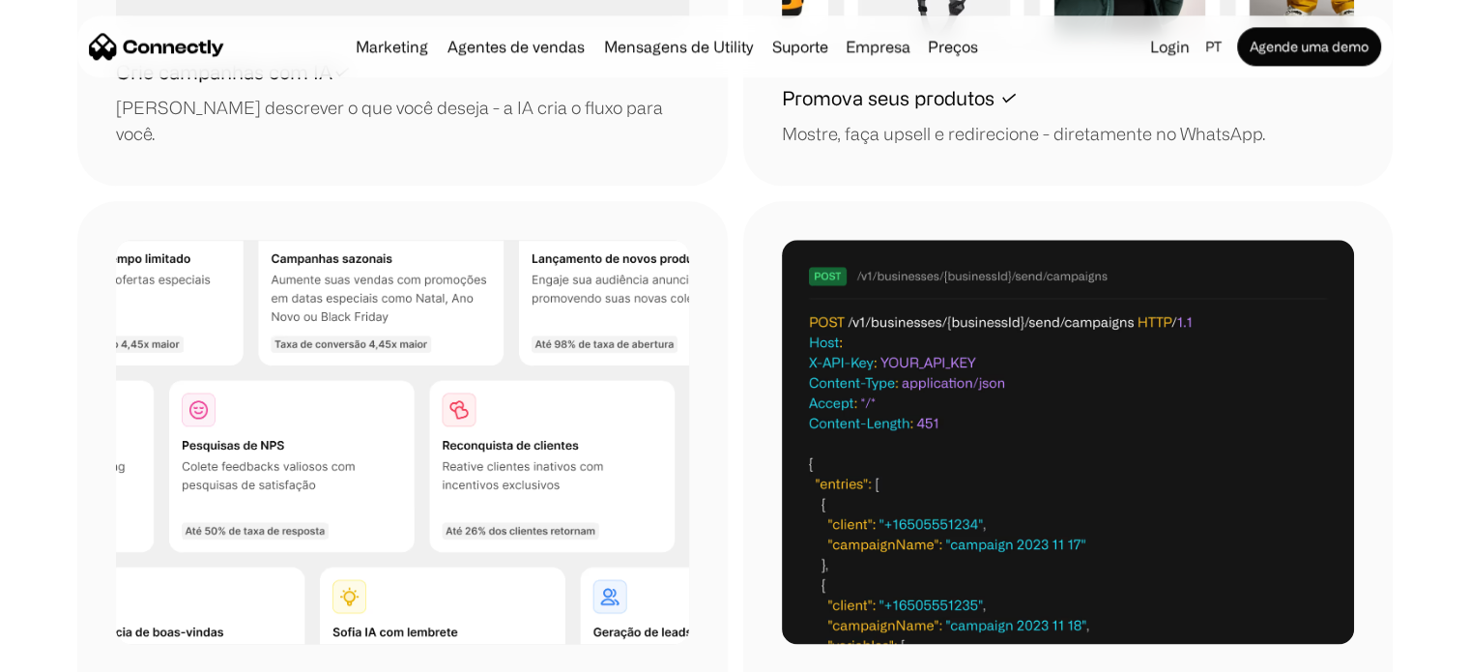
drag, startPoint x: 733, startPoint y: 367, endPoint x: 743, endPoint y: 426, distance: 59.7
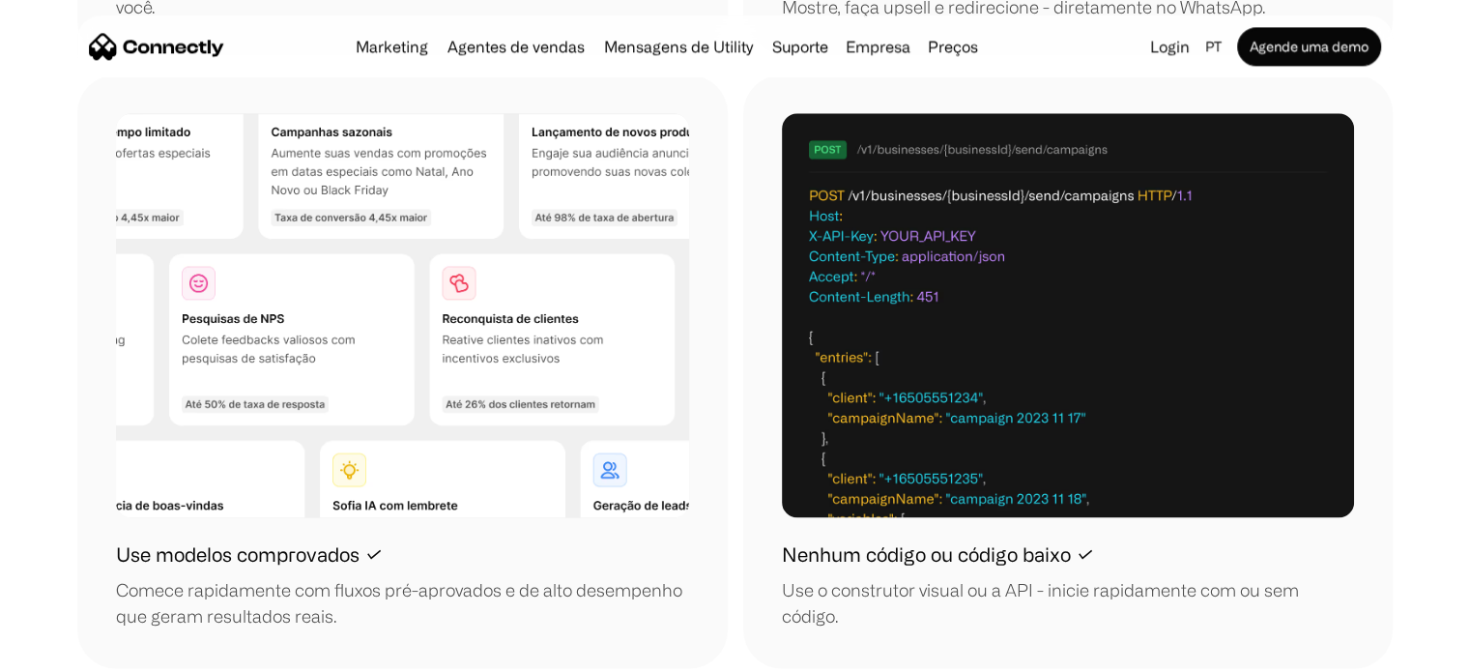
drag, startPoint x: 692, startPoint y: 436, endPoint x: 685, endPoint y: 460, distance: 25.1
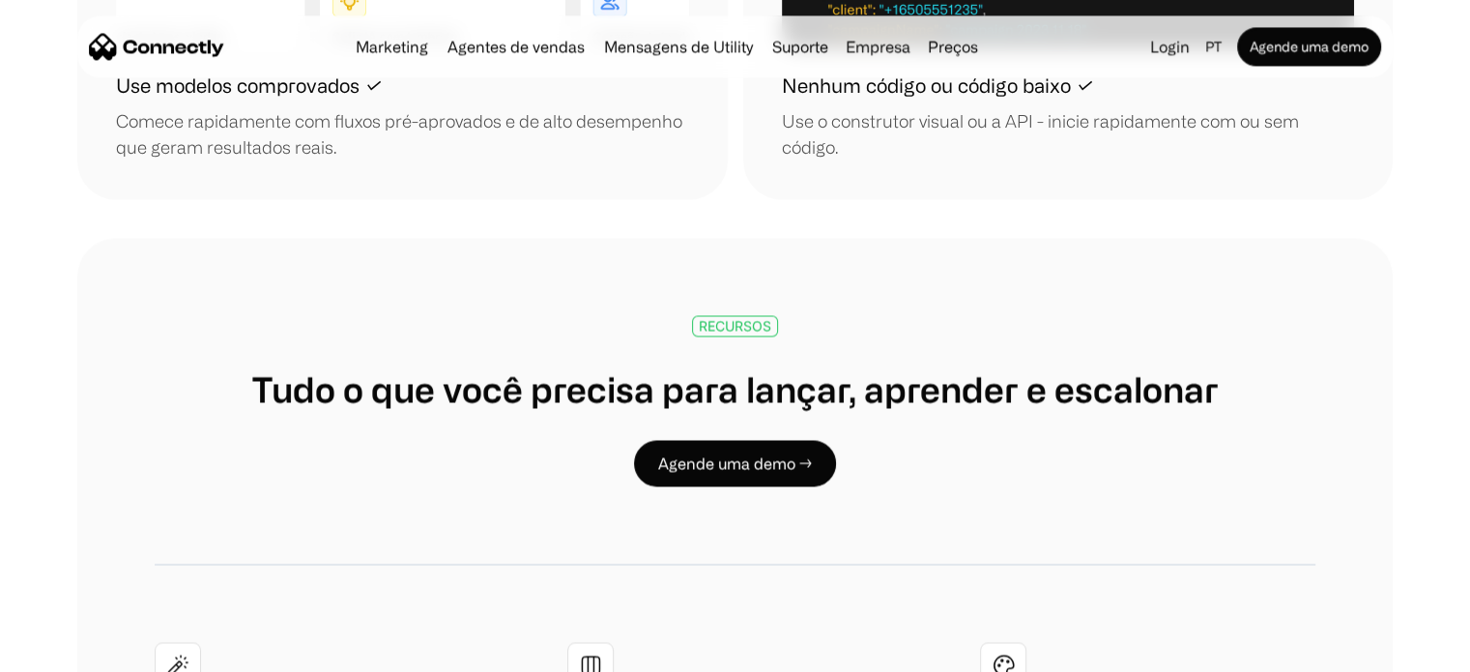
drag, startPoint x: 708, startPoint y: 311, endPoint x: 717, endPoint y: 401, distance: 90.3
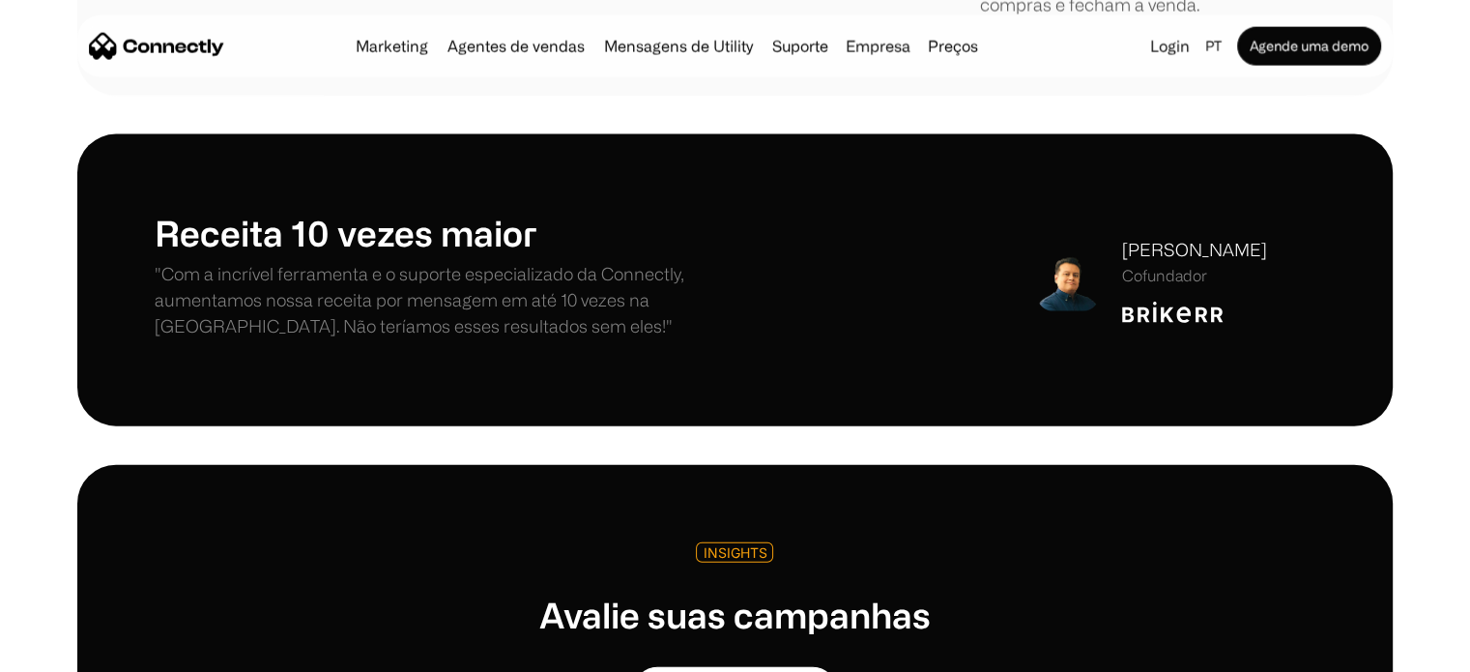
scroll to position [4442, 0]
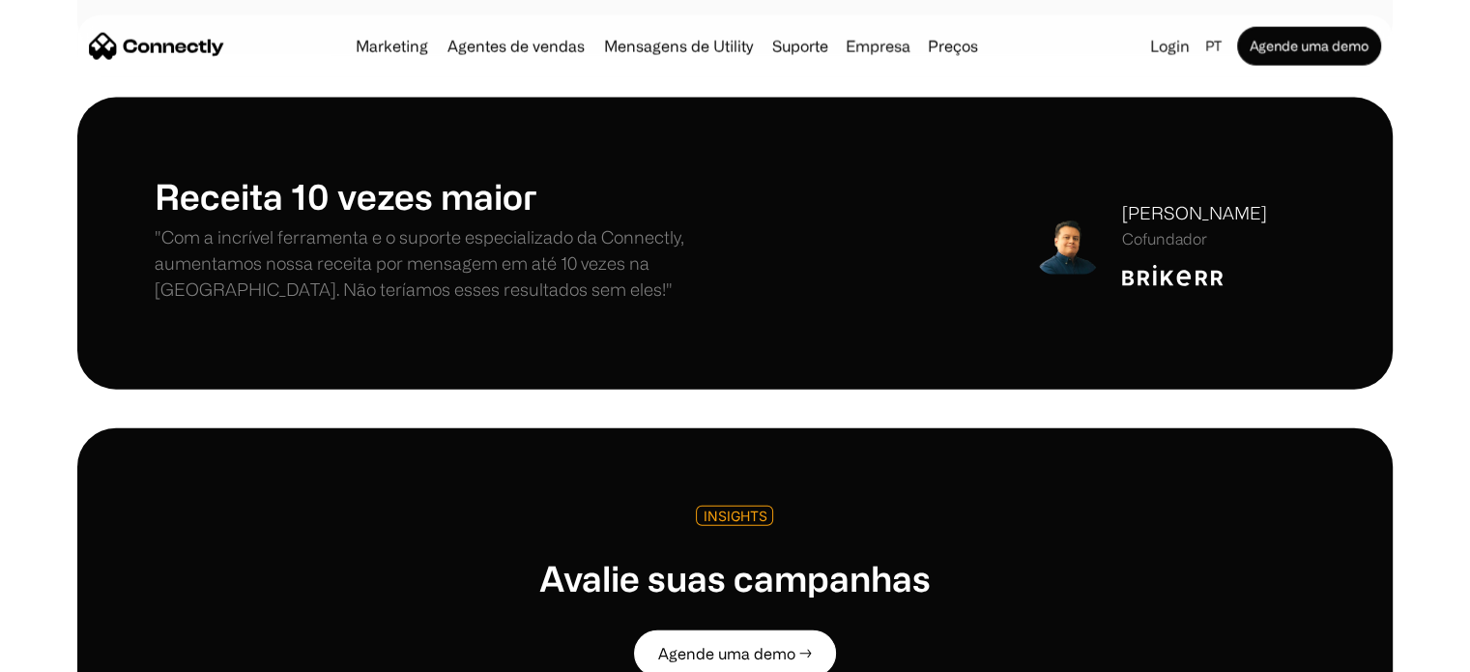
drag, startPoint x: 522, startPoint y: 353, endPoint x: 510, endPoint y: 438, distance: 85.8
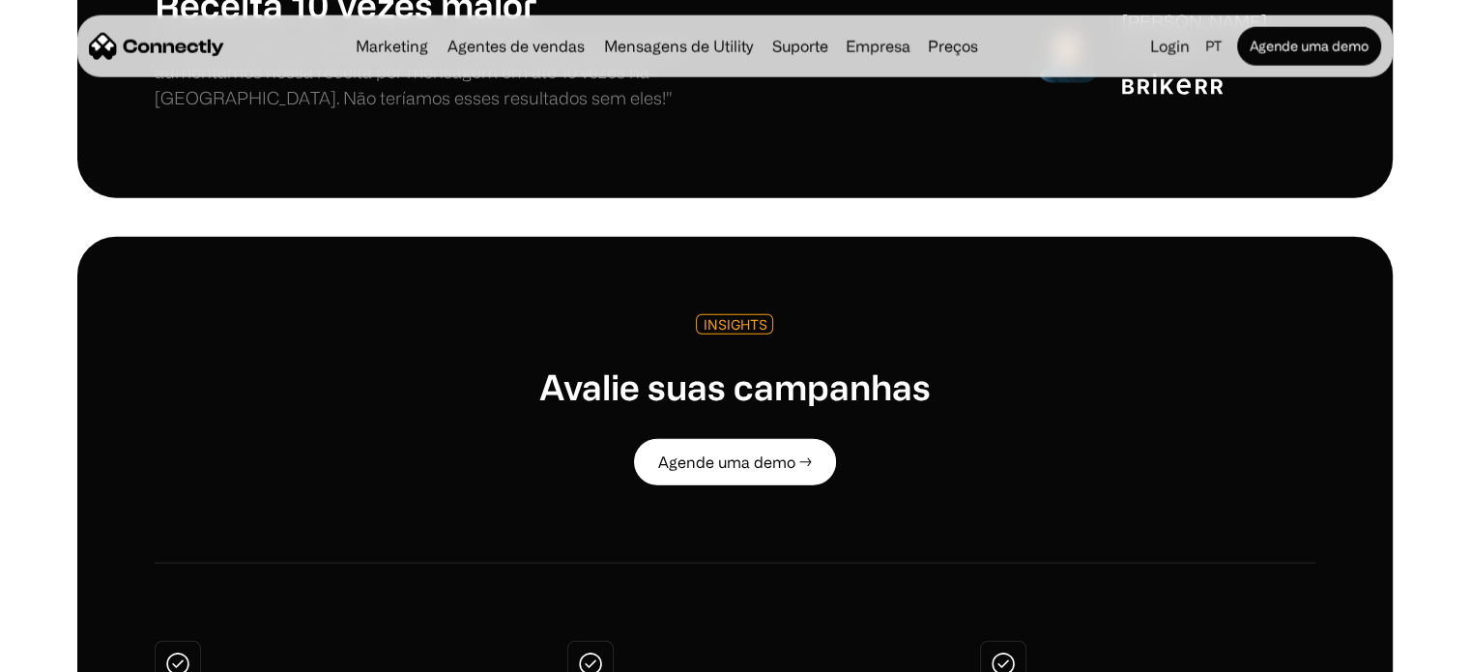
drag, startPoint x: 499, startPoint y: 319, endPoint x: 455, endPoint y: 413, distance: 103.3
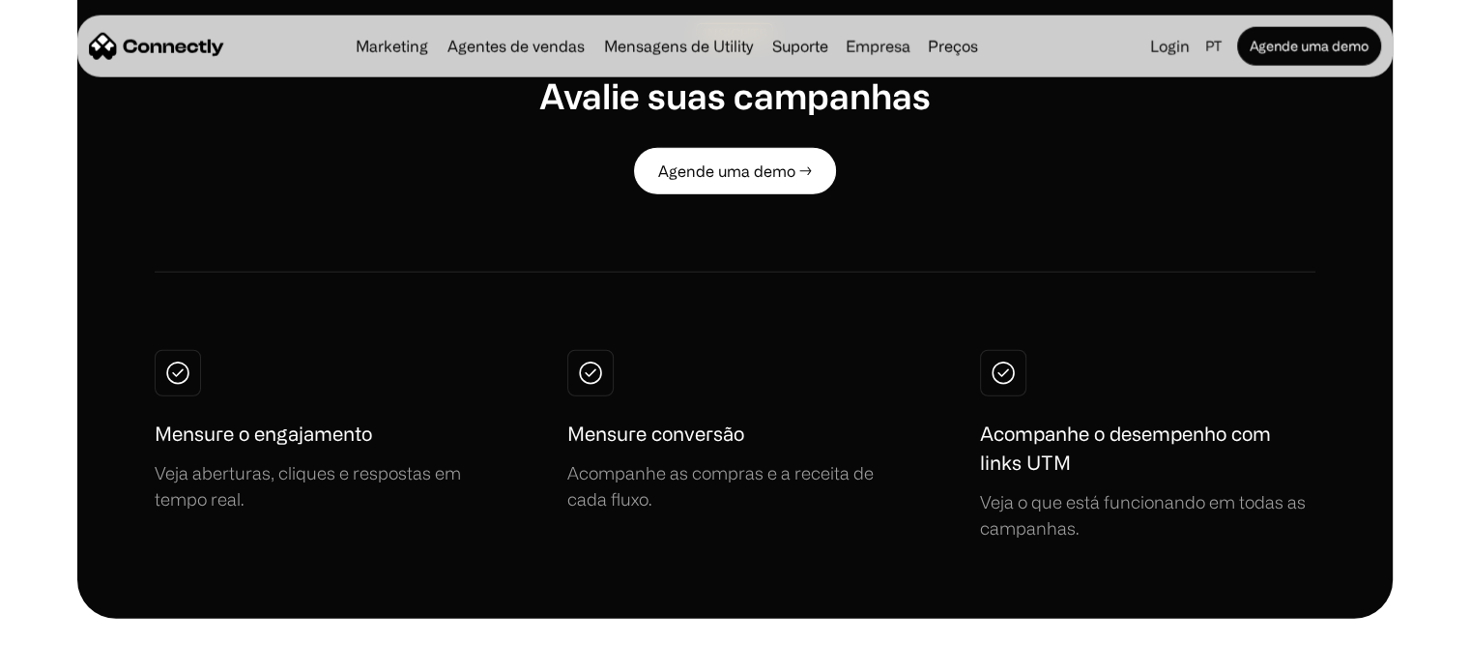
drag, startPoint x: 432, startPoint y: 372, endPoint x: 429, endPoint y: 418, distance: 46.5
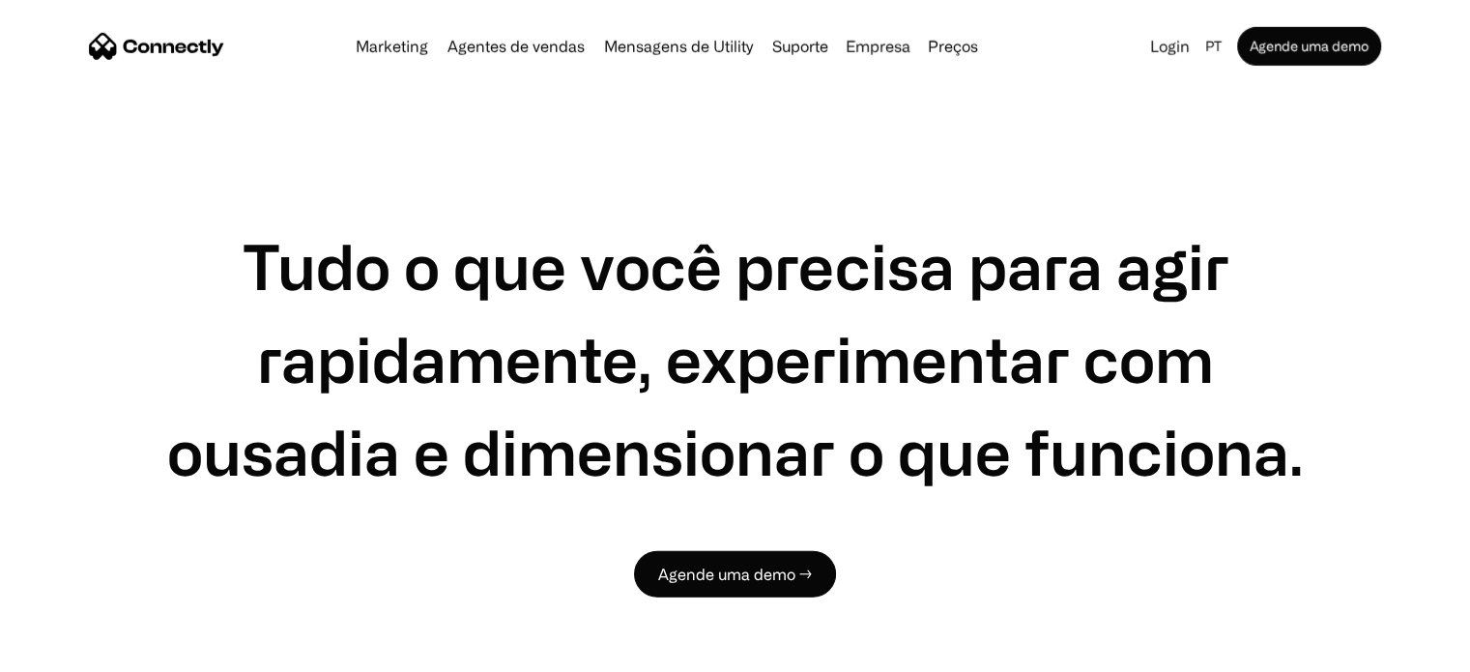
drag, startPoint x: 437, startPoint y: 365, endPoint x: 414, endPoint y: 447, distance: 85.4
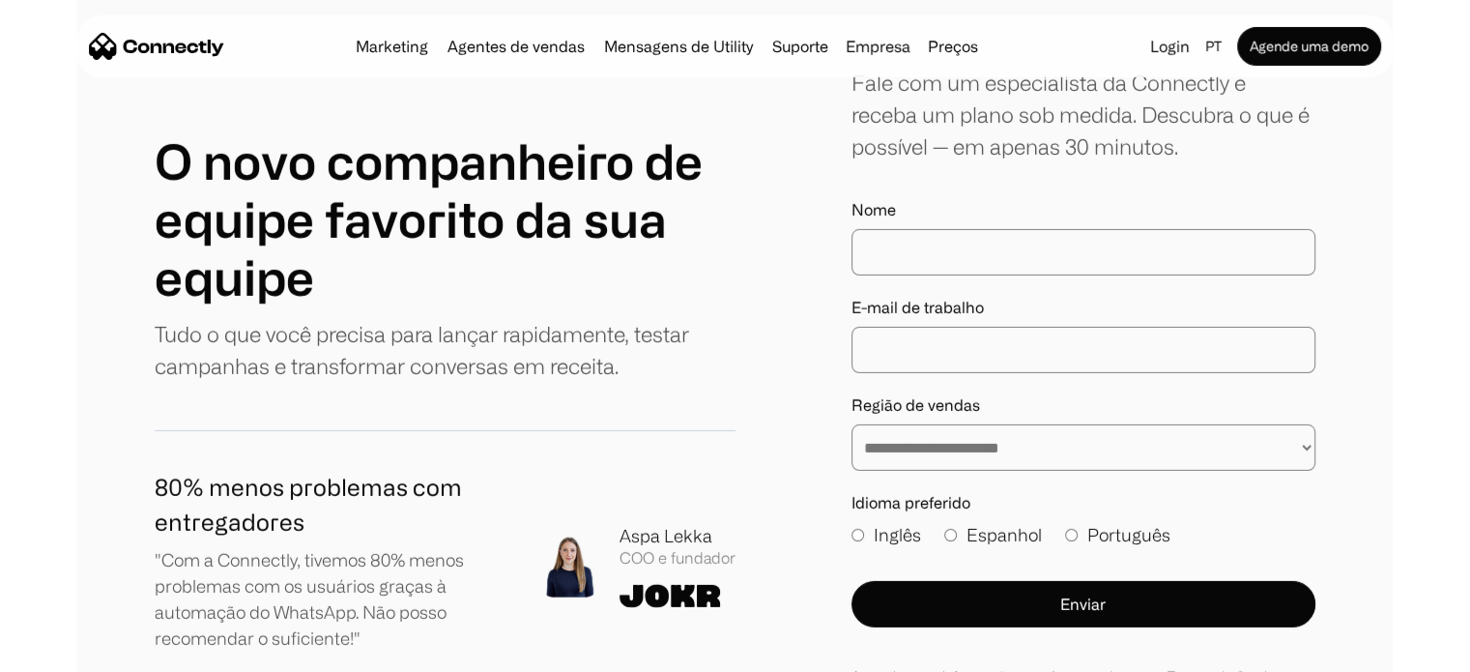
drag, startPoint x: 459, startPoint y: 415, endPoint x: 438, endPoint y: 416, distance: 21.3
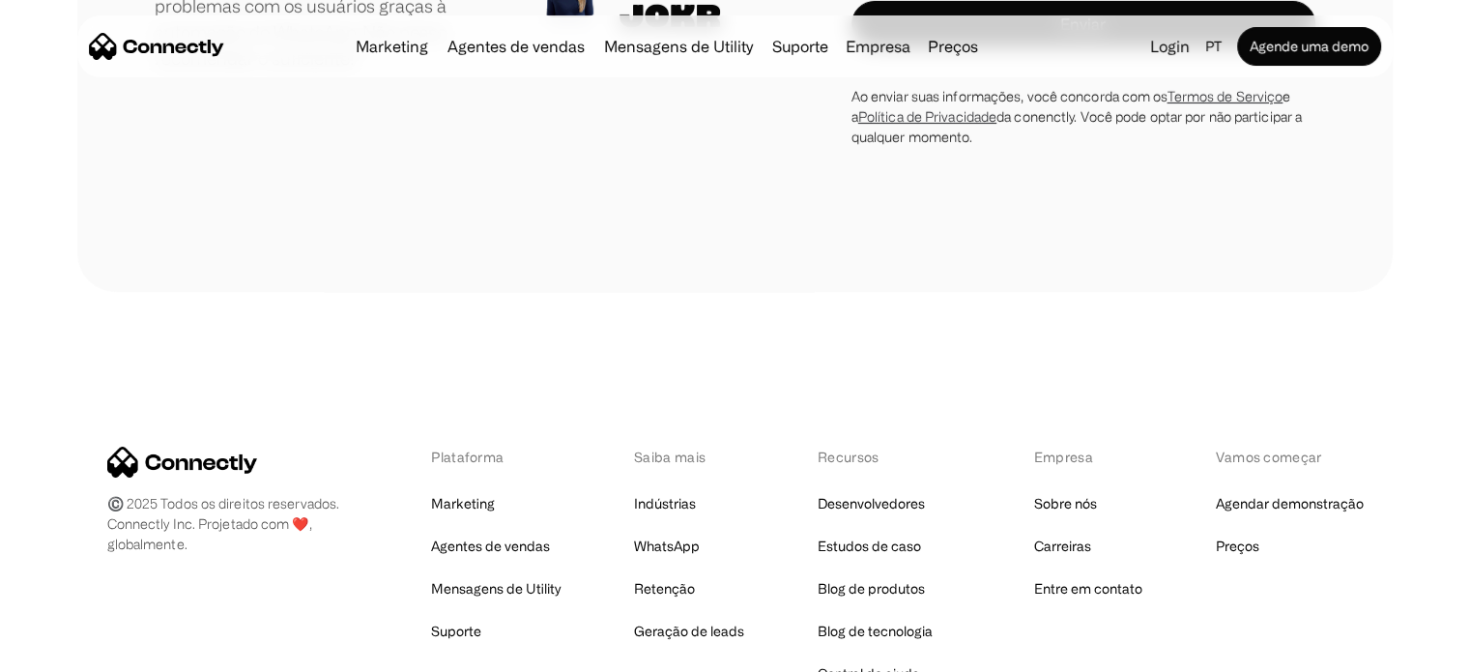
scroll to position [7257, 0]
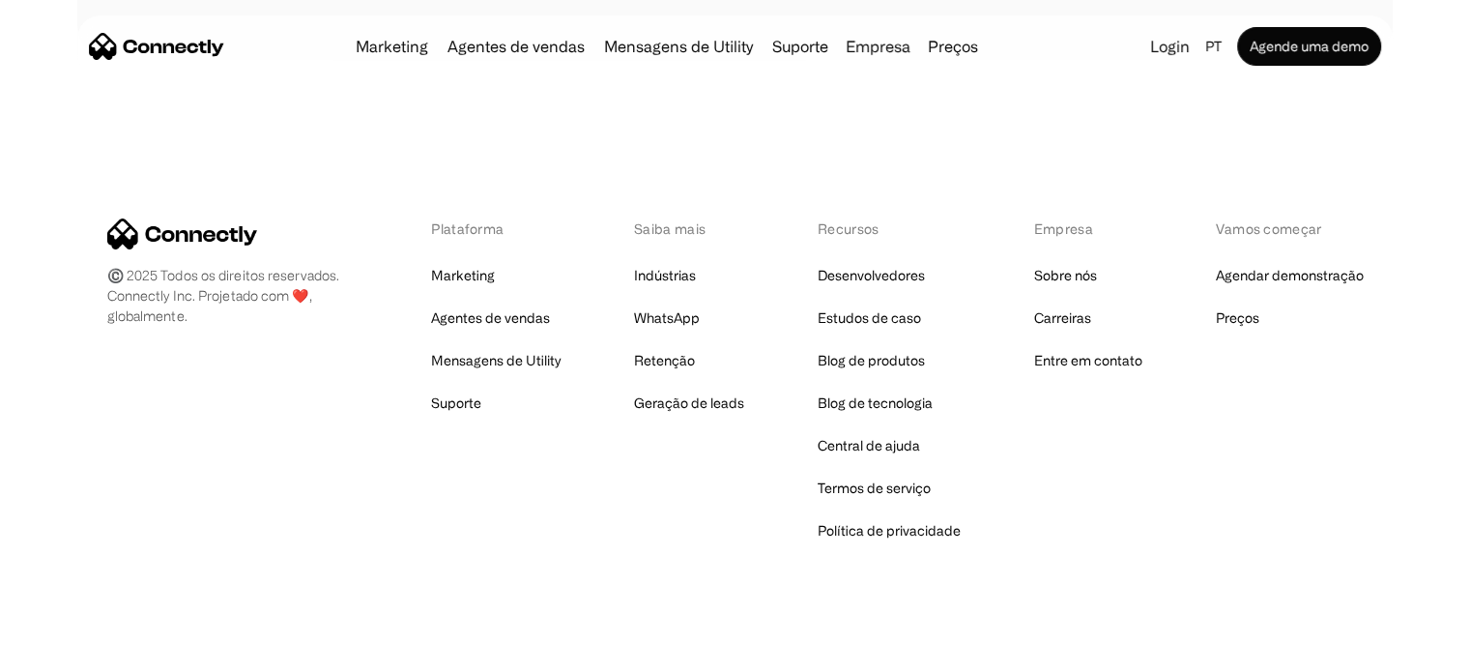
drag, startPoint x: 487, startPoint y: 358, endPoint x: 433, endPoint y: 538, distance: 188.6
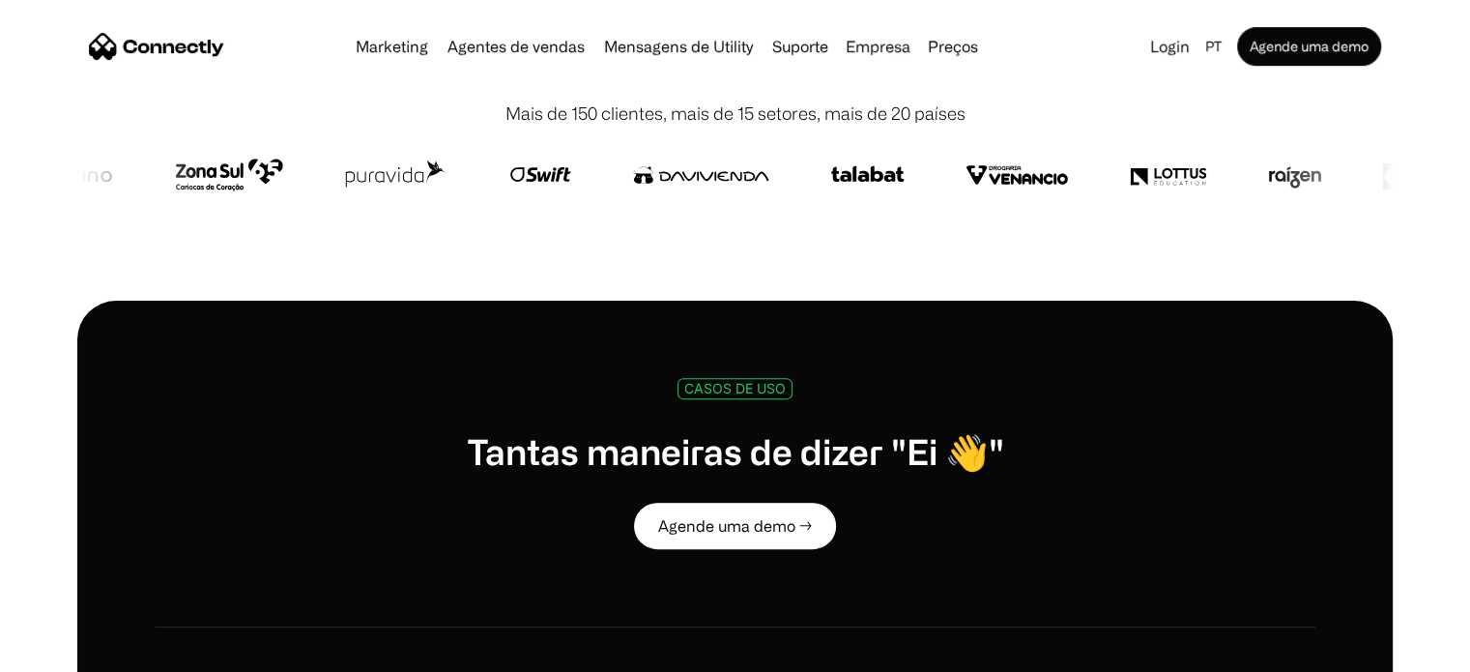
scroll to position [0, 0]
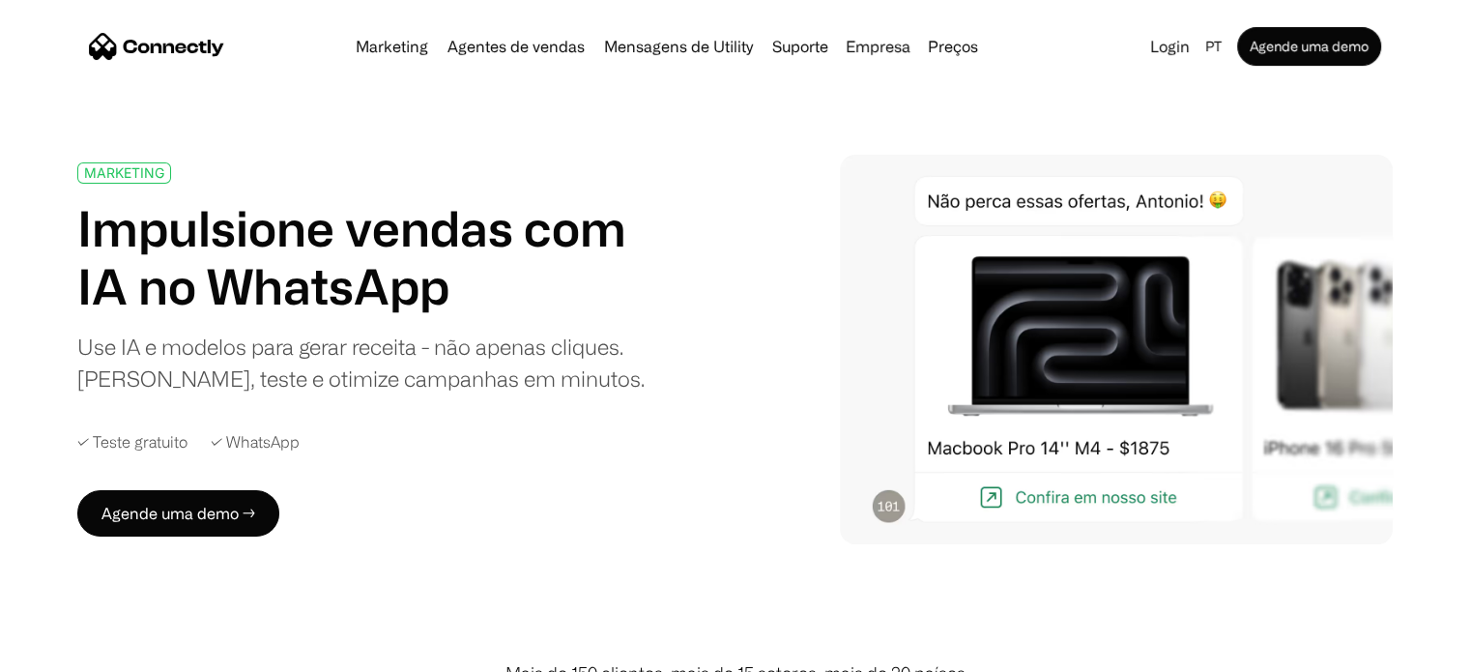
drag, startPoint x: 241, startPoint y: 567, endPoint x: 505, endPoint y: -43, distance: 665.7
click at [874, 51] on div "Empresa" at bounding box center [878, 46] width 65 height 27
click at [912, 149] on link "Carreiras" at bounding box center [920, 141] width 147 height 46
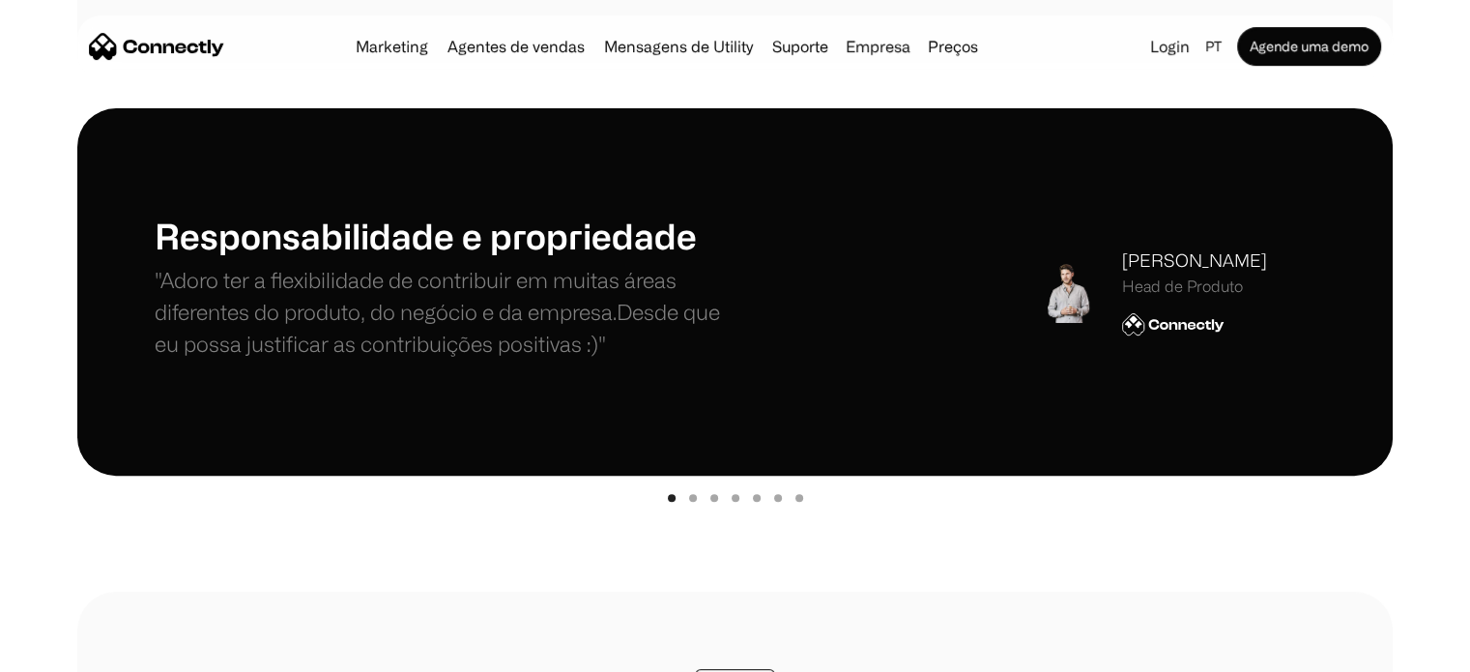
drag, startPoint x: 663, startPoint y: 169, endPoint x: 607, endPoint y: 264, distance: 110.0
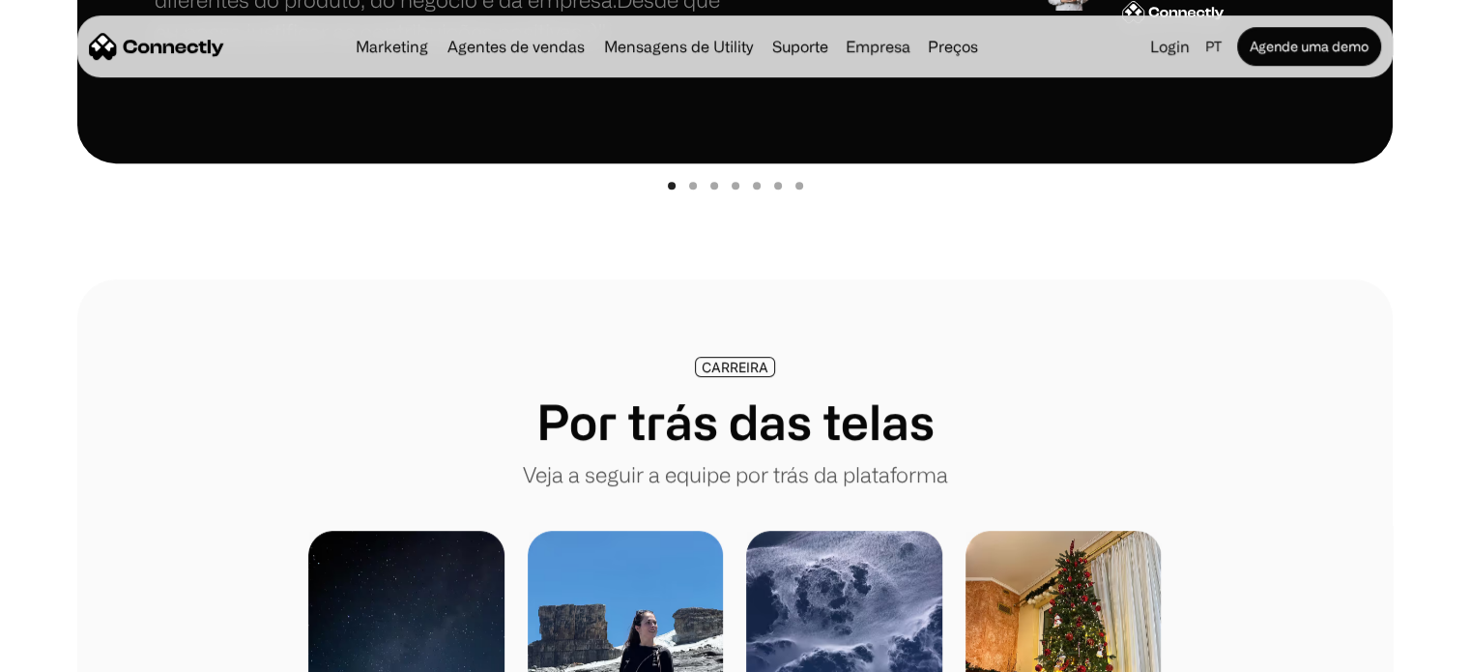
drag, startPoint x: 603, startPoint y: 265, endPoint x: 545, endPoint y: 382, distance: 130.5
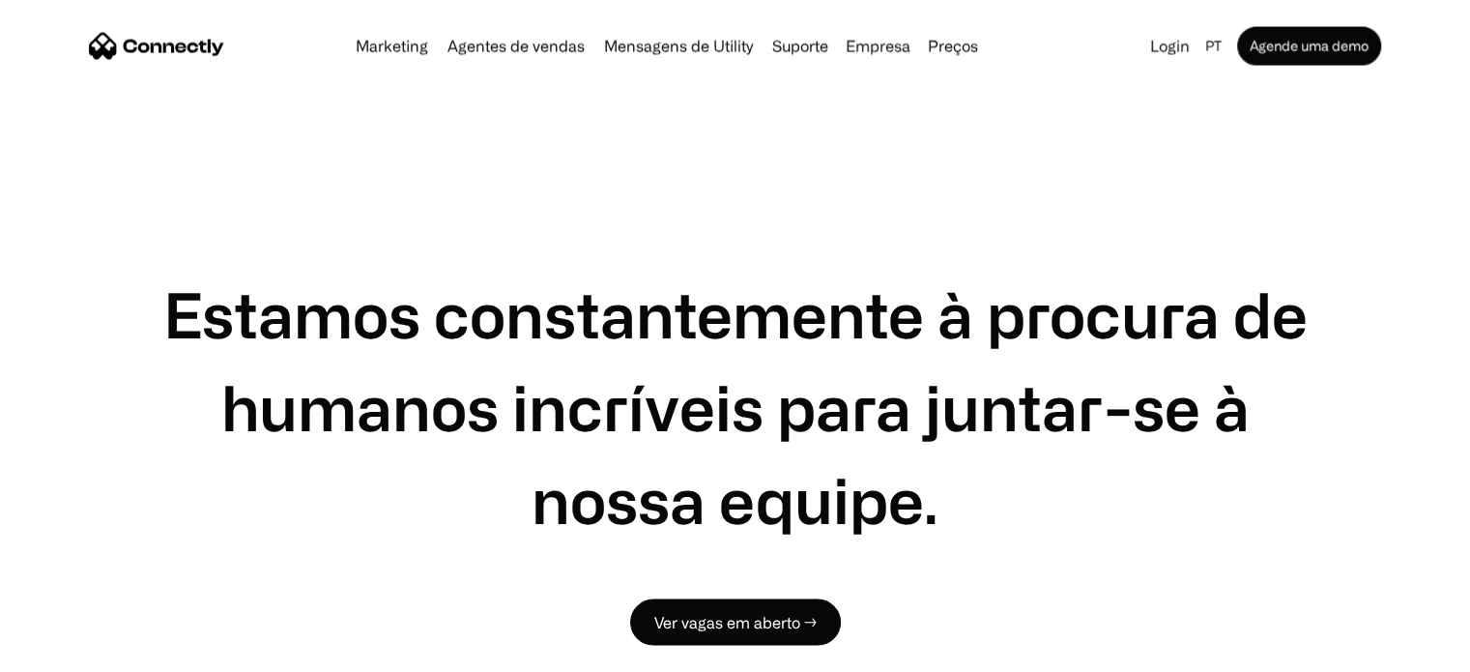
drag, startPoint x: 543, startPoint y: 383, endPoint x: 491, endPoint y: 505, distance: 133.4
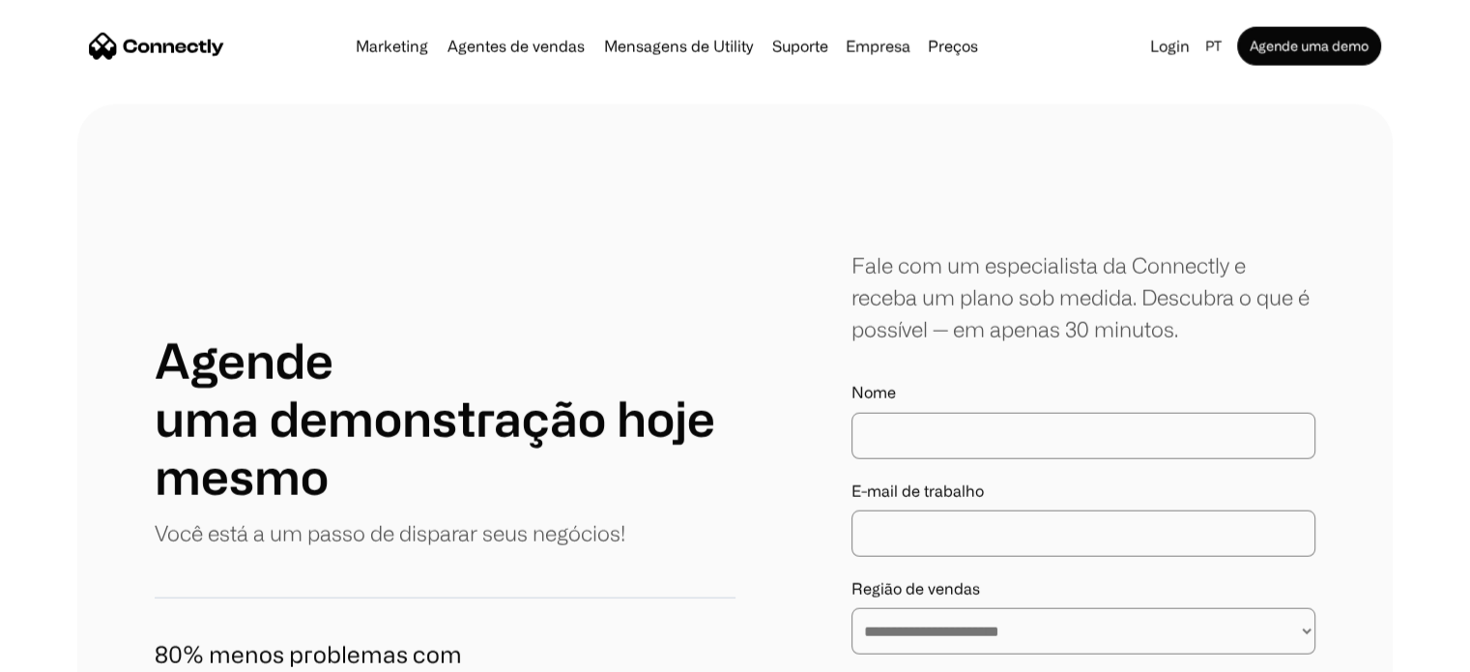
drag, startPoint x: 452, startPoint y: 337, endPoint x: 441, endPoint y: 439, distance: 102.1
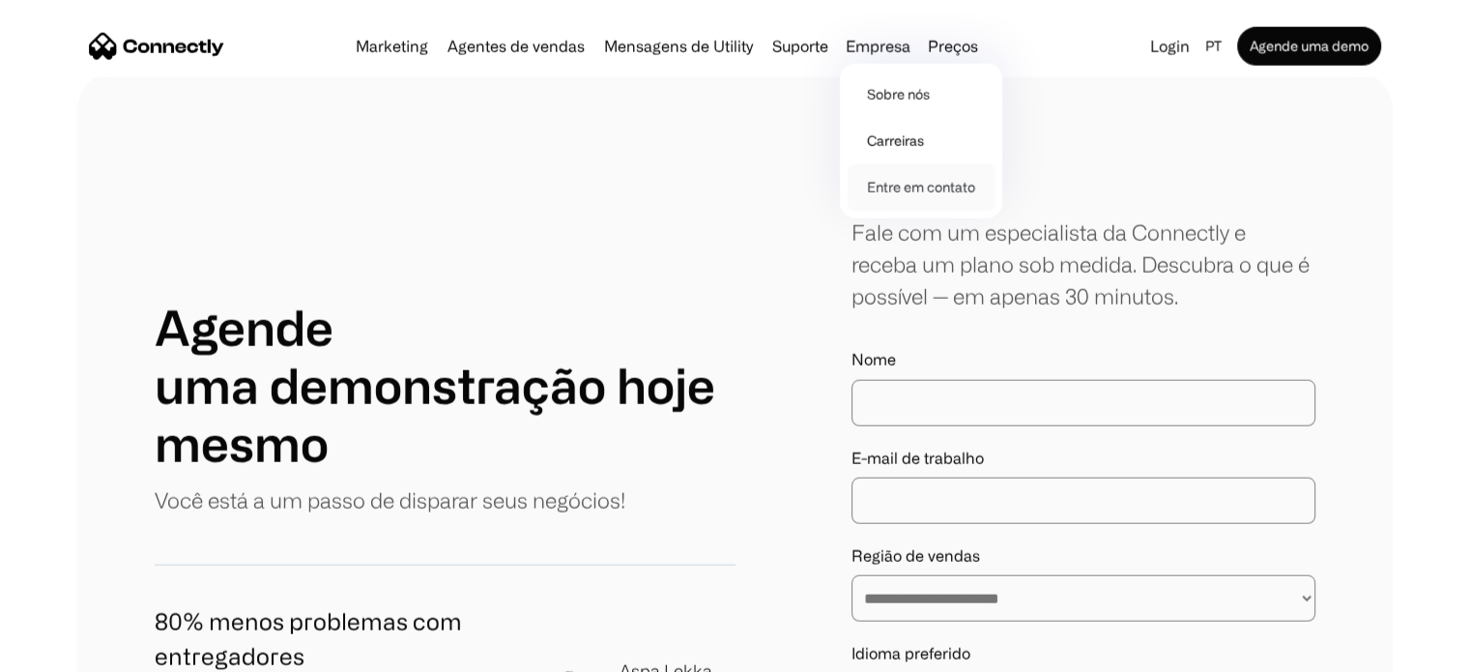
click at [925, 177] on link "Entre em contato" at bounding box center [920, 187] width 147 height 46
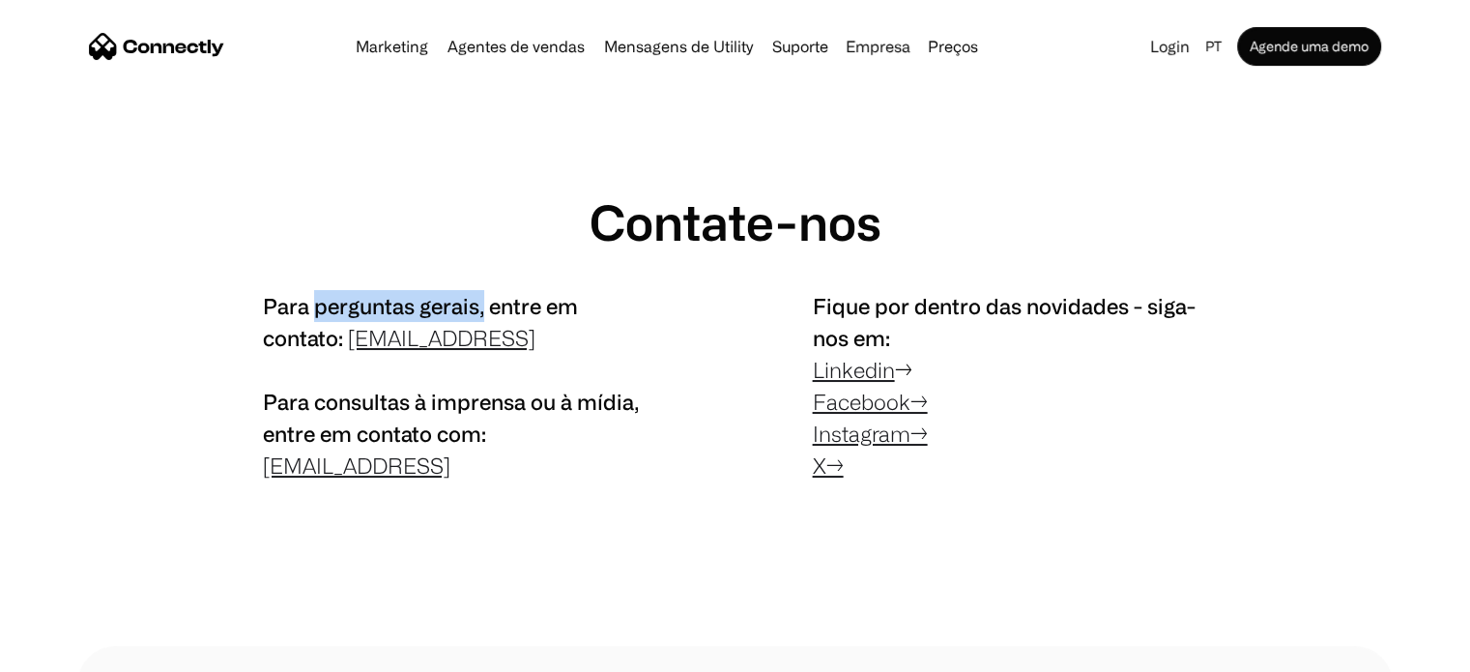
drag, startPoint x: 480, startPoint y: 307, endPoint x: 318, endPoint y: 290, distance: 163.3
click at [318, 290] on p "Para perguntas gerais, entre em contato: [EMAIL_ADDRESS] Para consultas à impre…" at bounding box center [460, 385] width 394 height 191
click at [309, 307] on span "Para perguntas gerais, entre em contato:" at bounding box center [420, 322] width 315 height 56
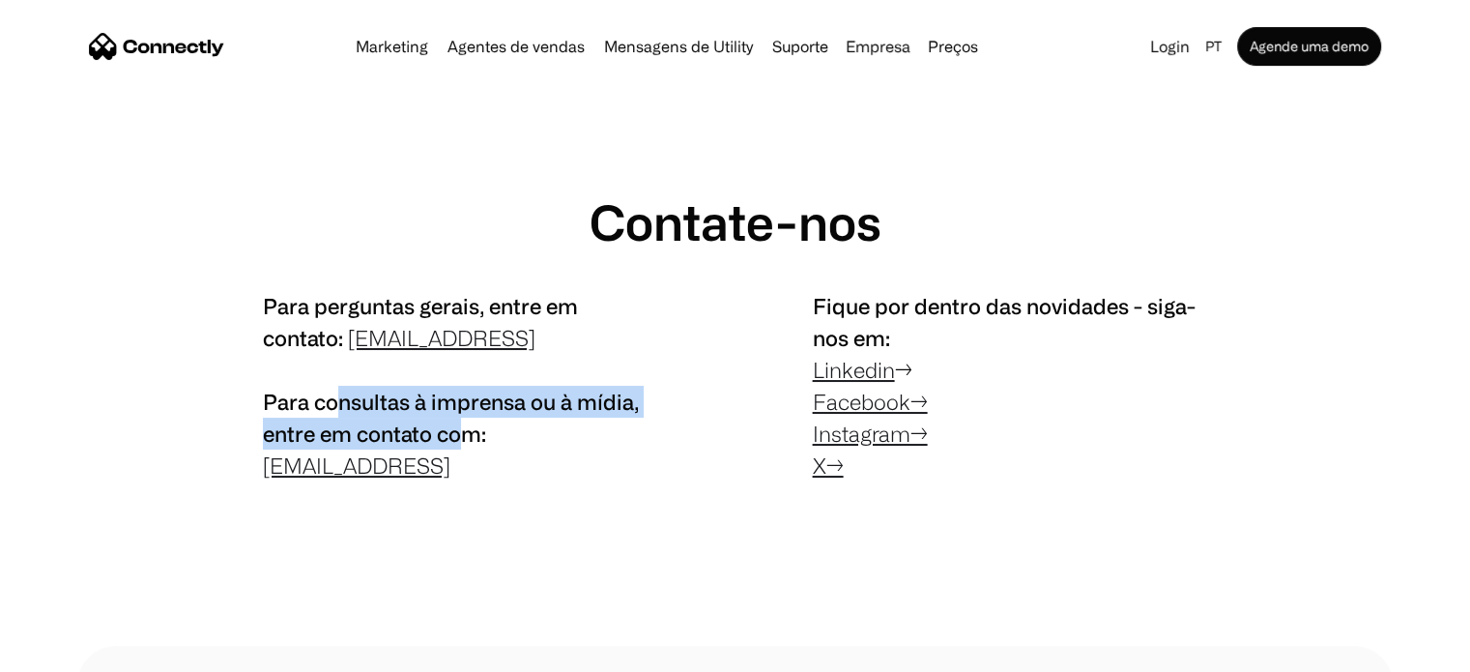
drag, startPoint x: 339, startPoint y: 405, endPoint x: 260, endPoint y: 84, distance: 330.5
click at [471, 427] on span "Para consultas à imprensa ou à mídia, entre em contato com:" at bounding box center [451, 417] width 376 height 56
